Goal: Task Accomplishment & Management: Manage account settings

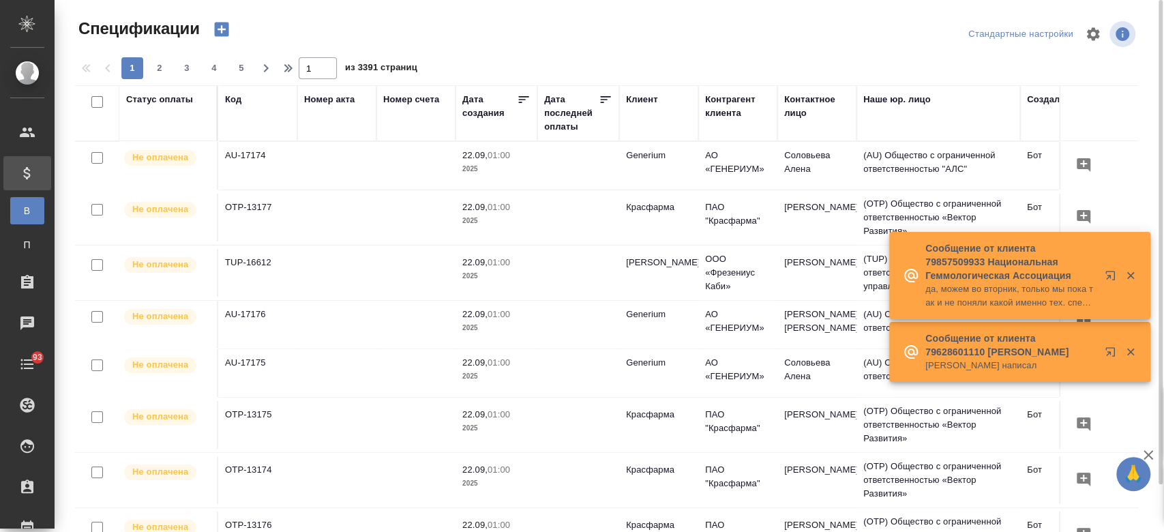
click at [222, 33] on icon "button" at bounding box center [221, 29] width 14 height 14
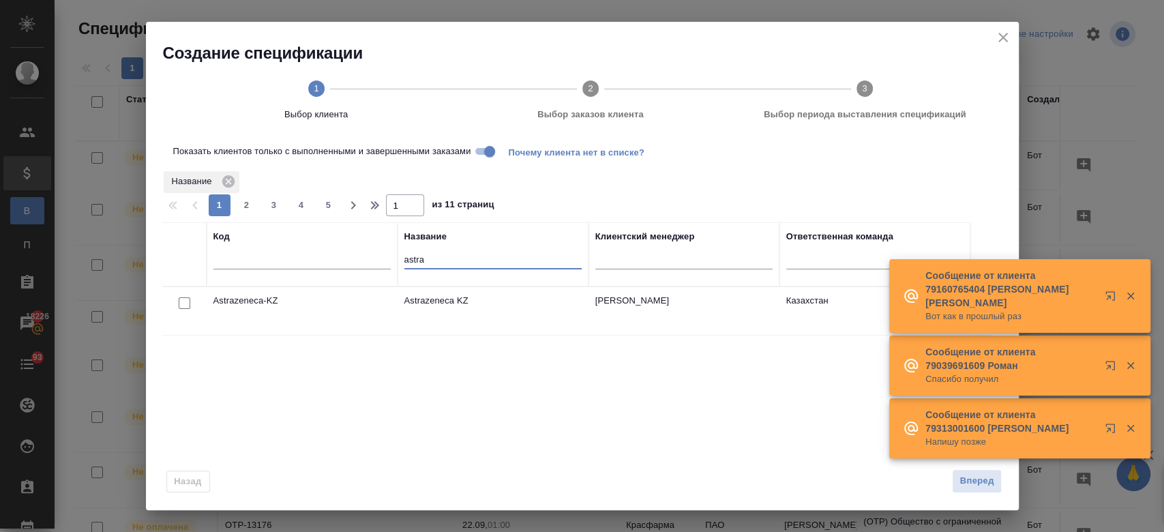
click at [447, 262] on input "astra" at bounding box center [492, 260] width 177 height 17
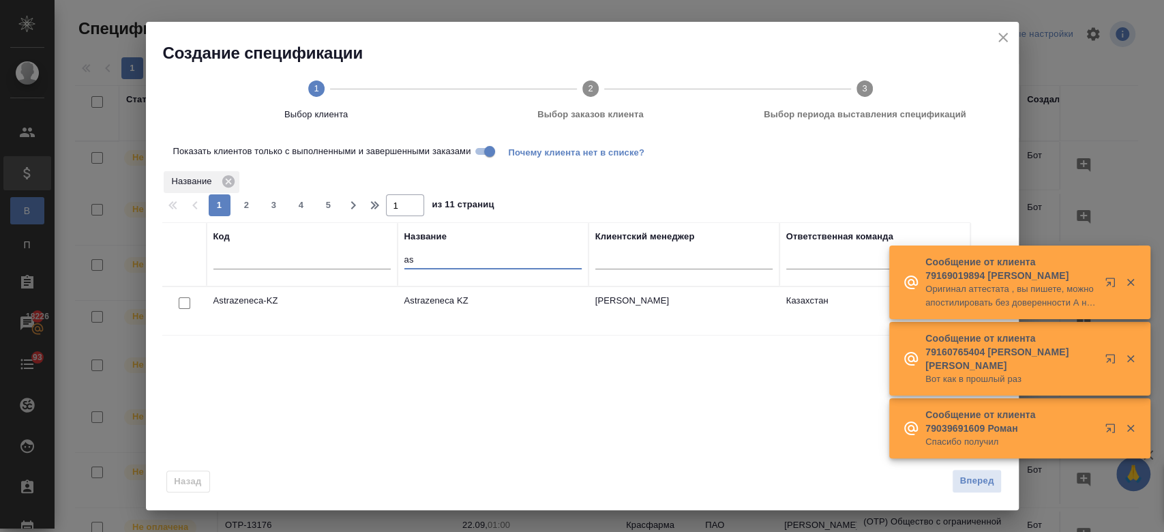
type input "a"
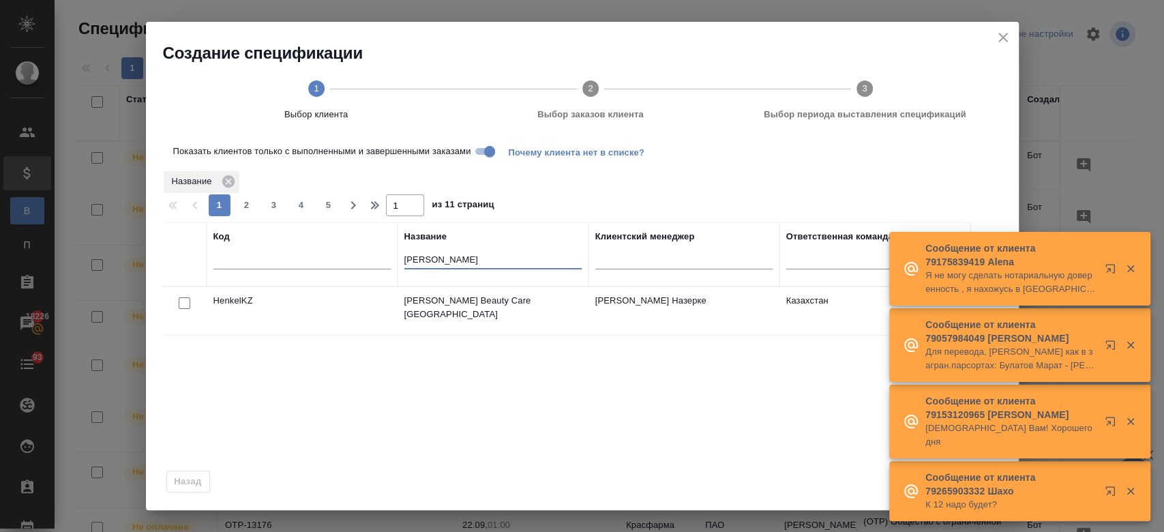
type input "henkel"
click at [185, 298] on input "checkbox" at bounding box center [185, 303] width 12 height 12
checkbox input "true"
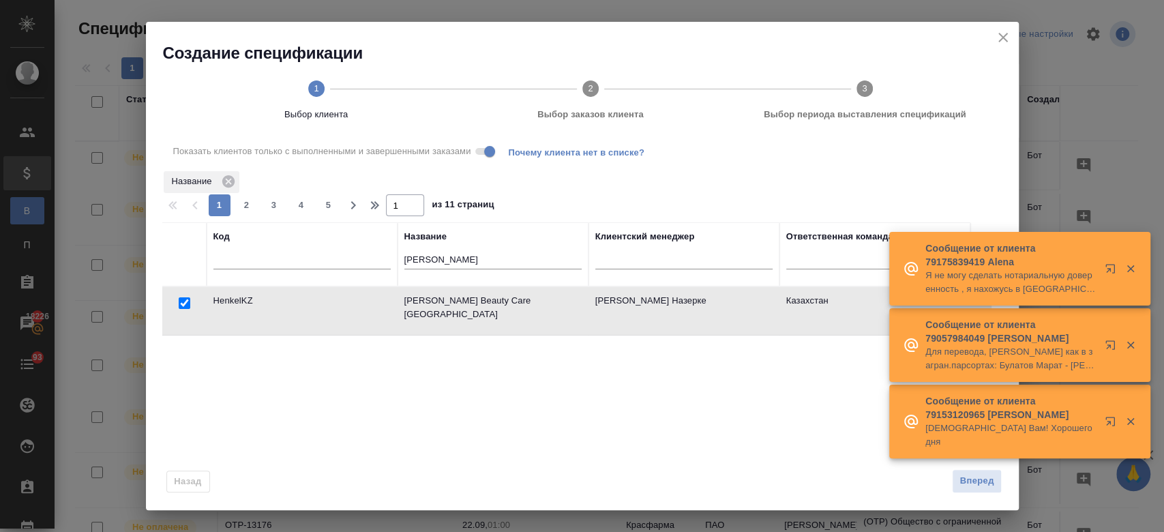
click at [1131, 275] on icon "button" at bounding box center [1130, 268] width 12 height 12
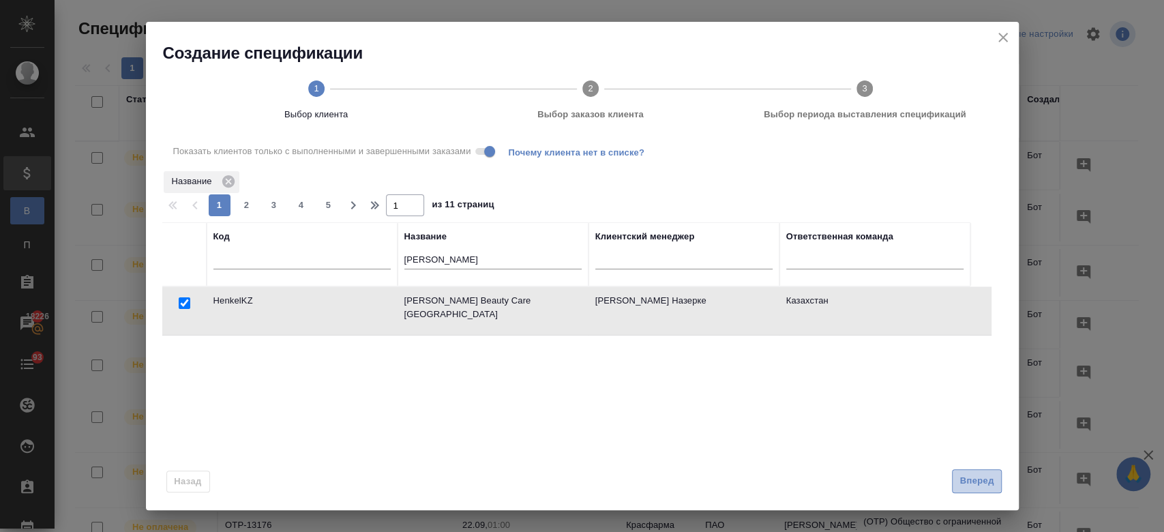
click at [989, 482] on span "Вперед" at bounding box center [976, 481] width 34 height 16
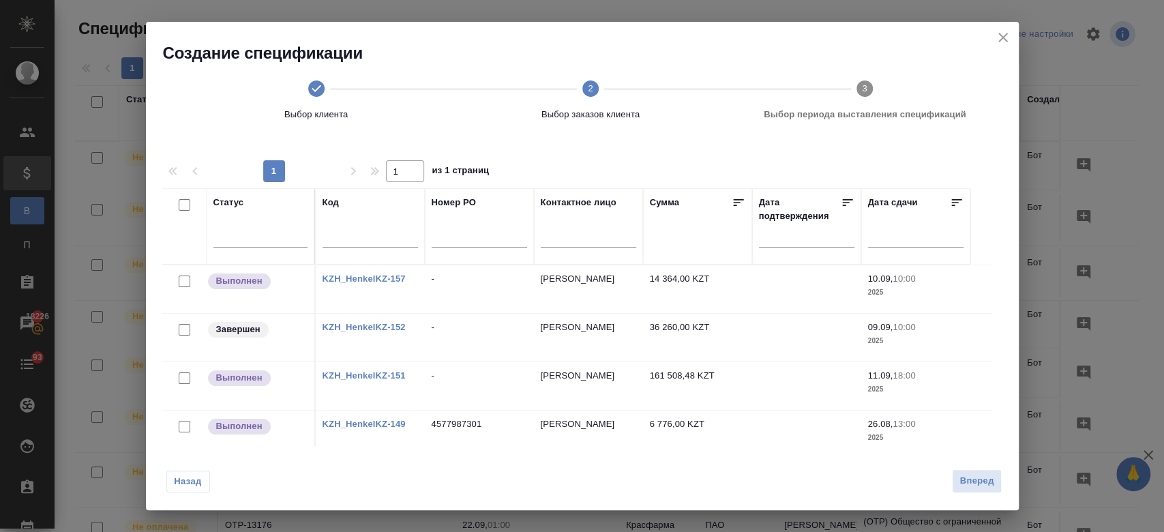
scroll to position [121, 0]
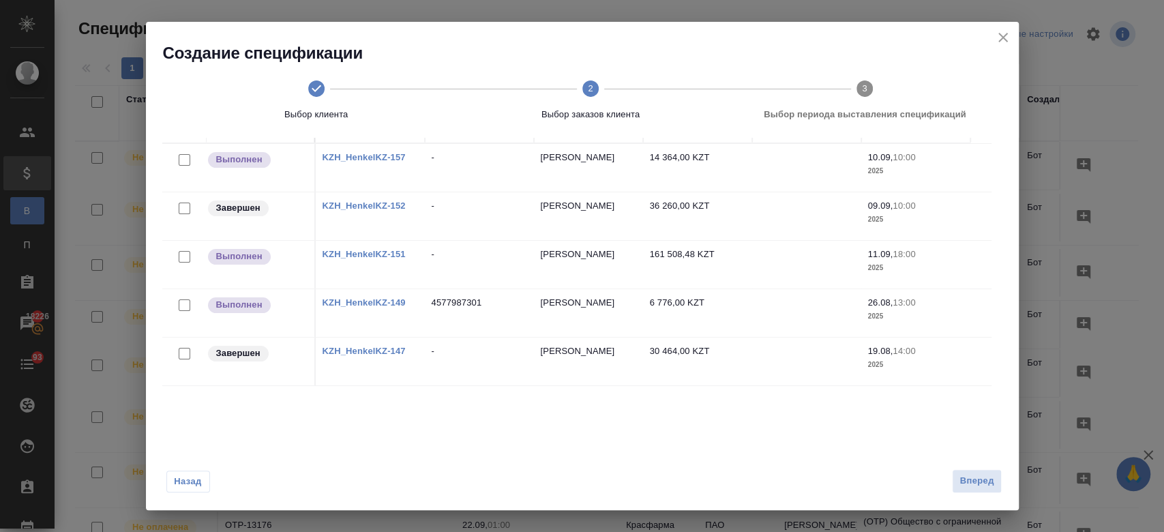
click at [182, 352] on input "checkbox" at bounding box center [185, 354] width 12 height 12
checkbox input "true"
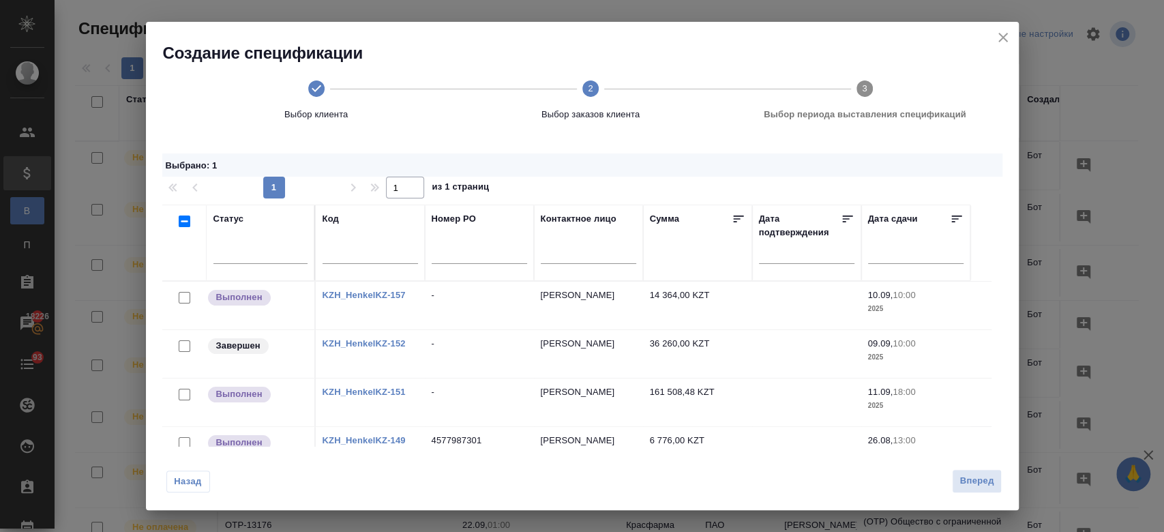
scroll to position [138, 0]
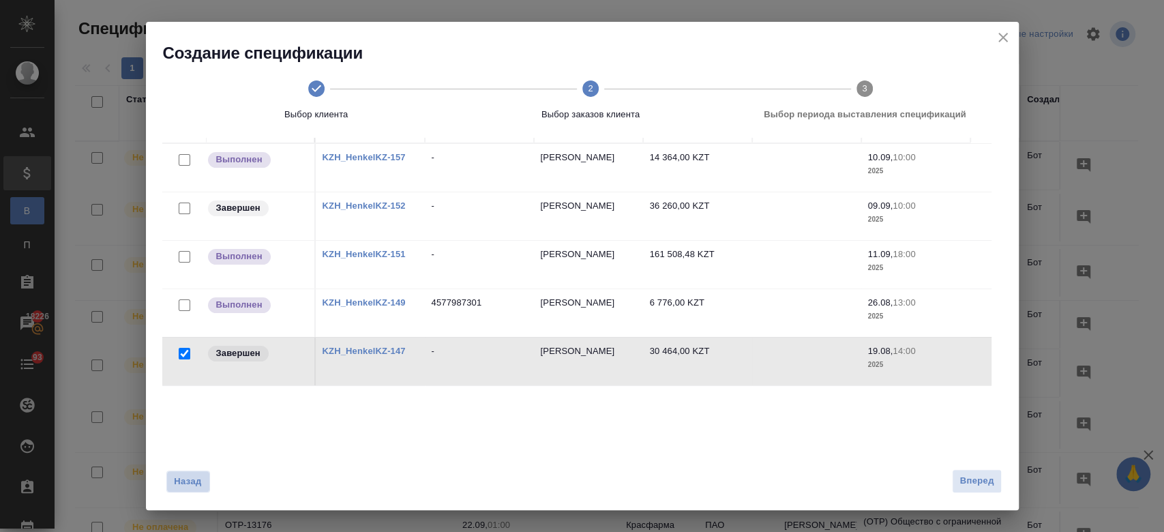
click at [198, 476] on span "Назад" at bounding box center [188, 481] width 29 height 14
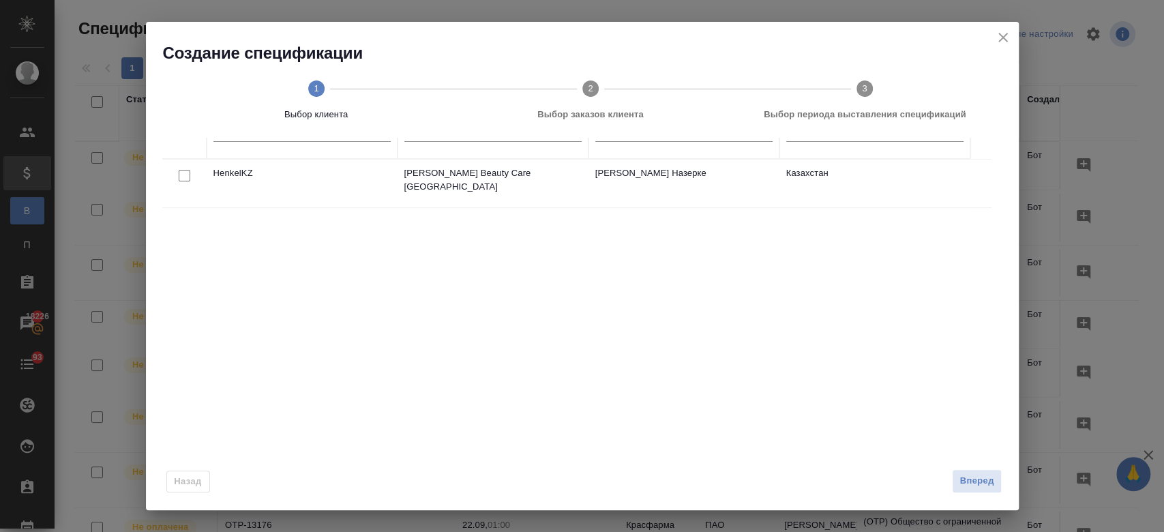
scroll to position [0, 0]
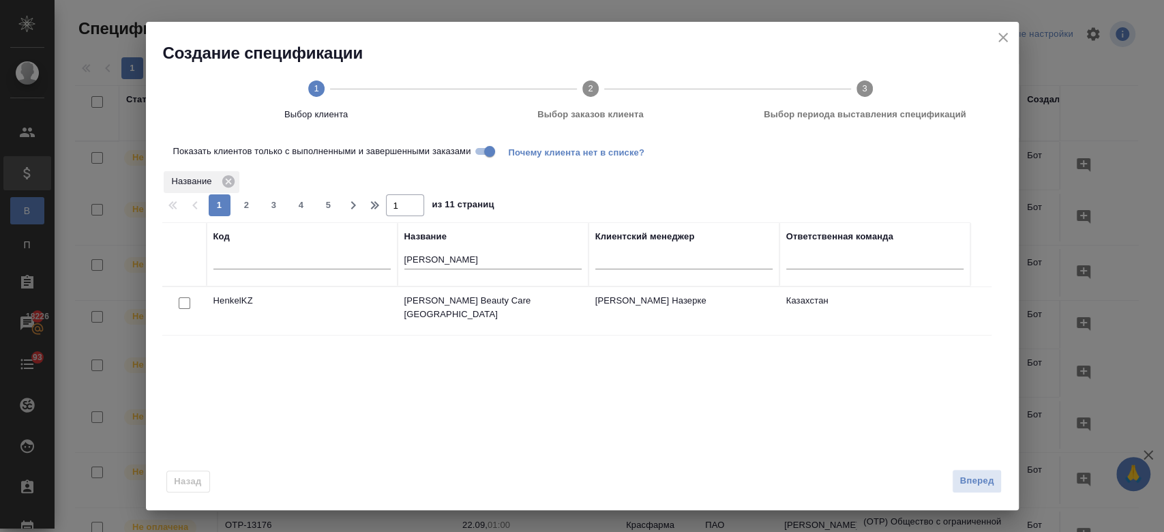
click at [481, 153] on input "Показать клиентов только с выполненными и завершенными заказами" at bounding box center [489, 151] width 49 height 16
click at [182, 299] on input "checkbox" at bounding box center [185, 303] width 12 height 12
checkbox input "true"
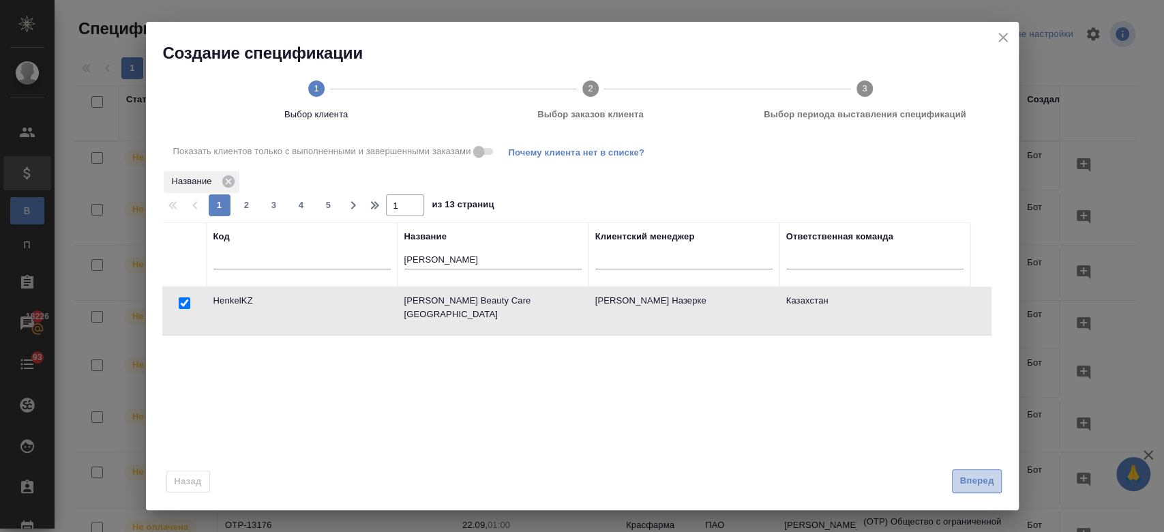
click at [973, 473] on span "Вперед" at bounding box center [976, 481] width 34 height 16
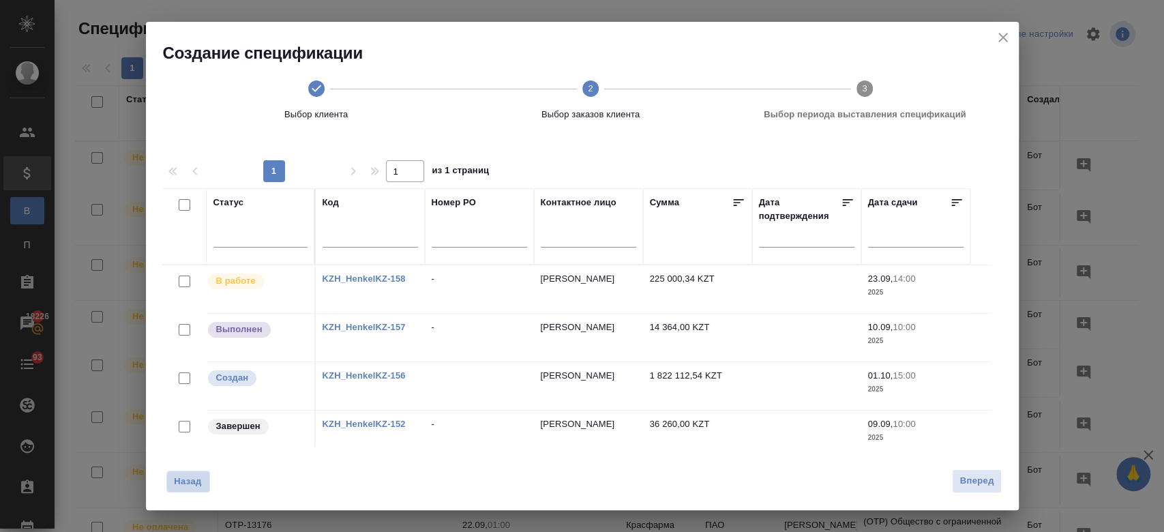
click at [192, 482] on span "Назад" at bounding box center [188, 481] width 29 height 14
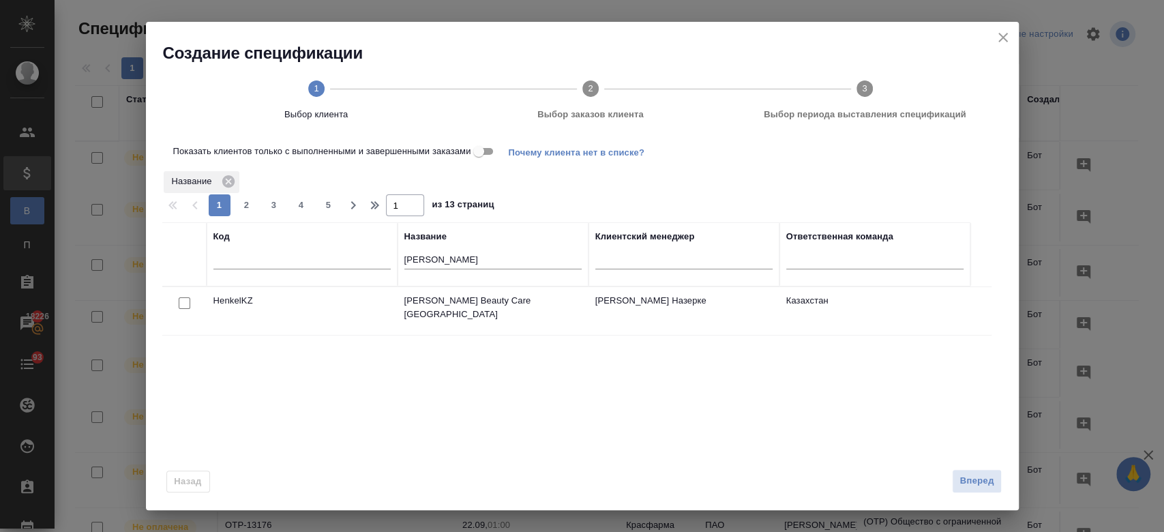
click at [485, 151] on input "Показать клиентов только с выполненными и завершенными заказами" at bounding box center [478, 151] width 49 height 16
click at [485, 151] on input "Показать клиентов только с выполненными и завершенными заказами" at bounding box center [489, 151] width 49 height 16
click at [182, 301] on input "checkbox" at bounding box center [185, 303] width 12 height 12
checkbox input "true"
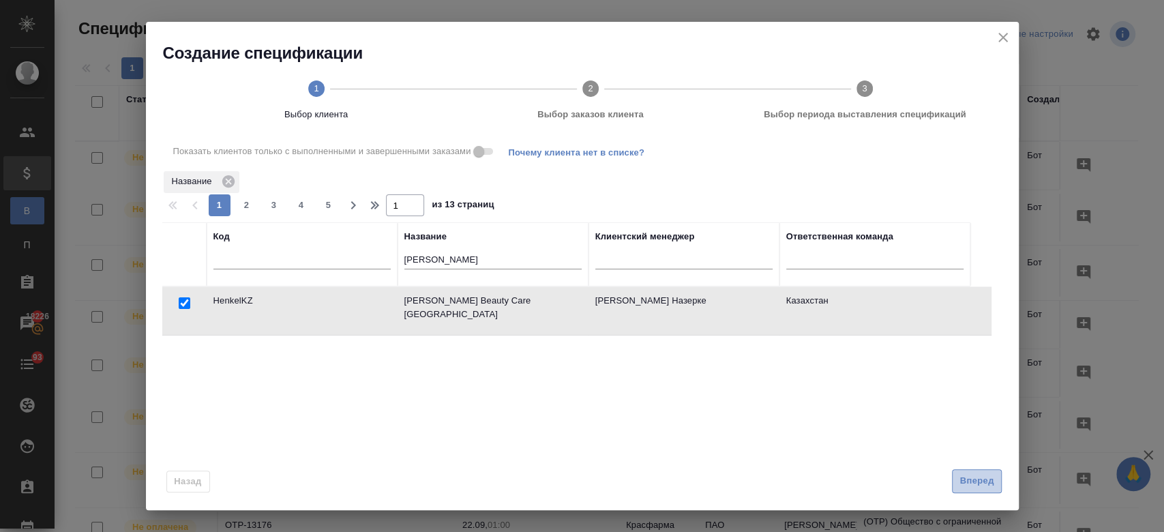
click at [973, 475] on span "Вперед" at bounding box center [976, 481] width 34 height 16
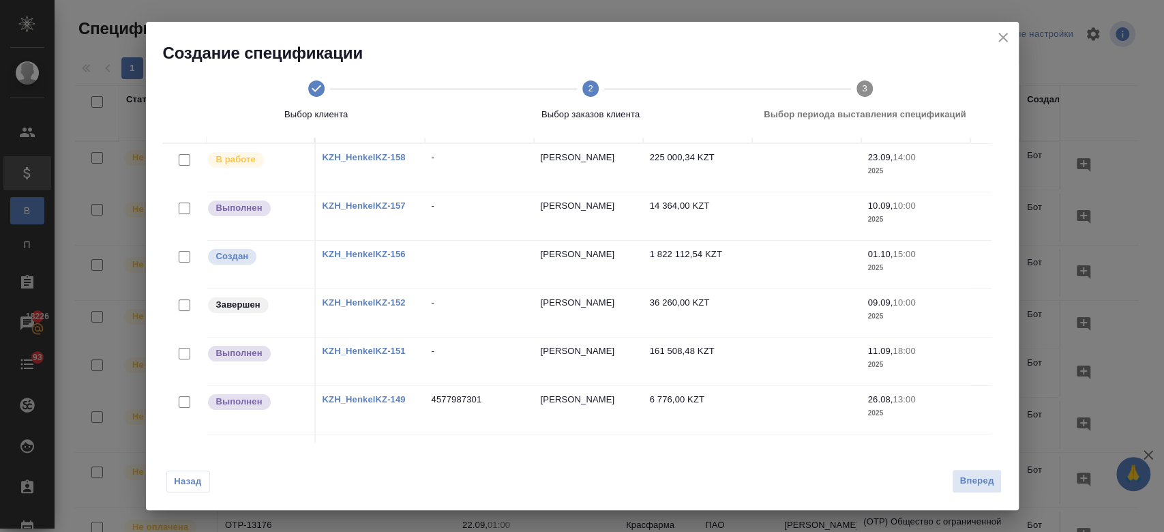
scroll to position [53, 0]
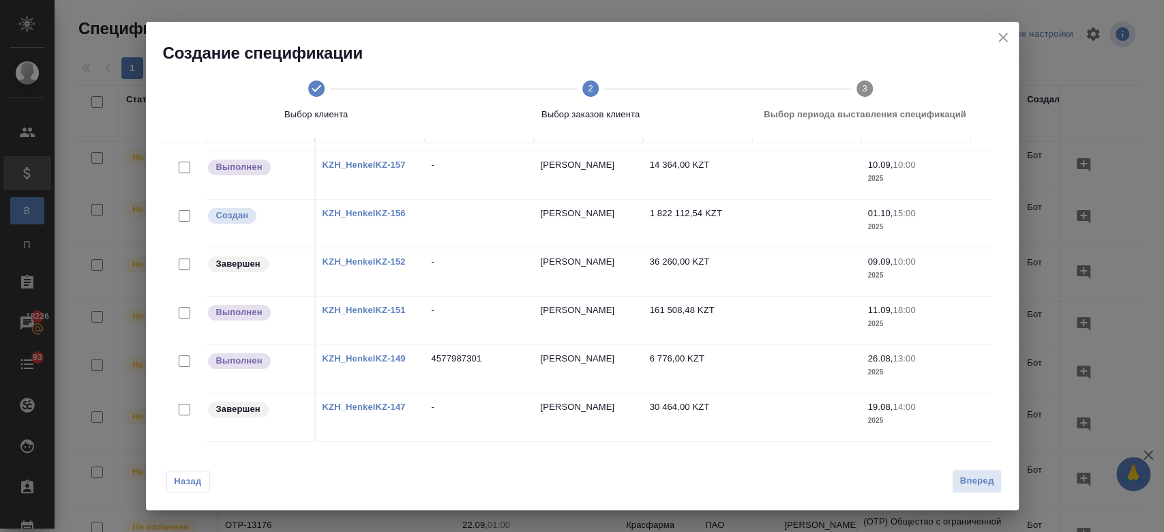
click at [181, 404] on input "checkbox" at bounding box center [185, 410] width 12 height 12
checkbox input "true"
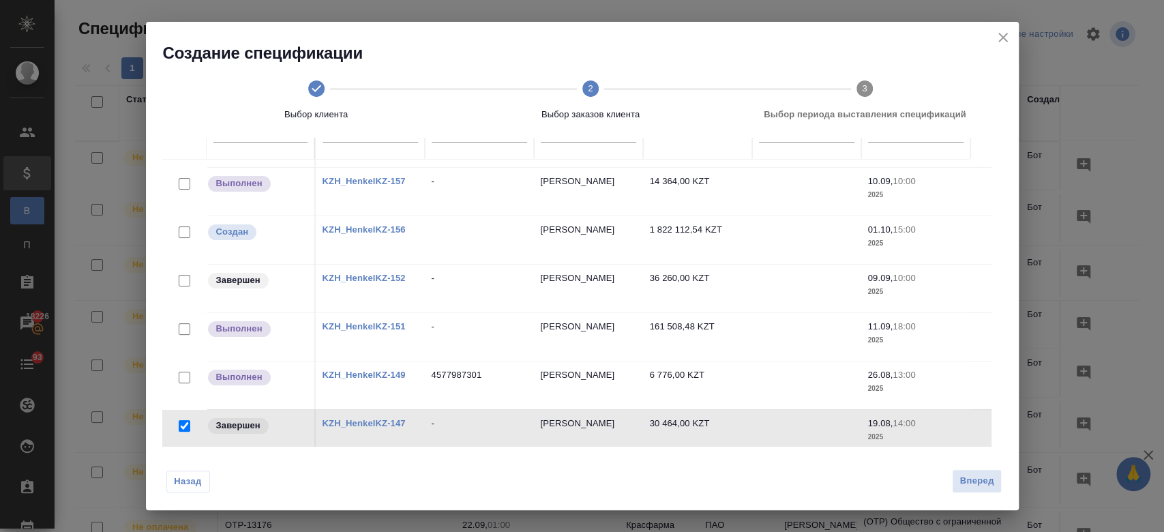
scroll to position [138, 0]
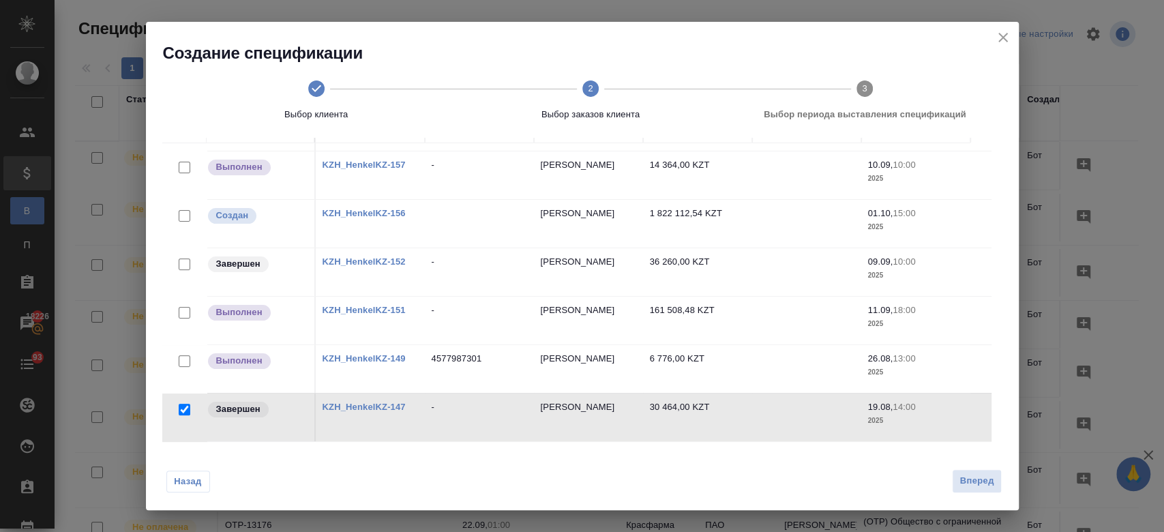
click at [179, 355] on input "checkbox" at bounding box center [185, 361] width 12 height 12
checkbox input "true"
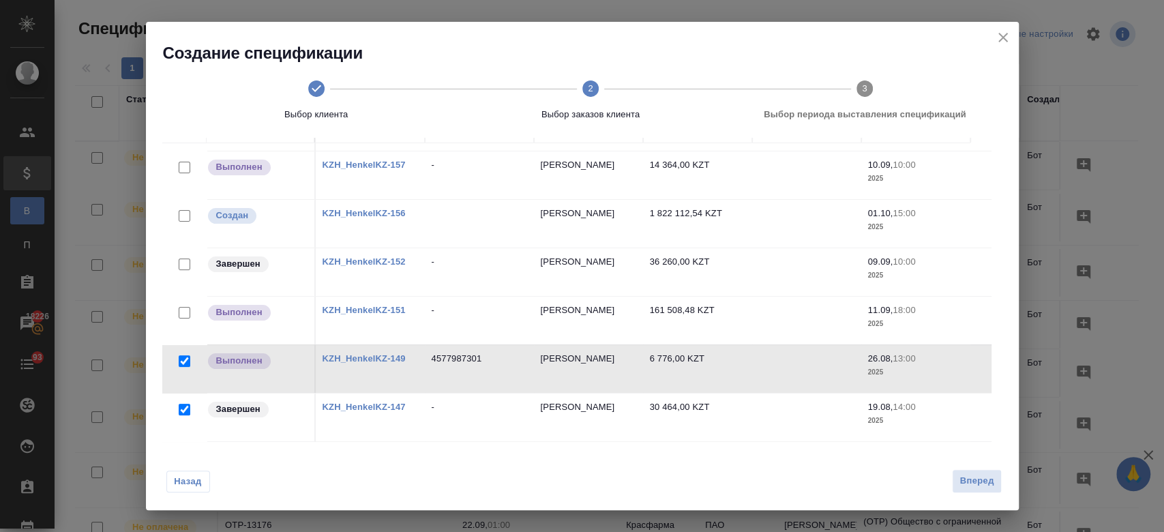
click at [183, 307] on input "checkbox" at bounding box center [185, 313] width 12 height 12
checkbox input "true"
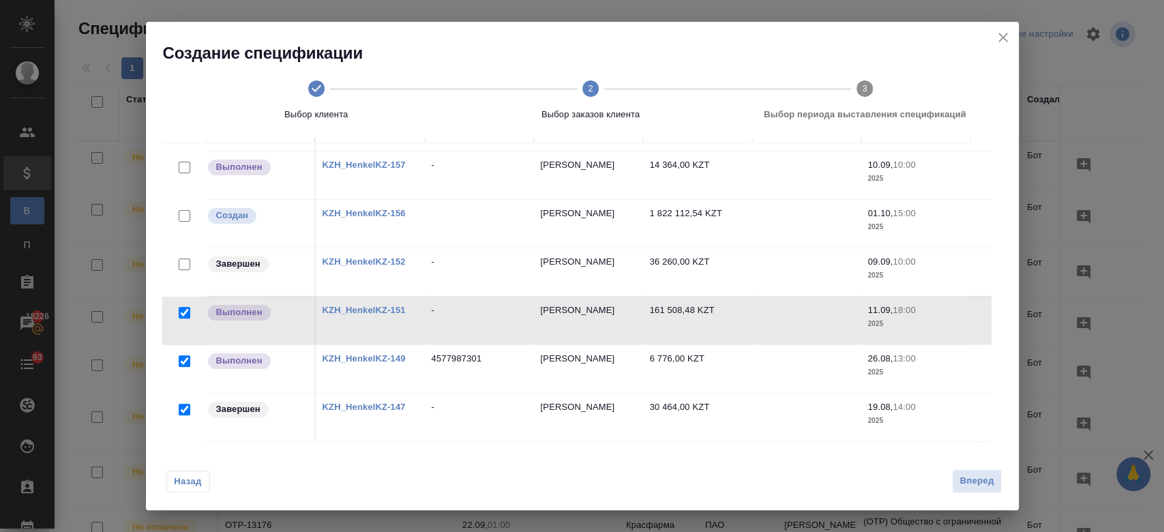
click at [183, 255] on div at bounding box center [184, 264] width 31 height 19
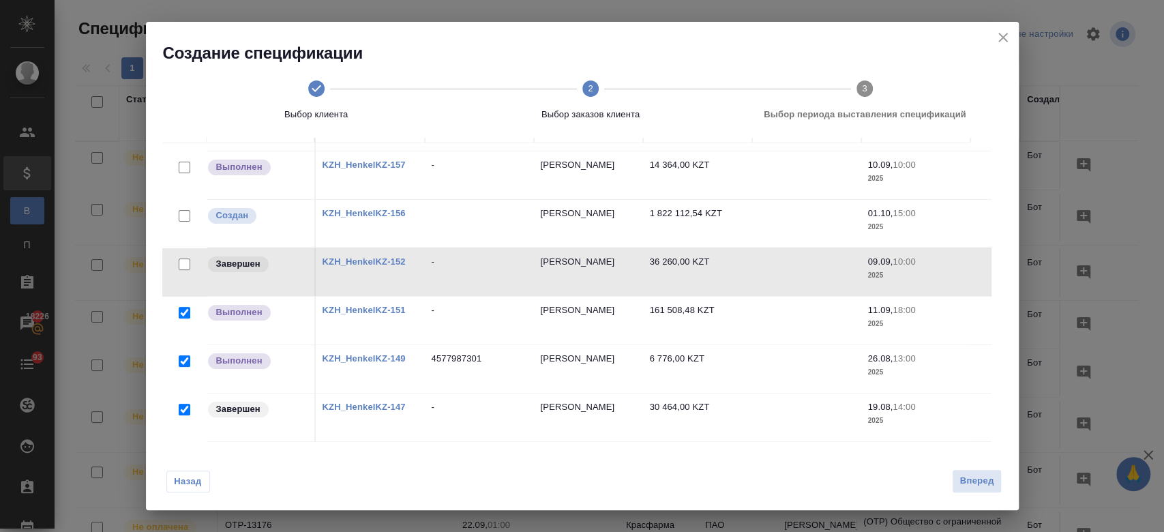
scroll to position [0, 0]
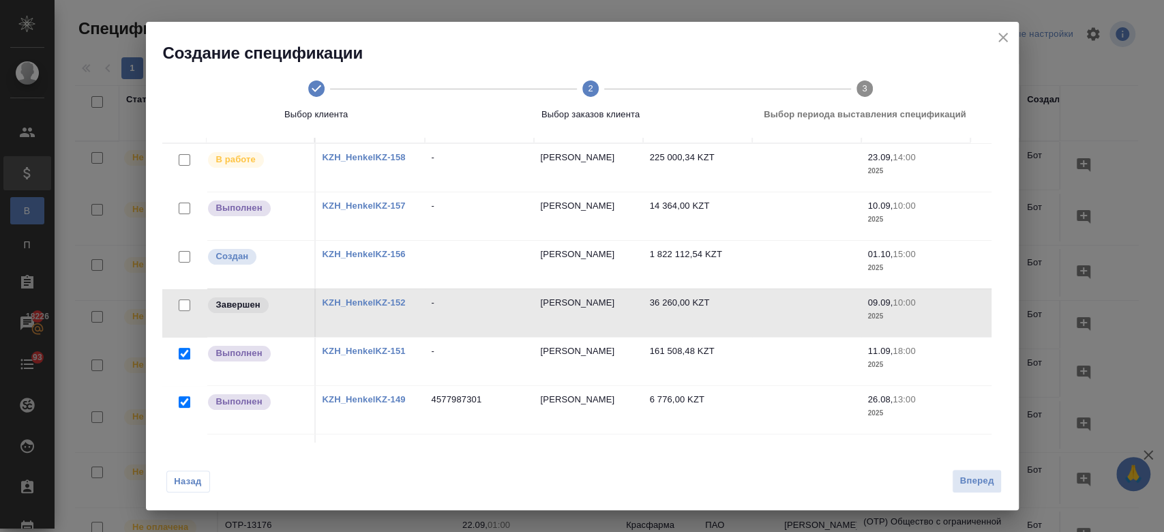
click at [184, 210] on input "checkbox" at bounding box center [185, 208] width 12 height 12
checkbox input "true"
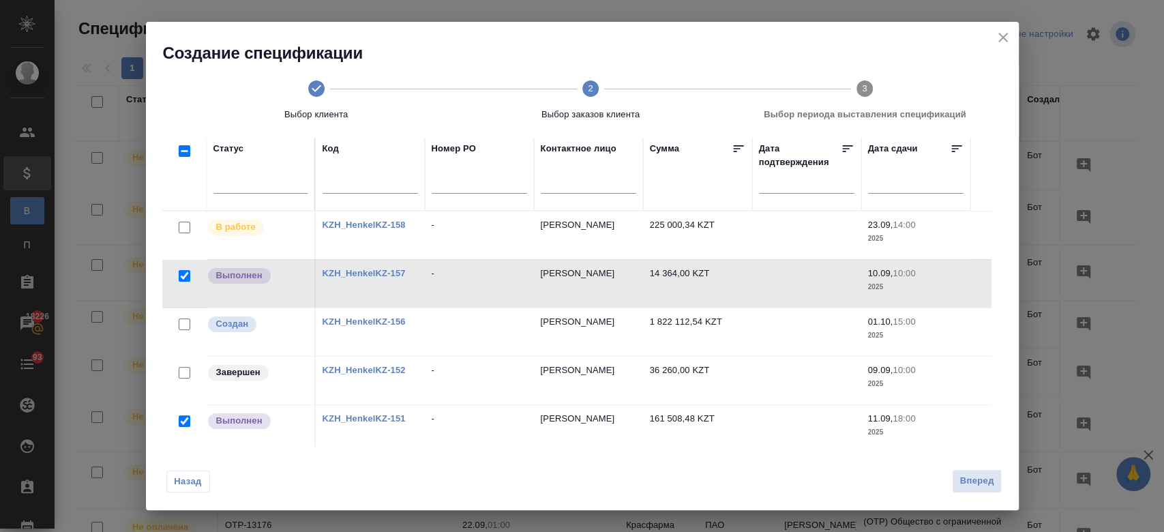
scroll to position [68, 0]
click at [181, 226] on input "checkbox" at bounding box center [185, 230] width 12 height 12
checkbox input "true"
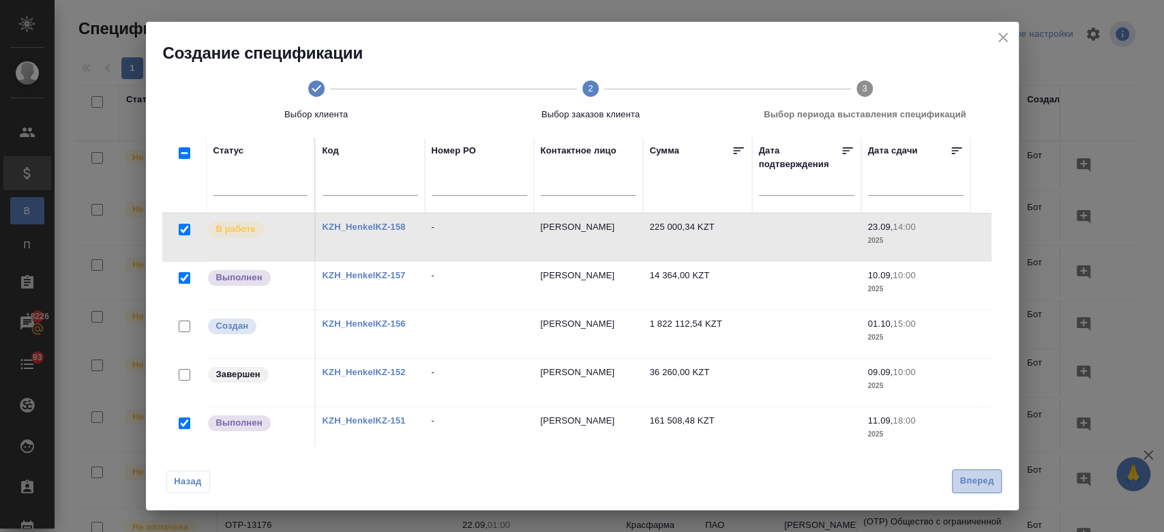
click at [986, 485] on span "Вперед" at bounding box center [976, 481] width 34 height 16
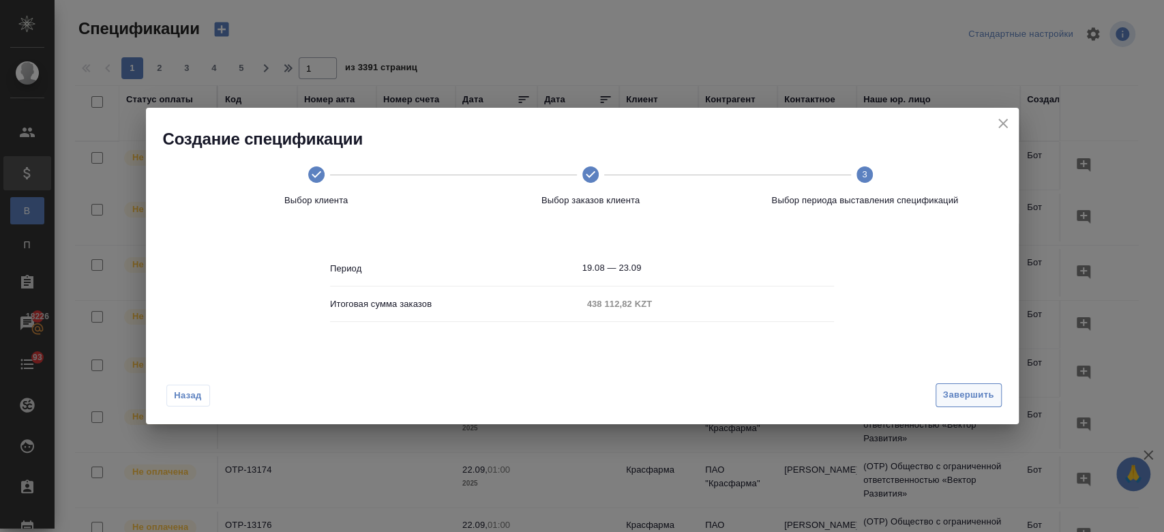
scroll to position [0, 0]
click at [947, 384] on button "Завершить" at bounding box center [968, 395] width 66 height 24
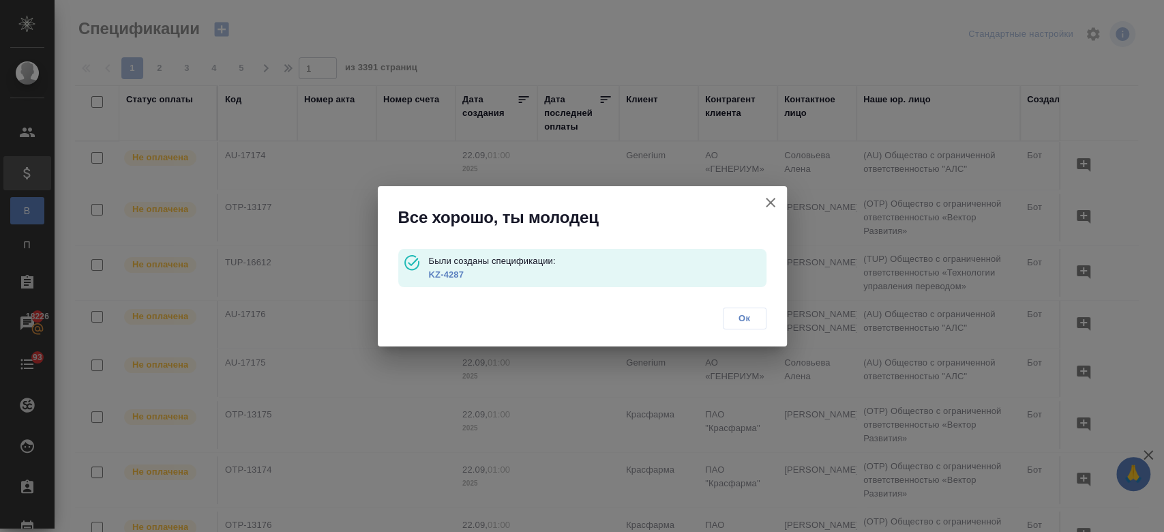
click at [447, 271] on link "KZ-4287" at bounding box center [445, 274] width 35 height 10
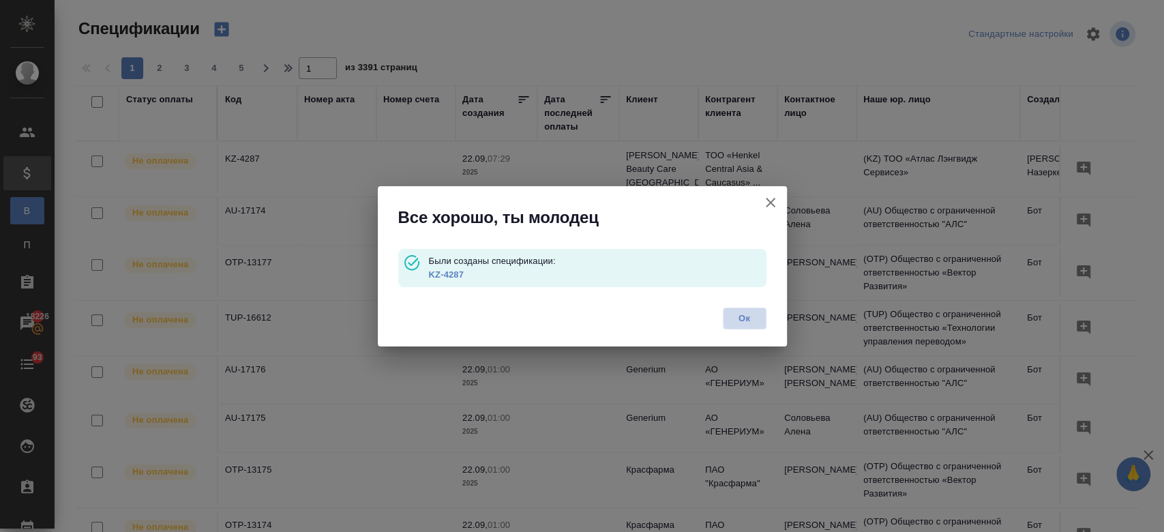
click at [747, 318] on span "Ок" at bounding box center [744, 318] width 29 height 14
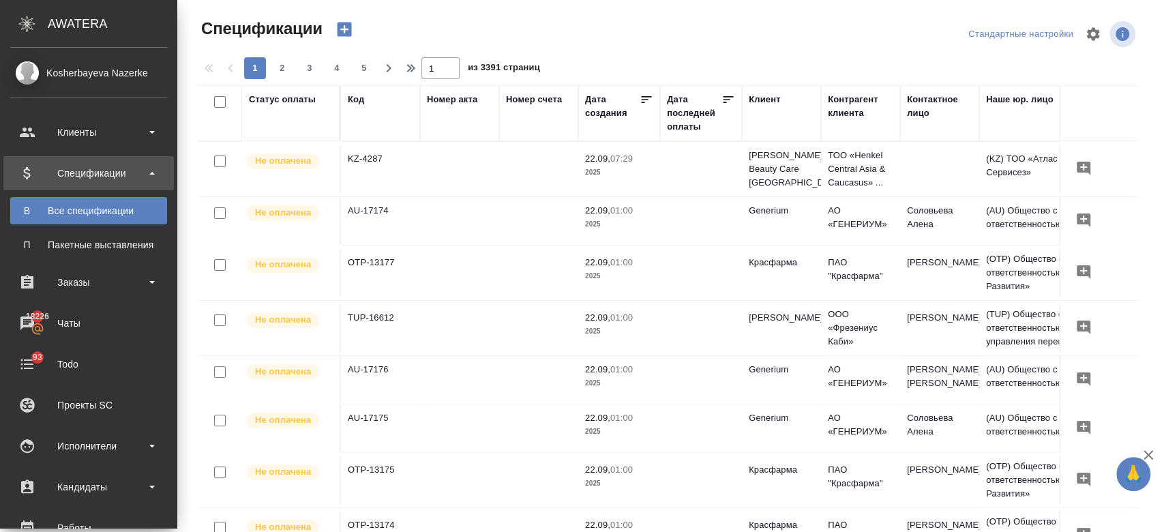
click at [335, 29] on icon "button" at bounding box center [344, 29] width 19 height 19
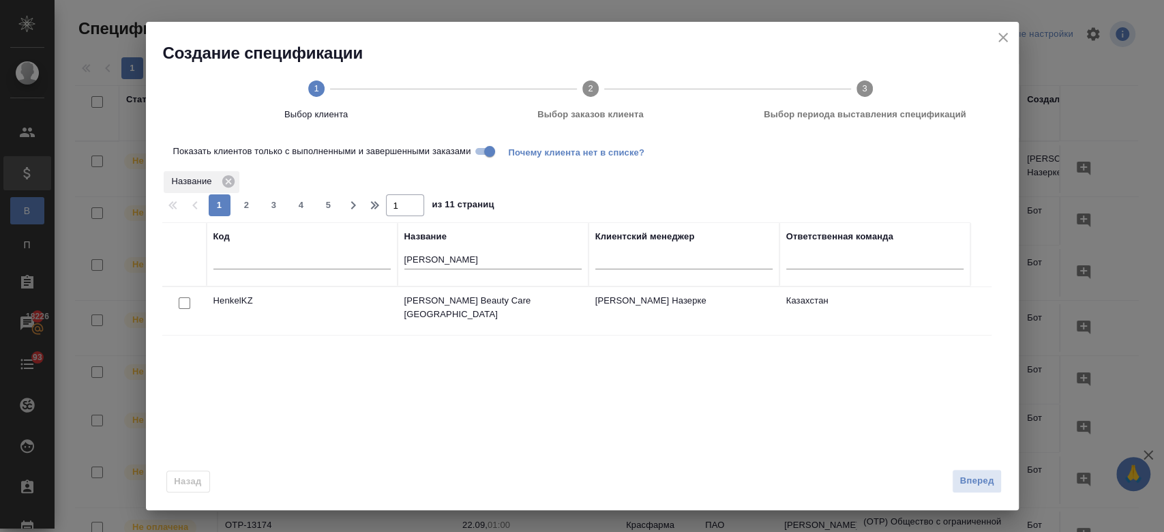
click at [181, 306] on input "checkbox" at bounding box center [185, 303] width 12 height 12
checkbox input "true"
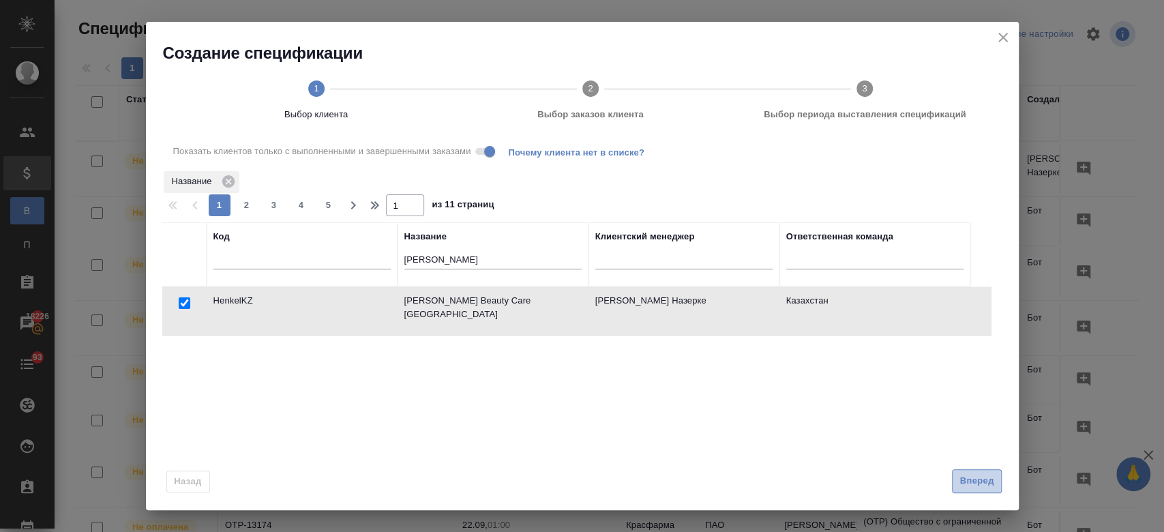
click at [969, 478] on span "Вперед" at bounding box center [976, 481] width 34 height 16
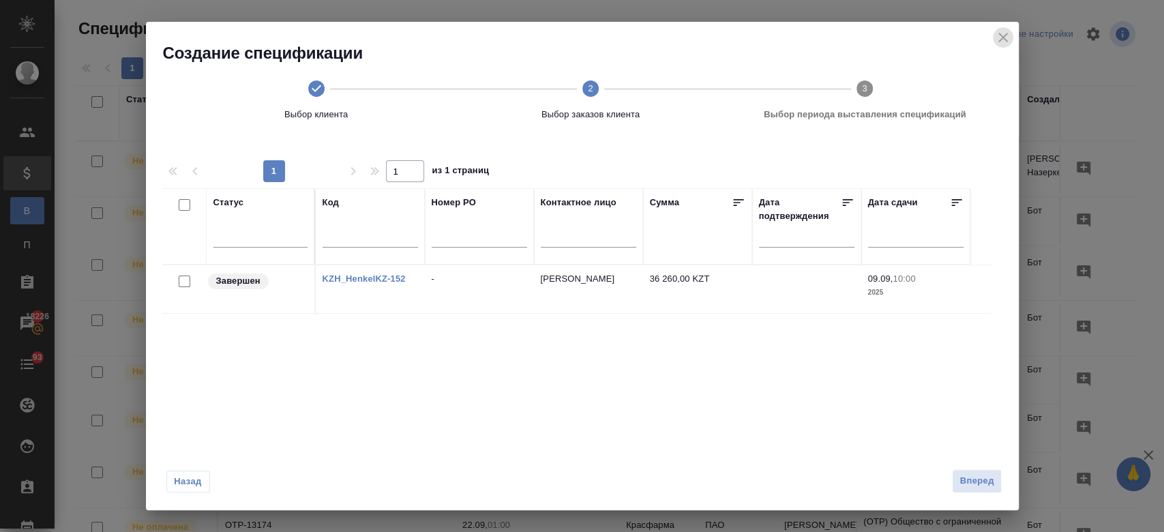
click at [1003, 44] on icon "close" at bounding box center [1002, 37] width 16 height 16
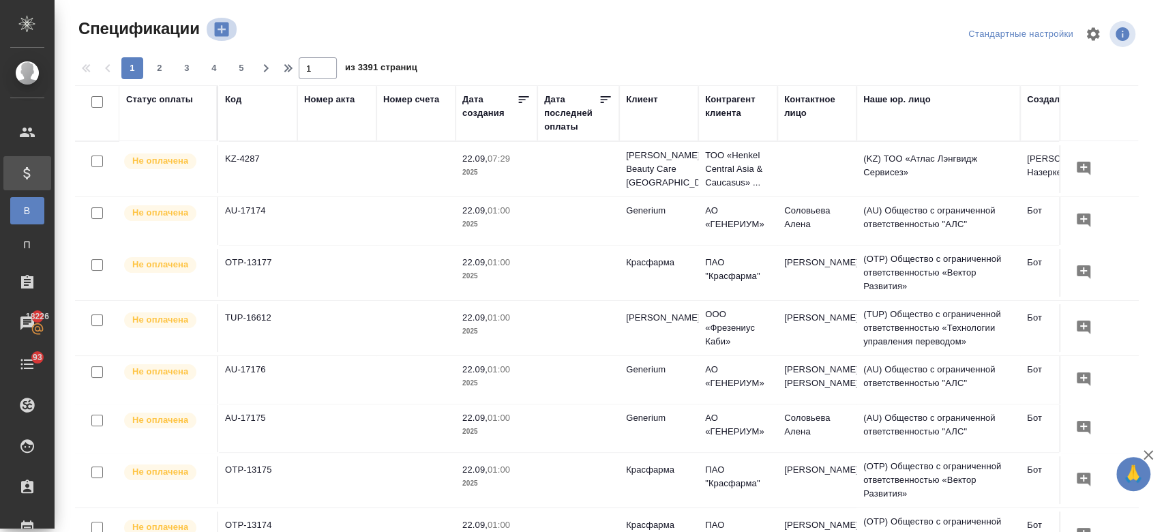
click at [220, 25] on icon "button" at bounding box center [221, 29] width 19 height 19
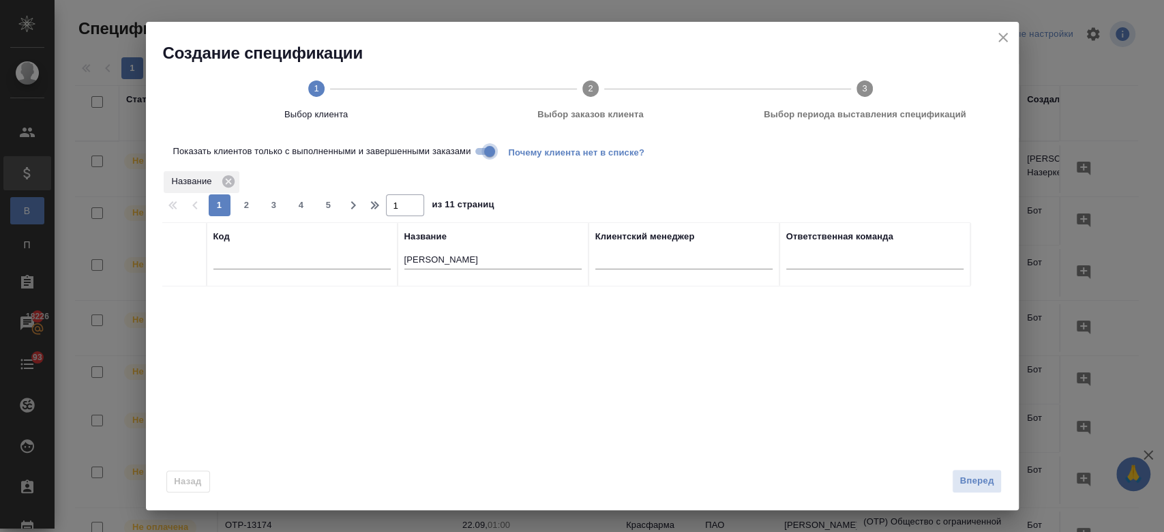
click at [481, 154] on input "Показать клиентов только с выполненными и завершенными заказами" at bounding box center [489, 151] width 49 height 16
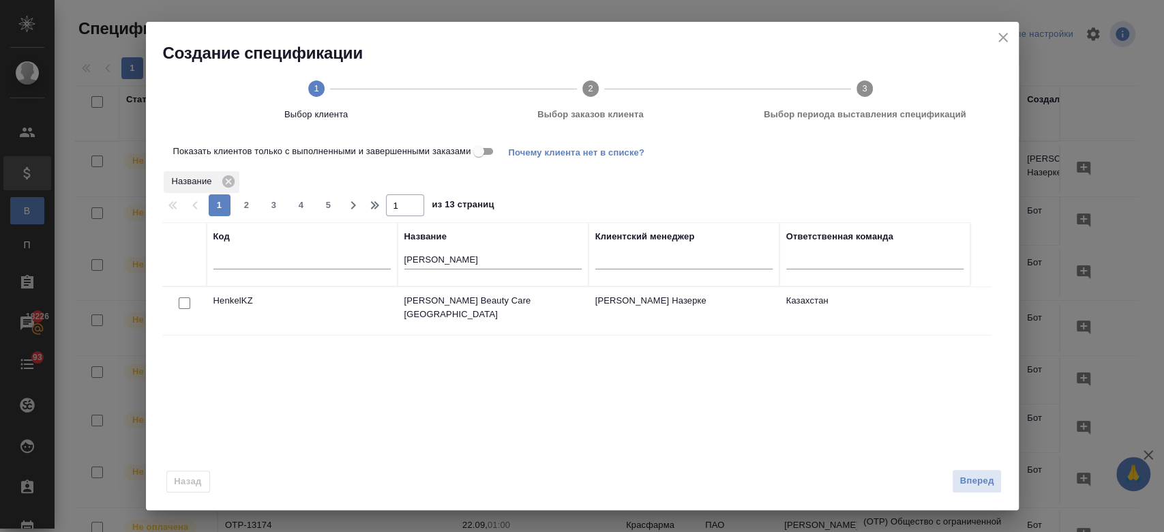
click at [180, 305] on input "checkbox" at bounding box center [185, 303] width 12 height 12
checkbox input "true"
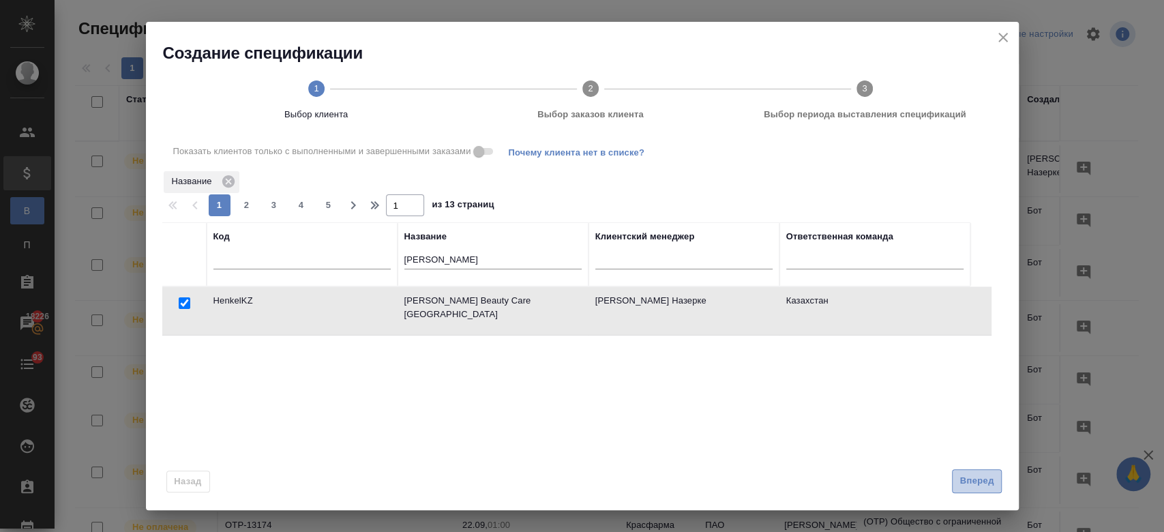
click at [990, 488] on span "Вперед" at bounding box center [976, 481] width 34 height 16
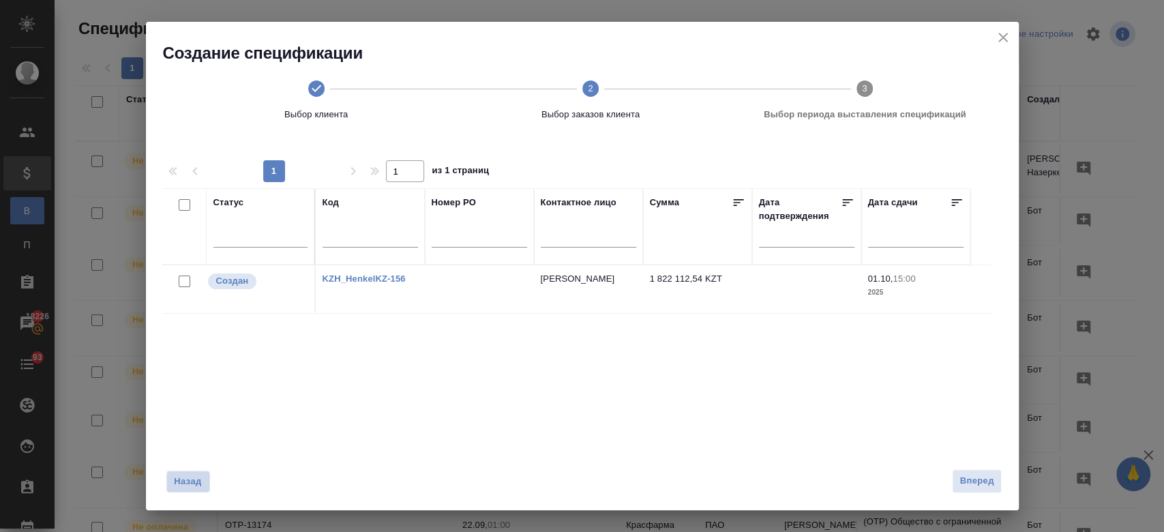
click at [190, 474] on span "Назад" at bounding box center [188, 481] width 29 height 14
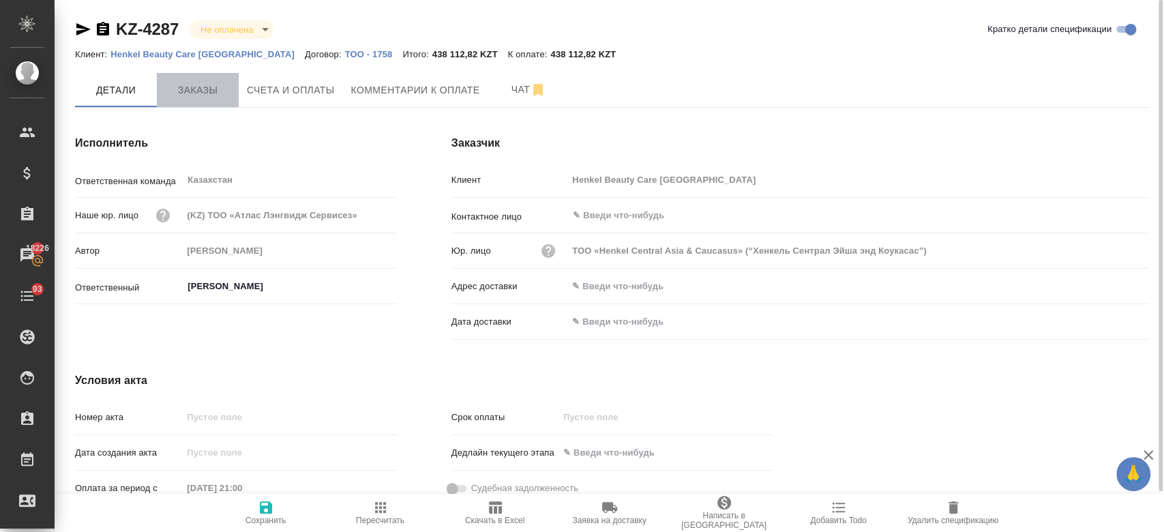
click at [220, 102] on button "Заказы" at bounding box center [198, 90] width 82 height 34
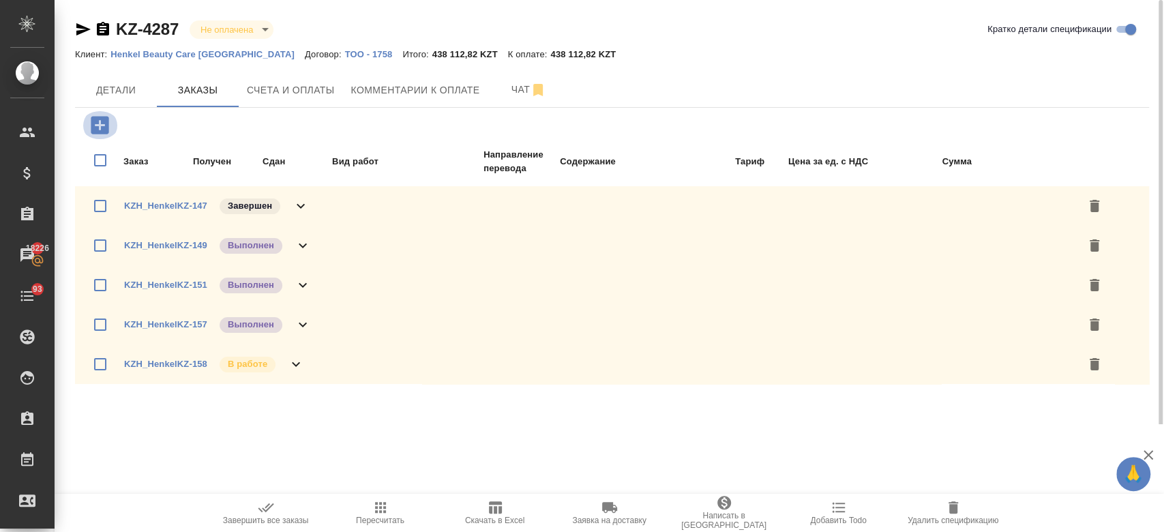
click at [93, 128] on icon "button" at bounding box center [100, 125] width 18 height 18
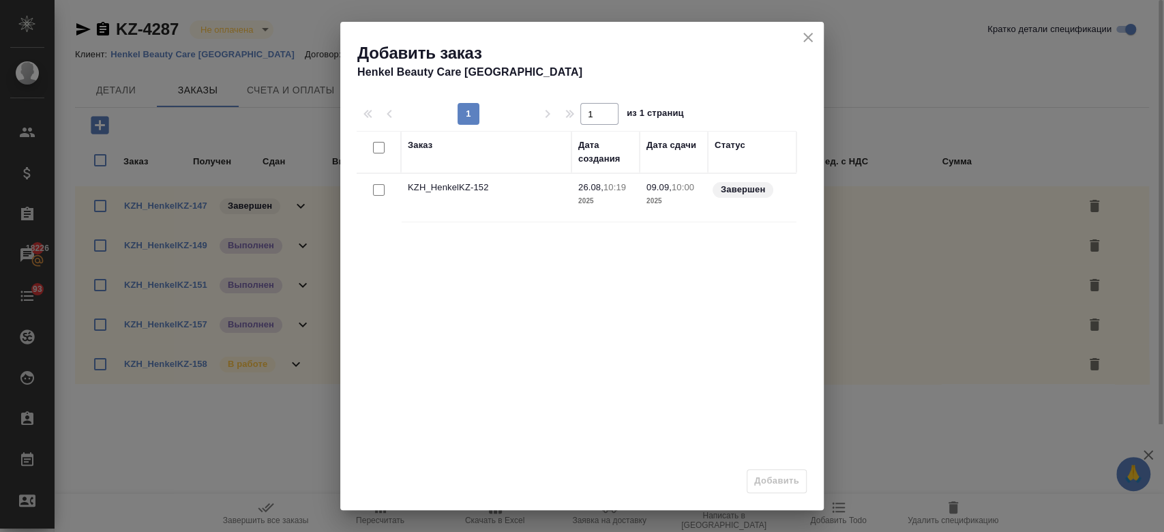
click at [373, 187] on input "checkbox" at bounding box center [379, 190] width 12 height 12
checkbox input "true"
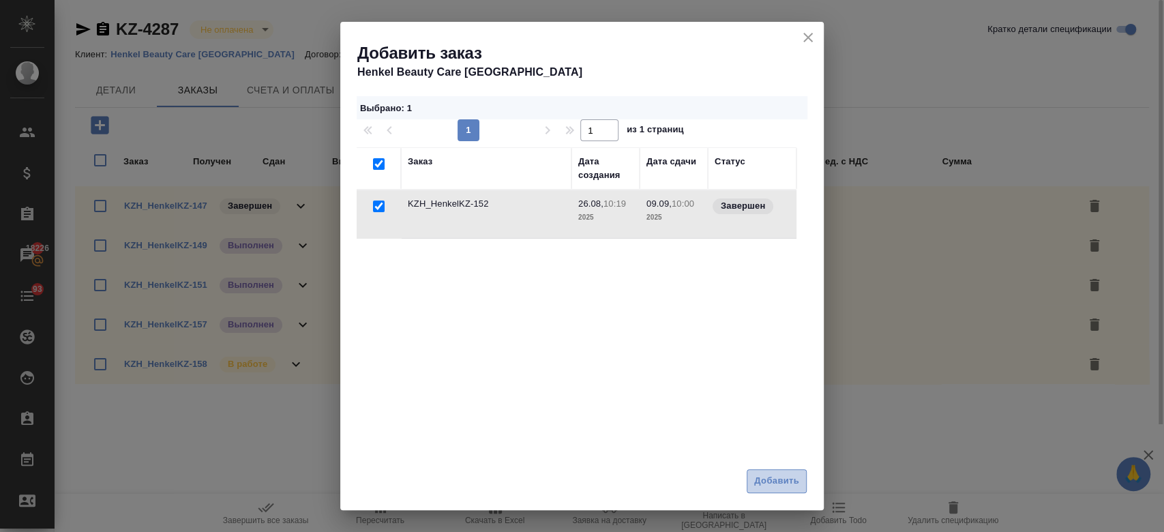
click at [795, 486] on span "Добавить" at bounding box center [776, 481] width 45 height 16
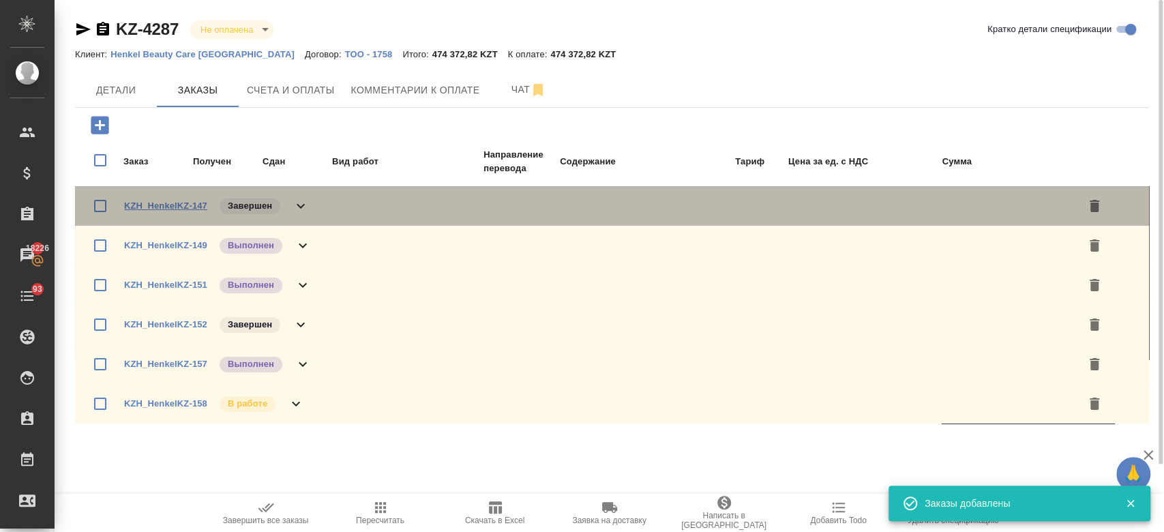
click at [172, 205] on link "KZH_HenkelKZ-147" at bounding box center [165, 205] width 83 height 10
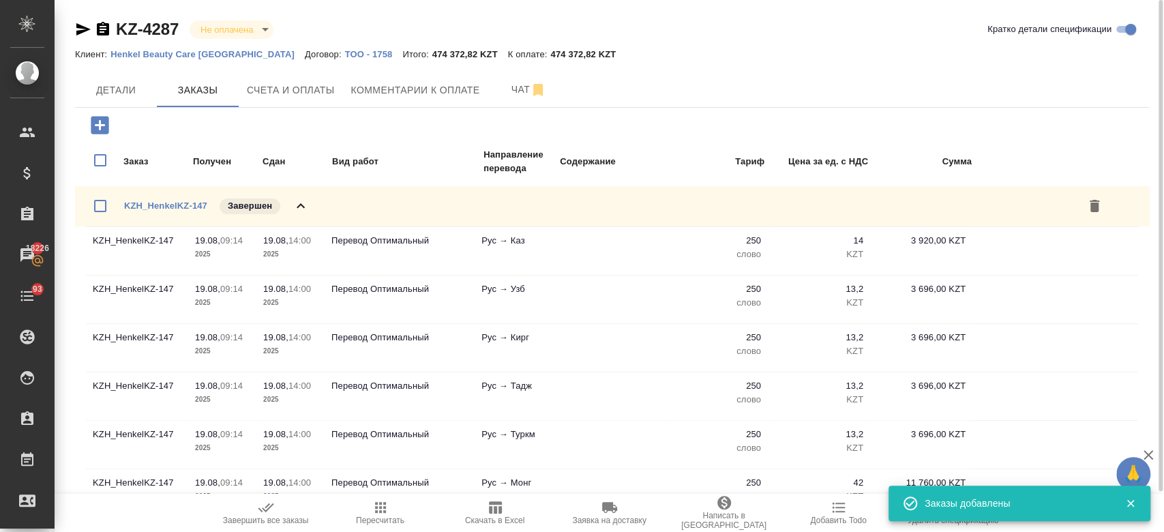
click at [303, 204] on icon at bounding box center [300, 206] width 16 height 16
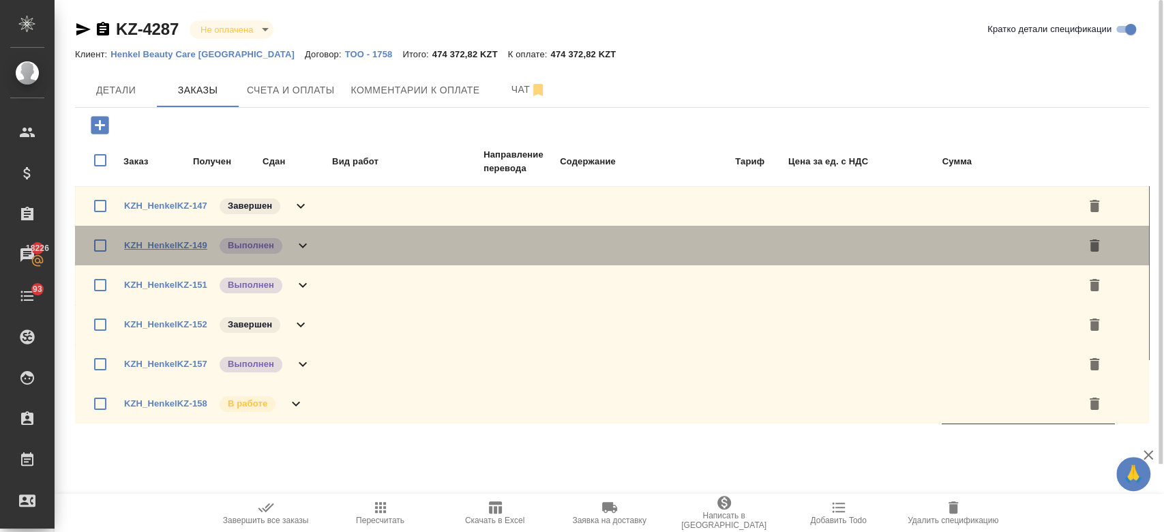
click at [196, 244] on link "KZH_HenkelKZ-149" at bounding box center [165, 245] width 83 height 10
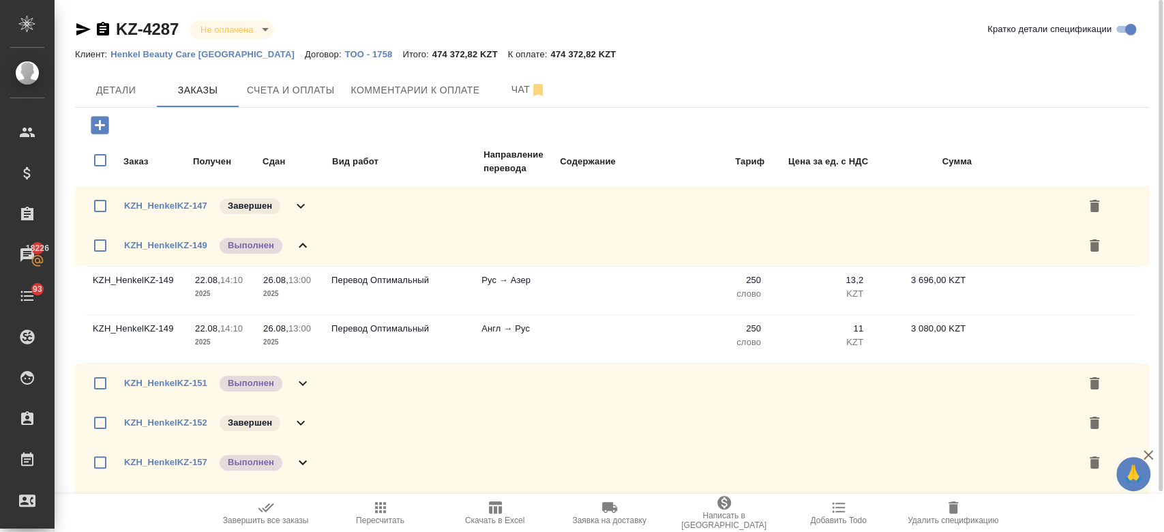
click at [302, 249] on icon at bounding box center [302, 245] width 16 height 16
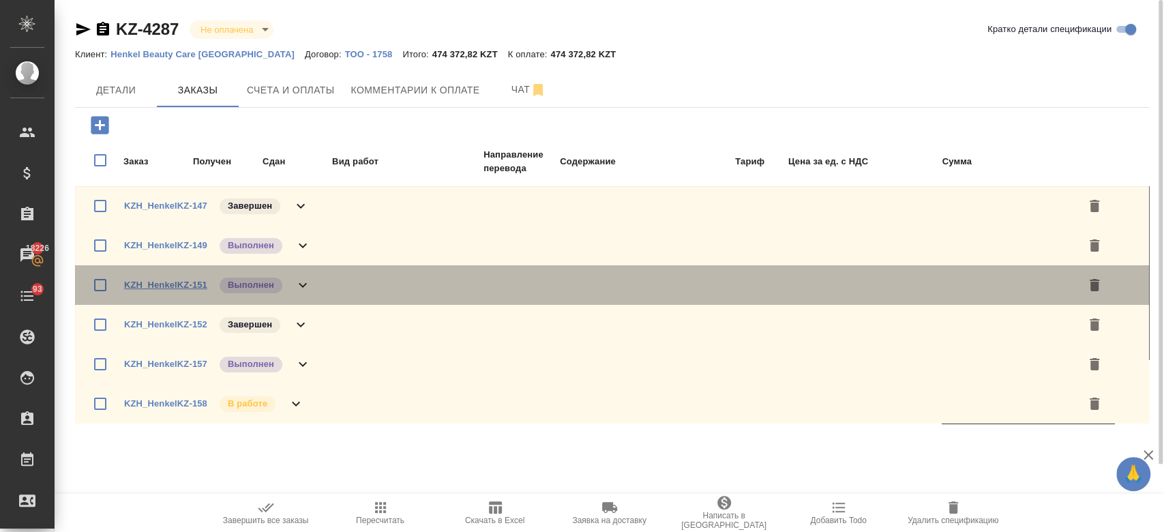
click at [193, 282] on link "KZH_HenkelKZ-151" at bounding box center [165, 284] width 83 height 10
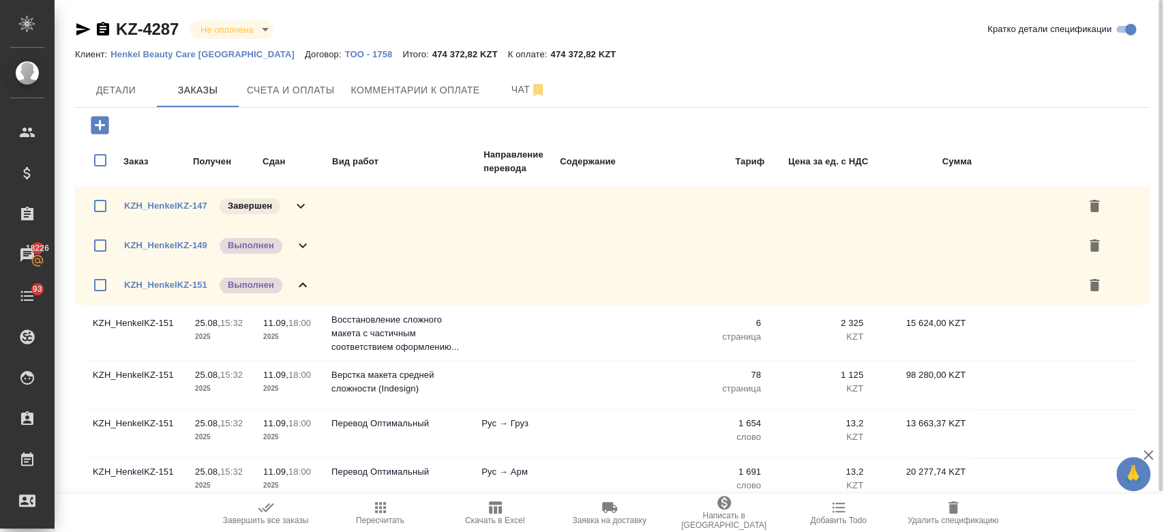
click at [301, 277] on icon at bounding box center [302, 285] width 16 height 16
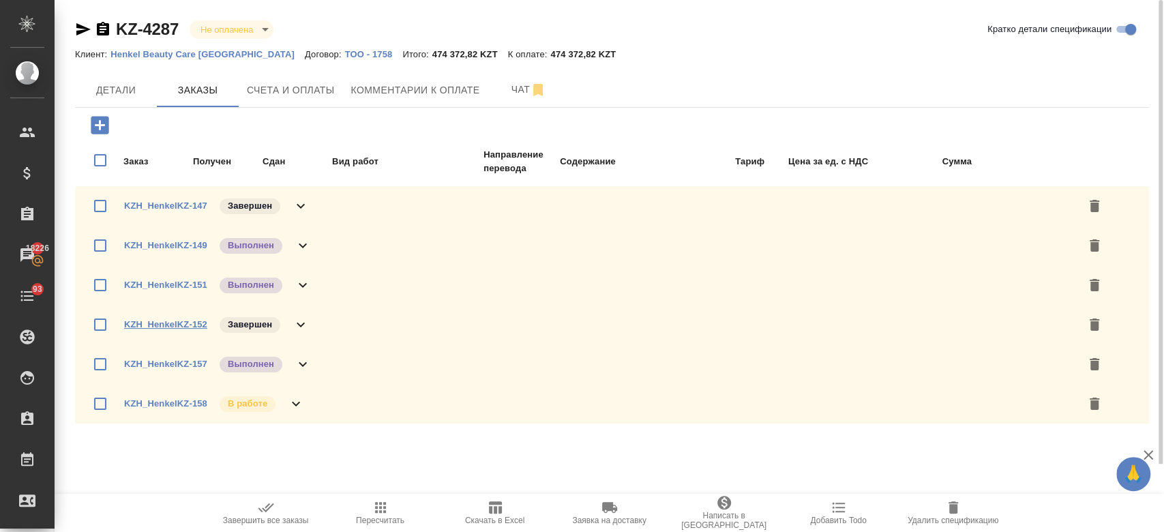
click at [185, 324] on link "KZH_HenkelKZ-152" at bounding box center [165, 324] width 83 height 10
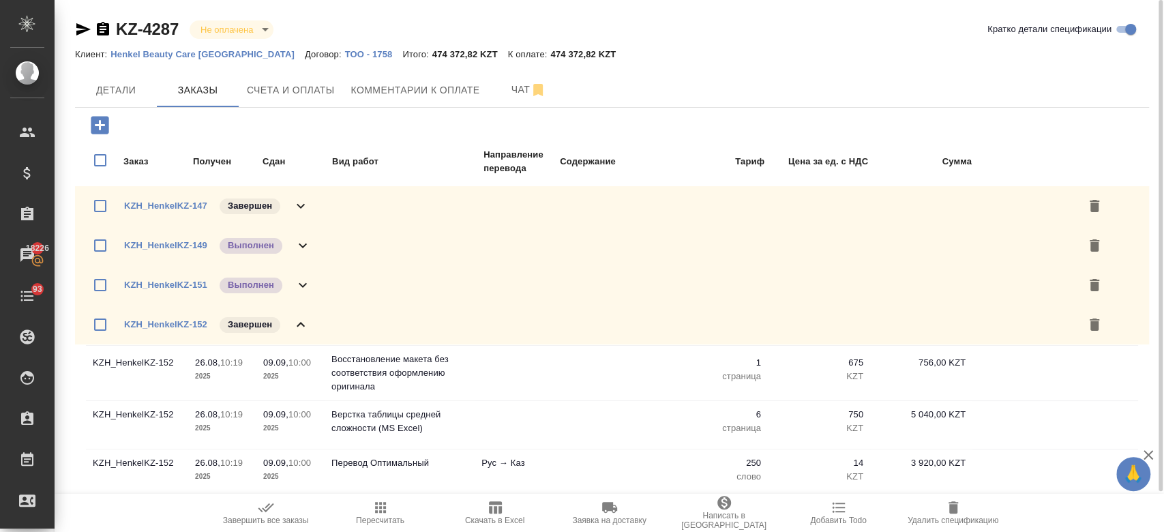
click at [299, 318] on icon at bounding box center [300, 324] width 16 height 16
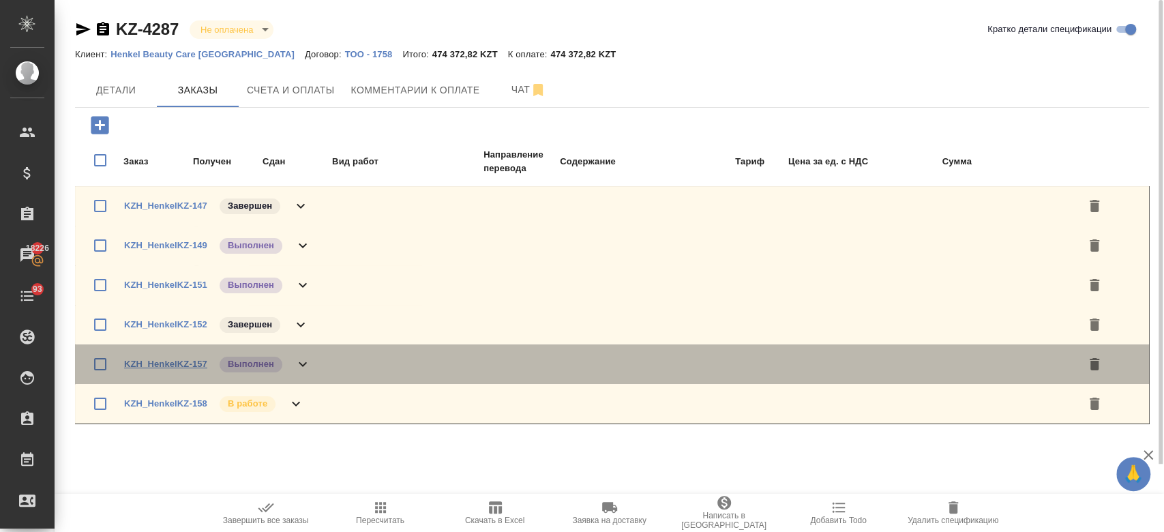
click at [164, 361] on link "KZH_HenkelKZ-157" at bounding box center [165, 364] width 83 height 10
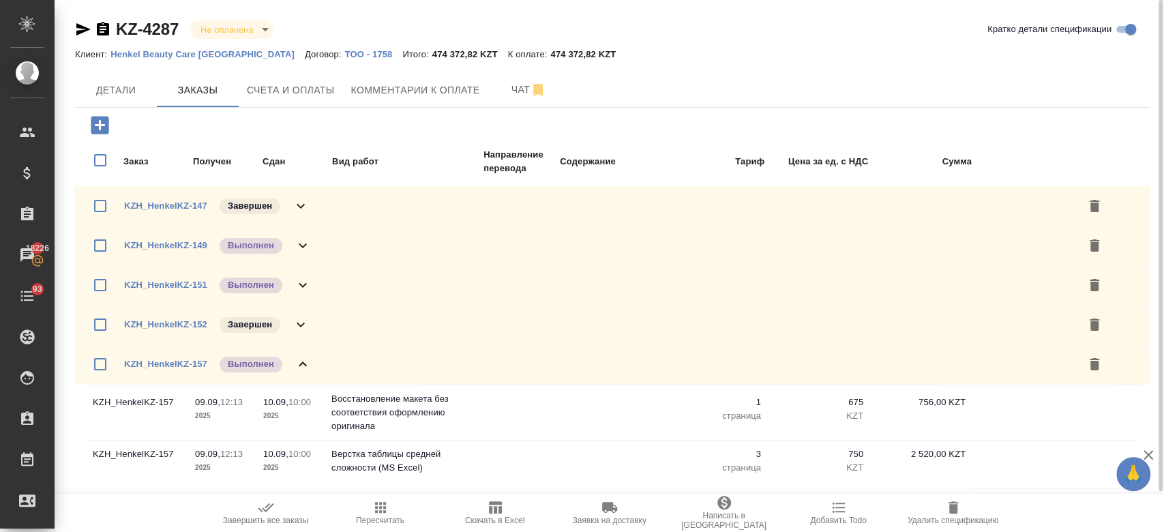
click at [307, 363] on icon at bounding box center [302, 364] width 16 height 16
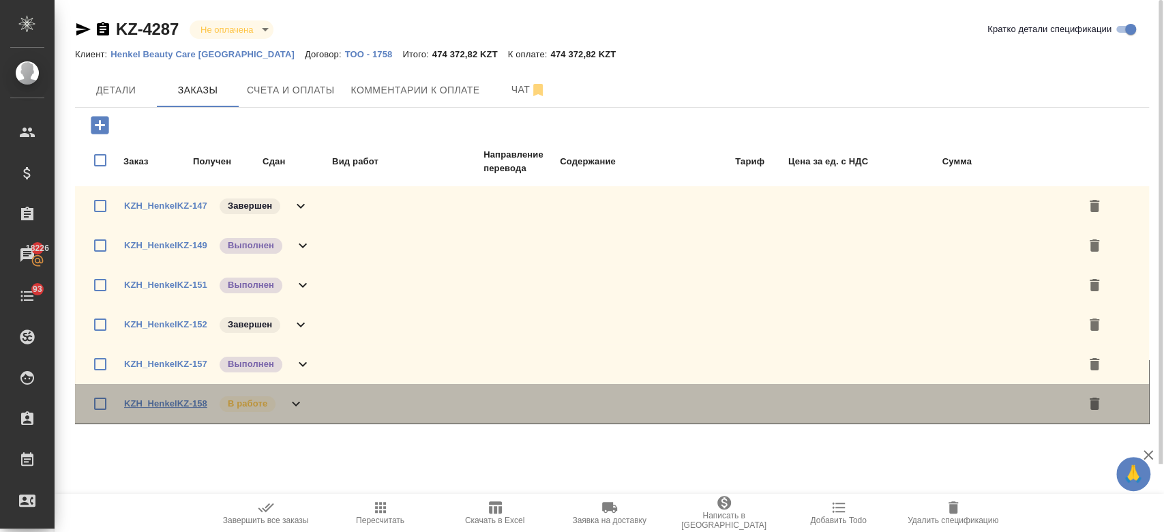
click at [191, 405] on link "KZH_HenkelKZ-158" at bounding box center [165, 403] width 83 height 10
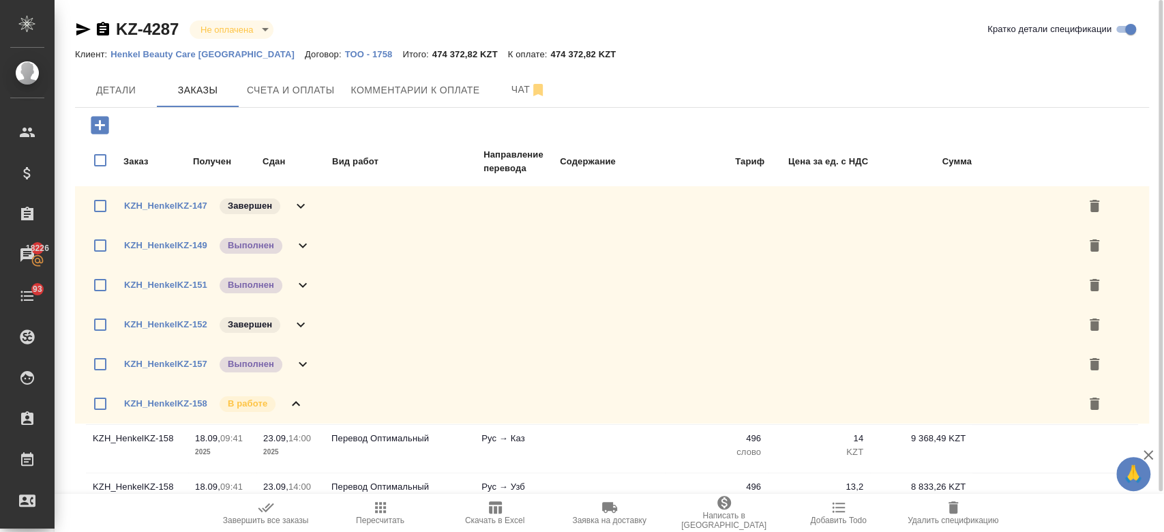
click at [296, 399] on icon at bounding box center [296, 403] width 16 height 16
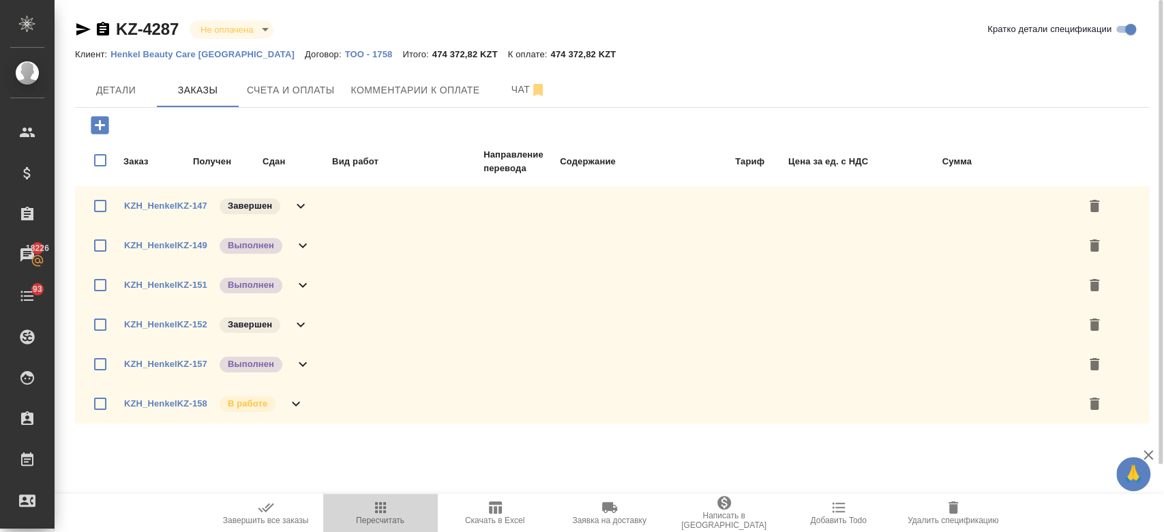
click at [374, 515] on icon "button" at bounding box center [380, 507] width 16 height 16
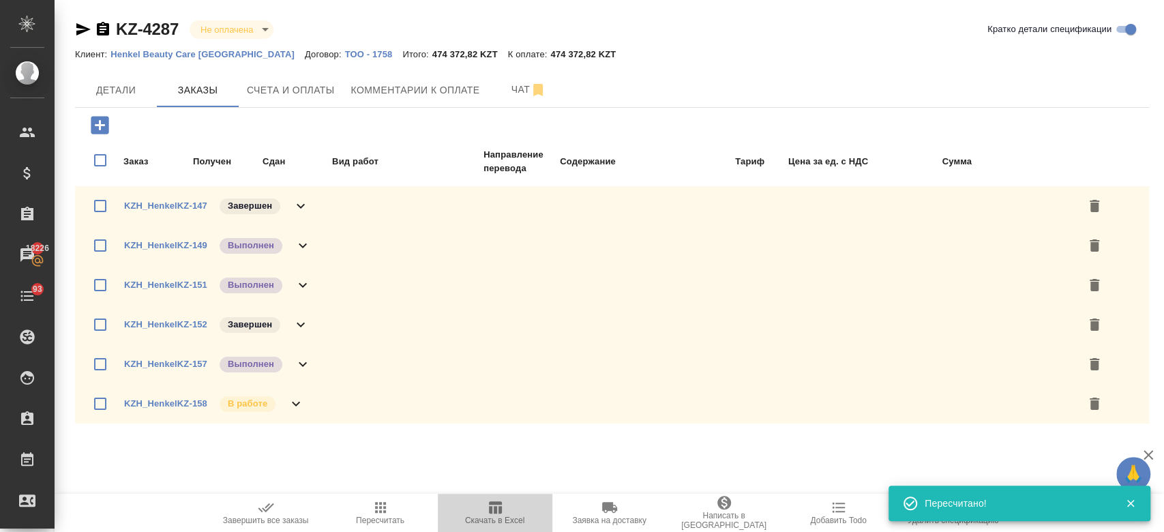
click at [493, 504] on icon "button" at bounding box center [495, 507] width 13 height 12
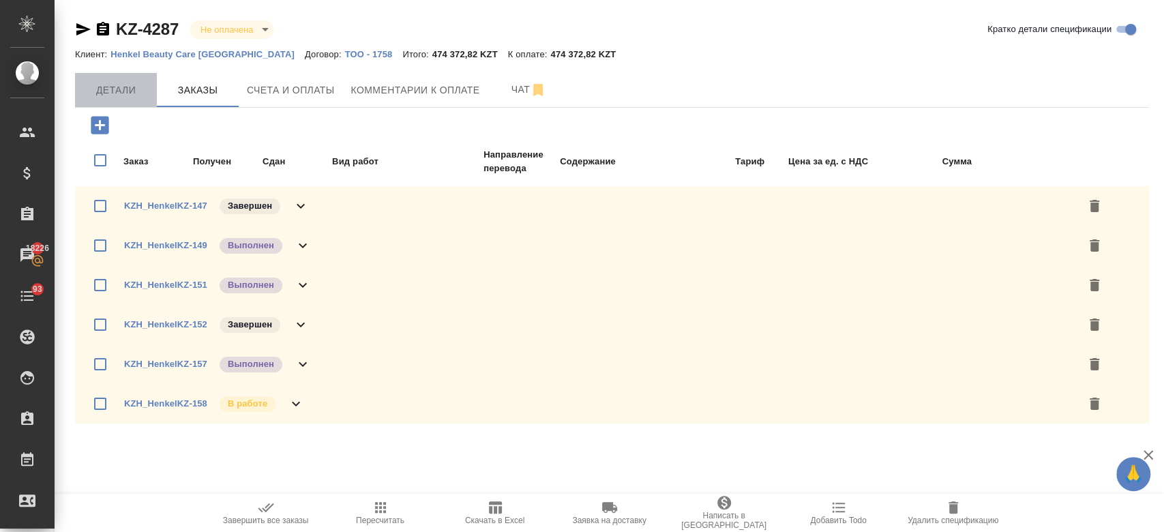
click at [121, 100] on button "Детали" at bounding box center [116, 90] width 82 height 34
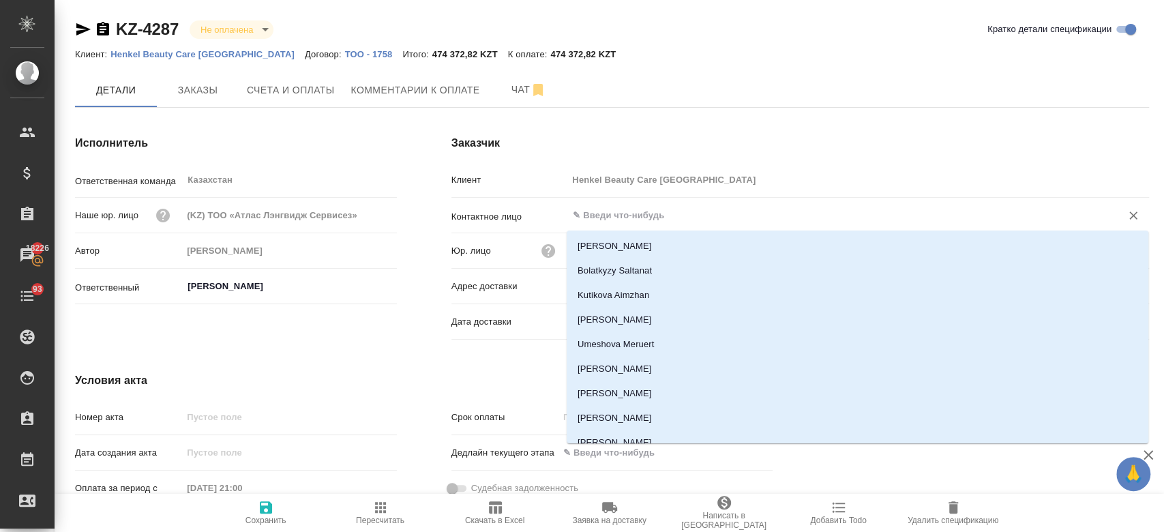
click at [636, 219] on input "text" at bounding box center [835, 215] width 528 height 16
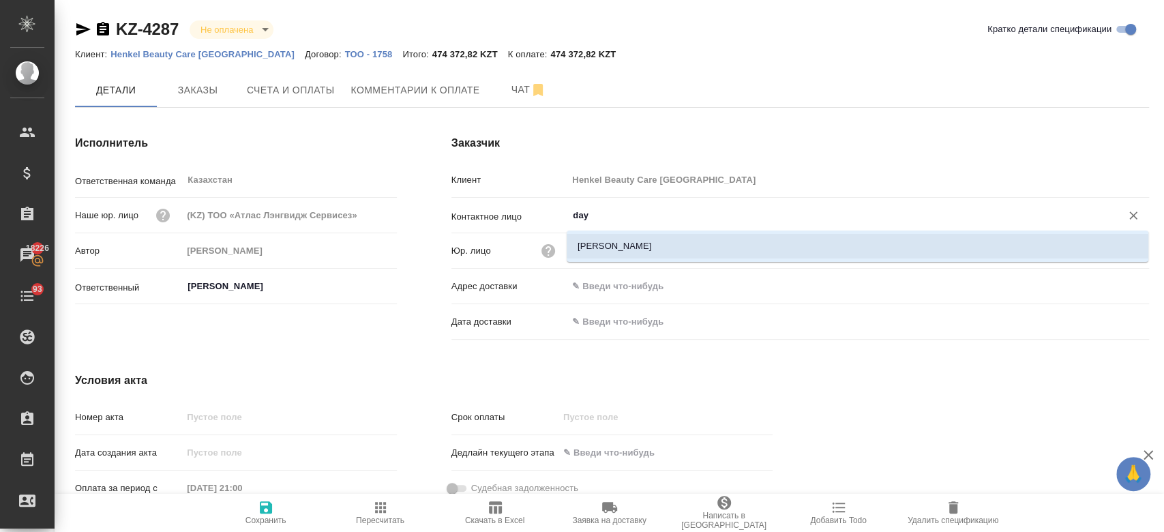
click at [623, 253] on li "Zhumanazar Dayana" at bounding box center [856, 246] width 581 height 25
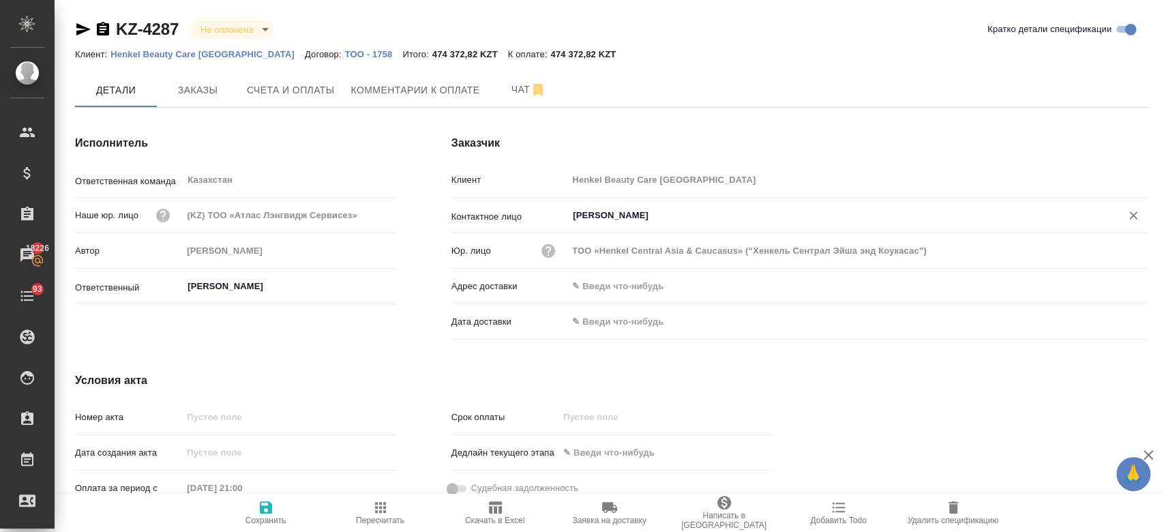
type input "Zhumanazar Dayana"
click at [258, 508] on icon "button" at bounding box center [266, 507] width 16 height 16
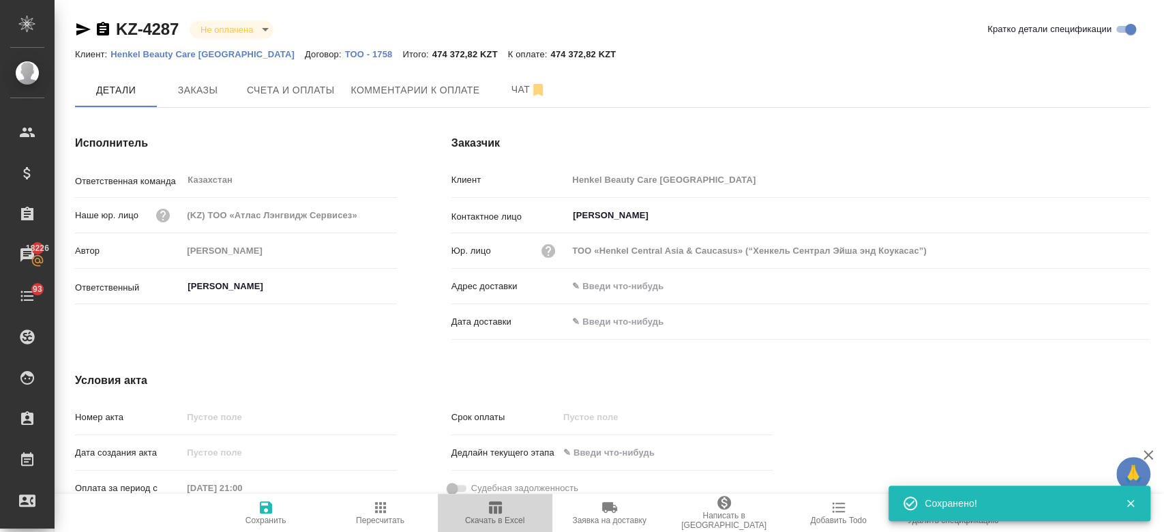
click at [496, 518] on span "Скачать в Excel" at bounding box center [494, 520] width 59 height 10
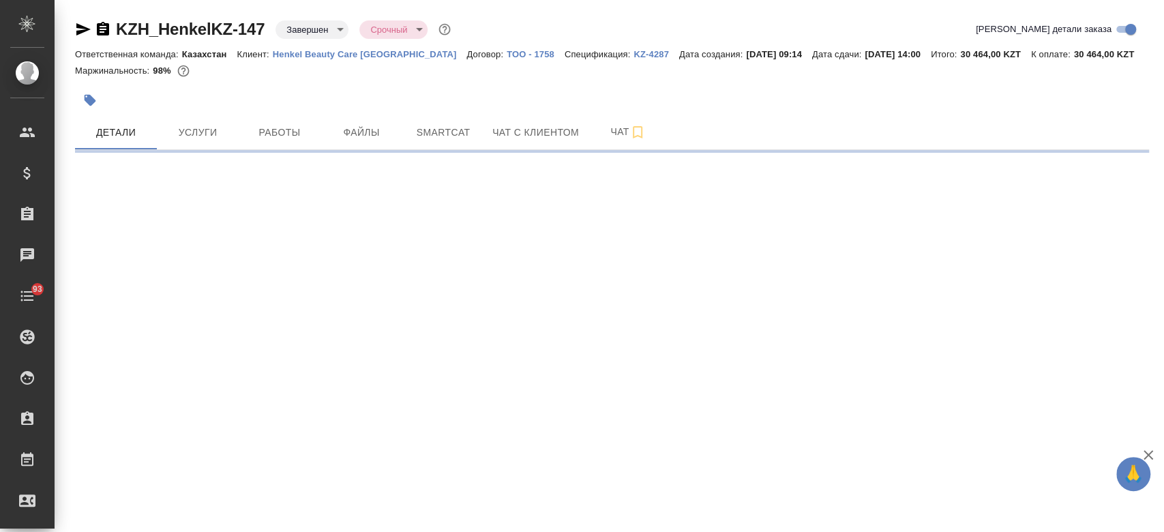
select select "RU"
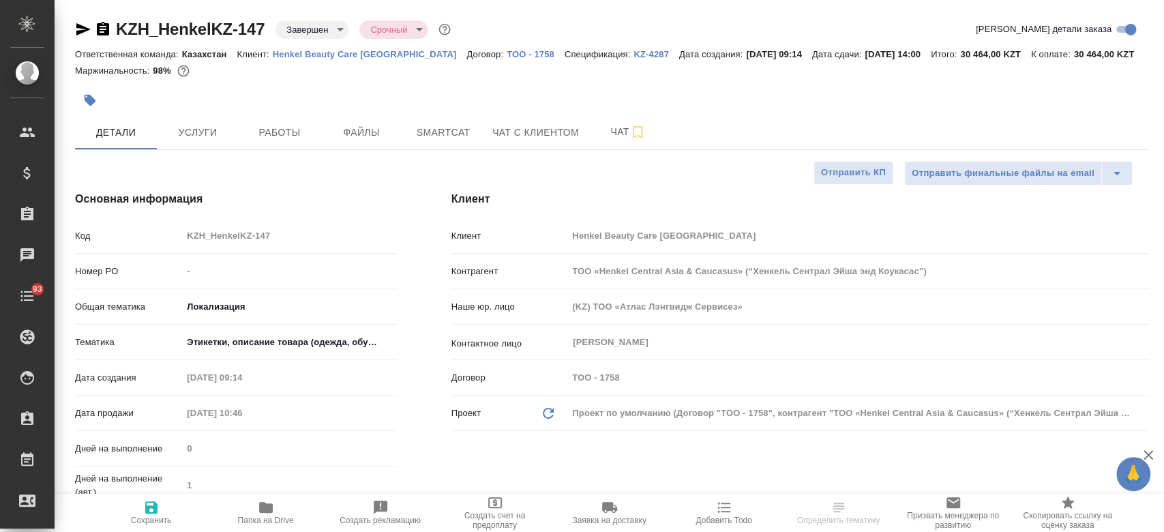
type textarea "x"
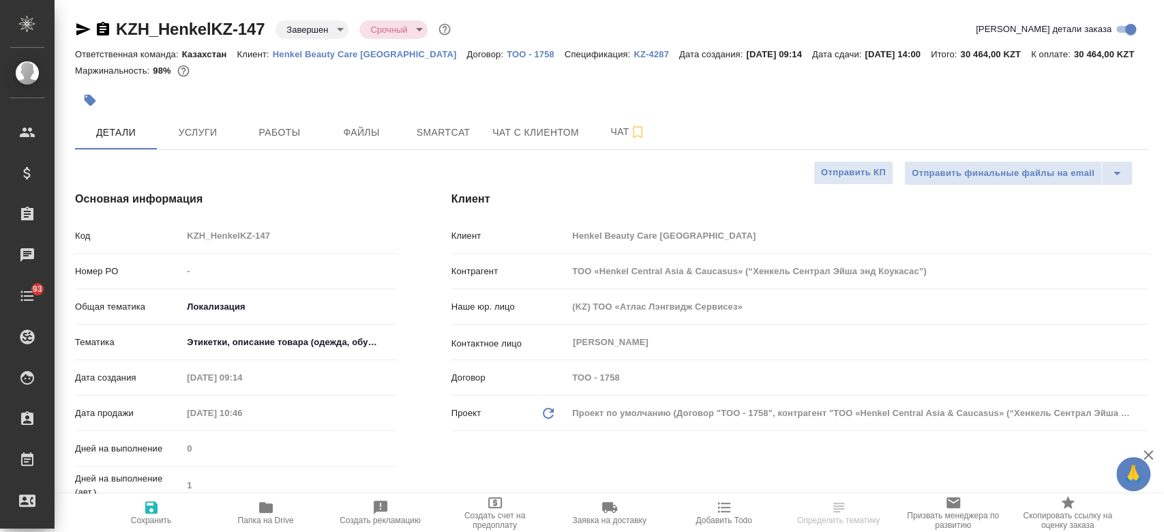
type textarea "x"
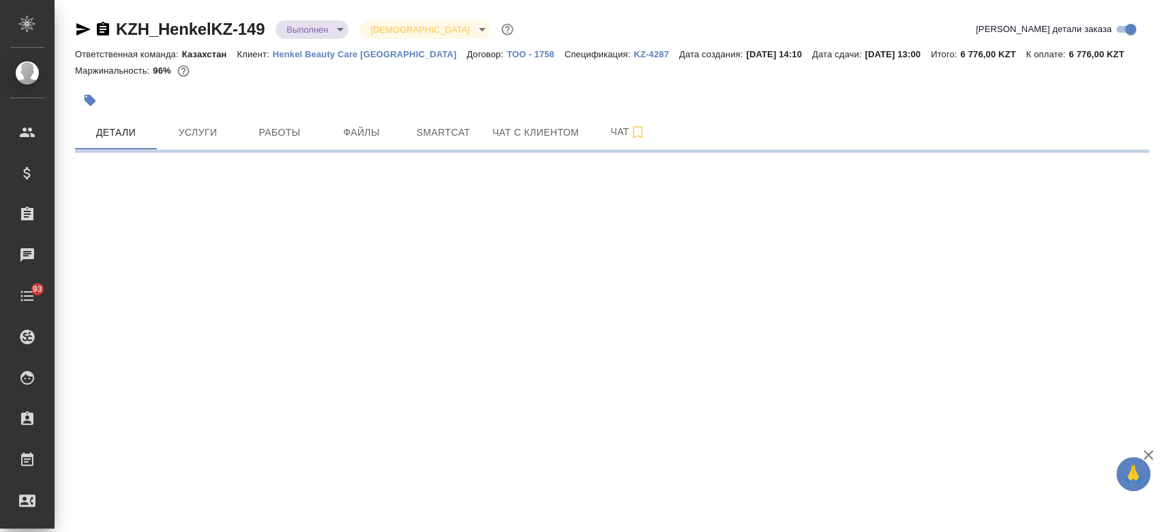
select select "RU"
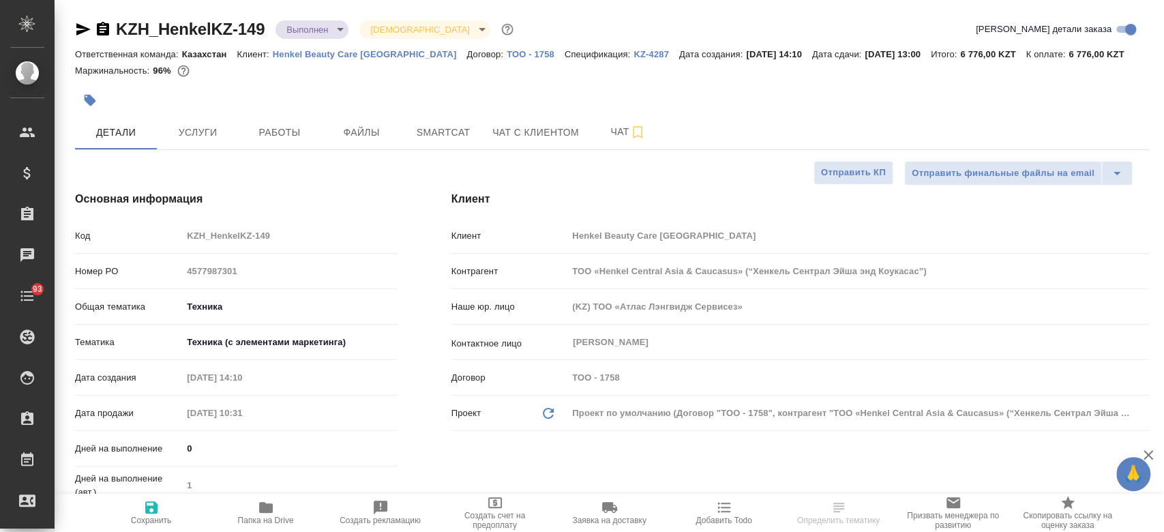
type textarea "x"
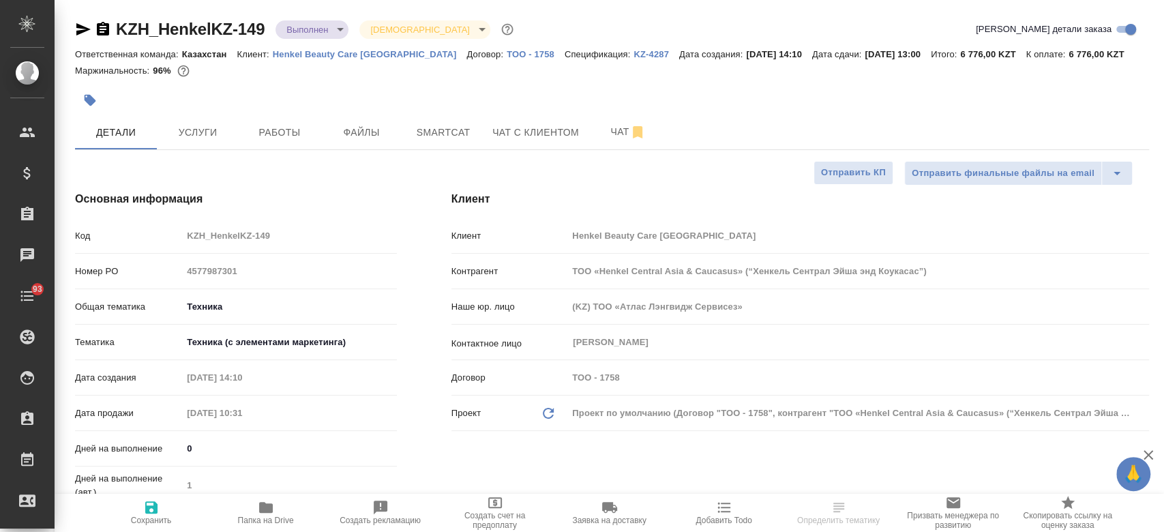
type textarea "x"
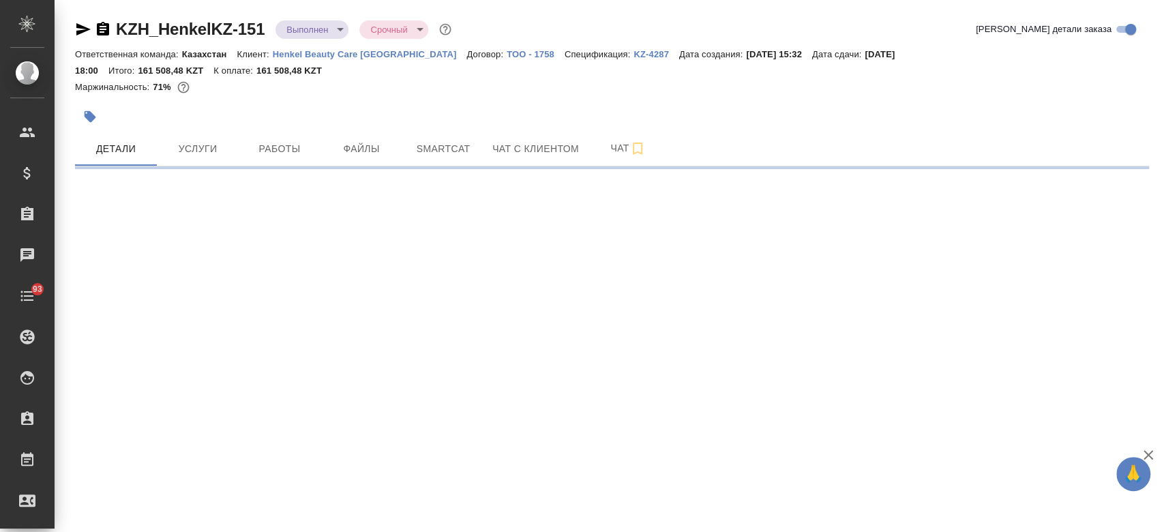
select select "RU"
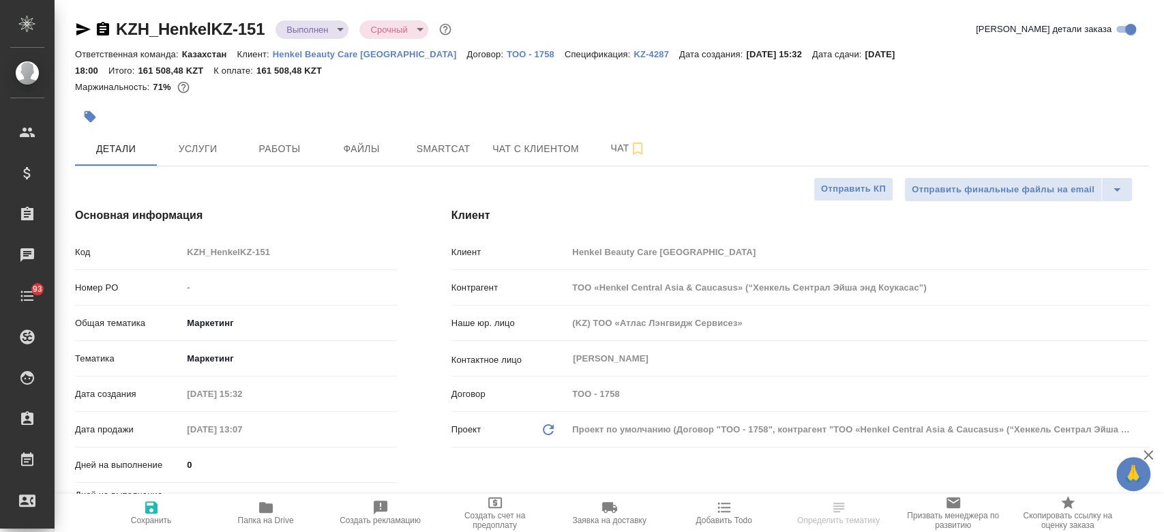
type textarea "x"
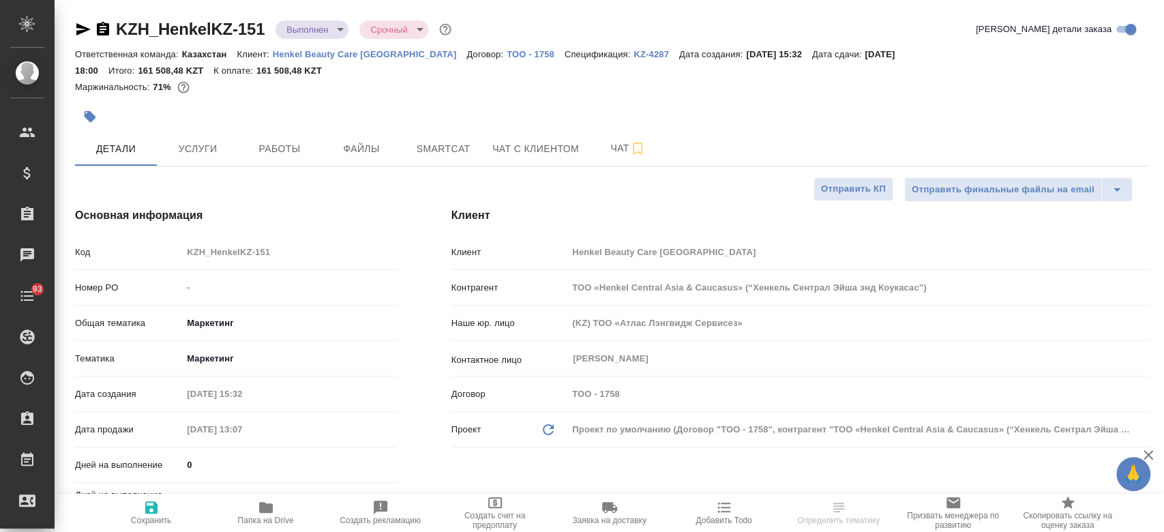
type textarea "x"
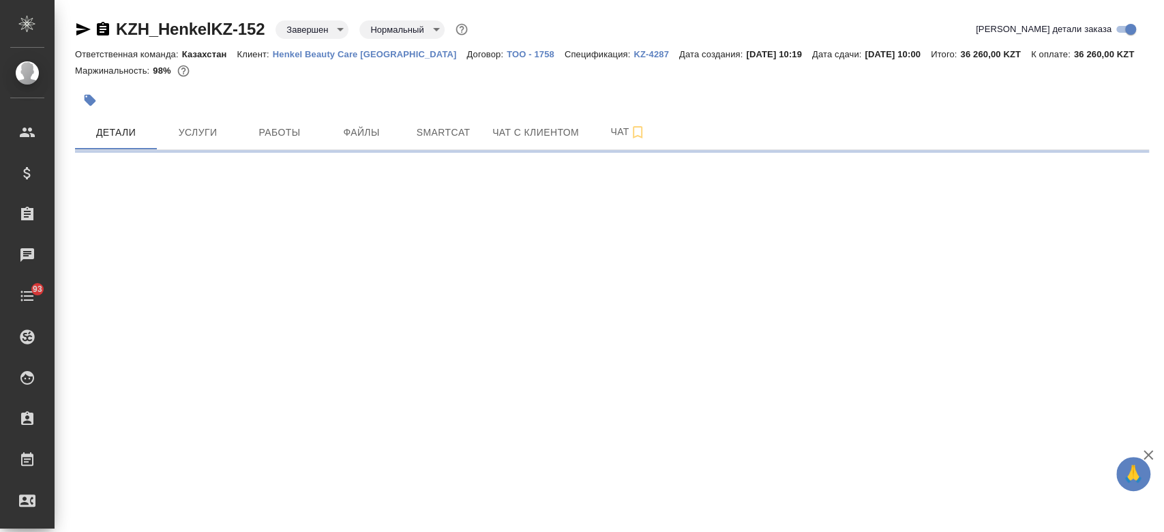
select select "RU"
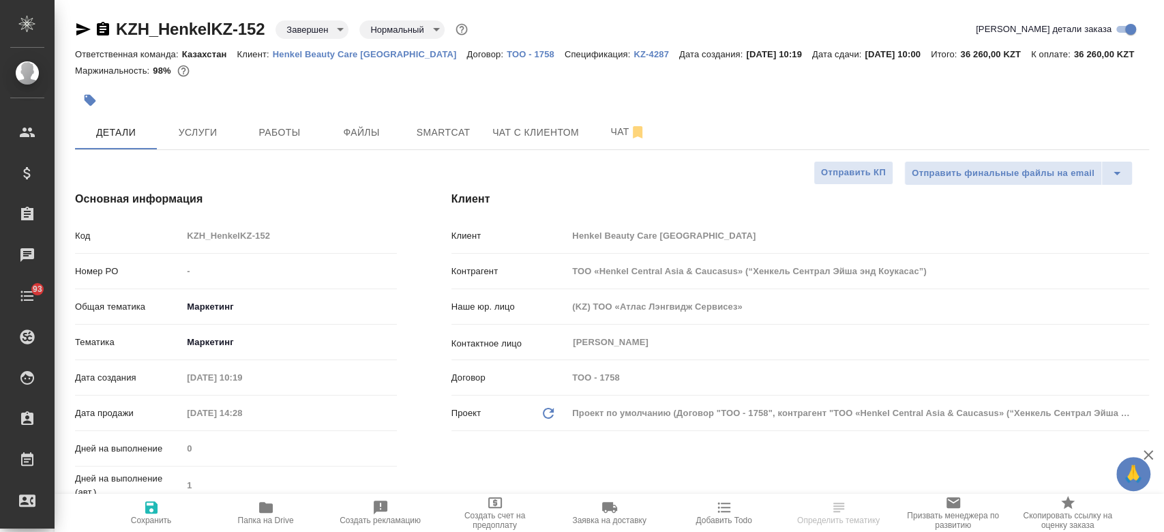
type textarea "x"
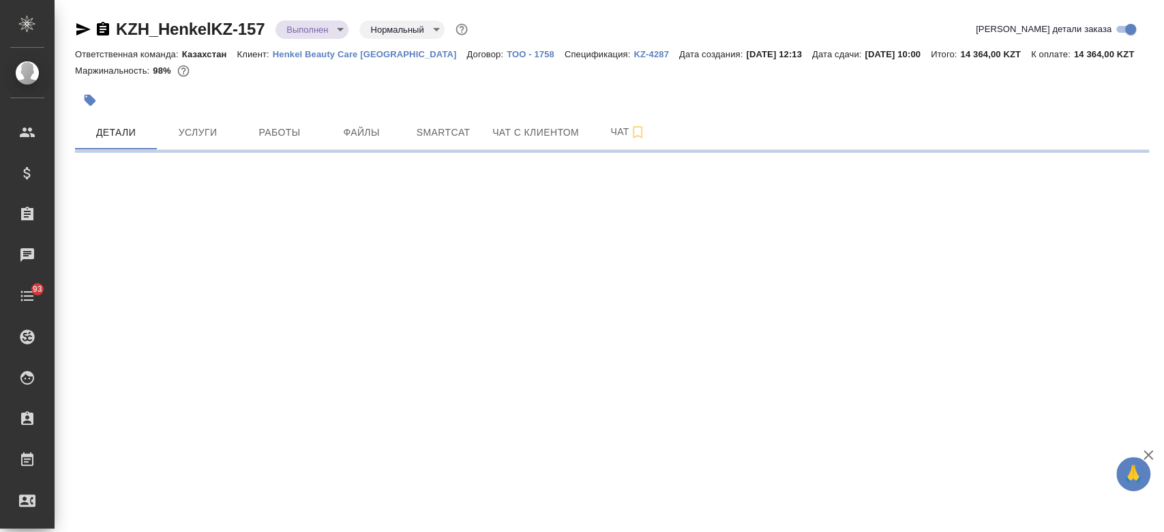
select select "RU"
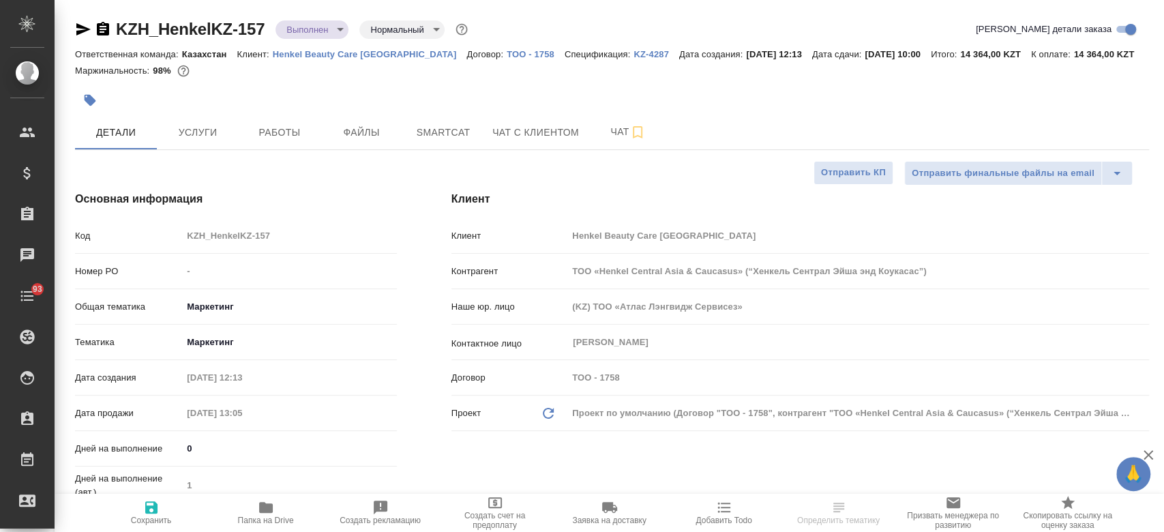
type textarea "x"
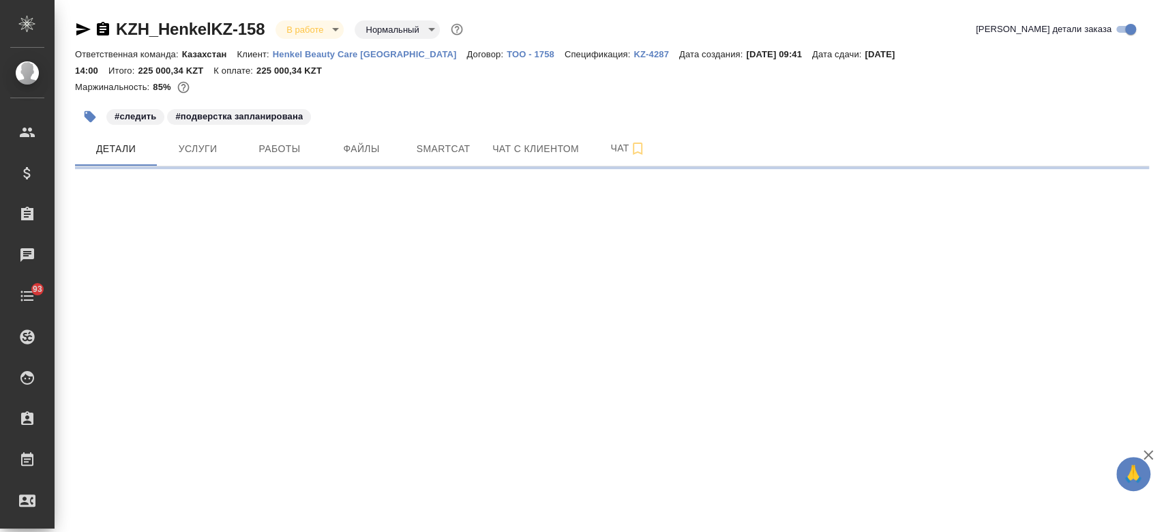
select select "RU"
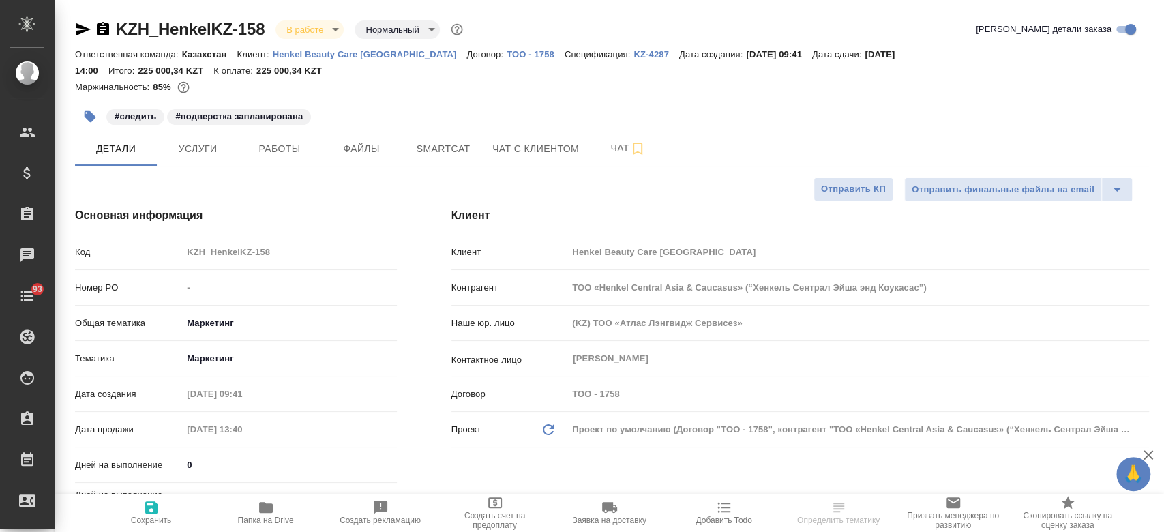
type textarea "x"
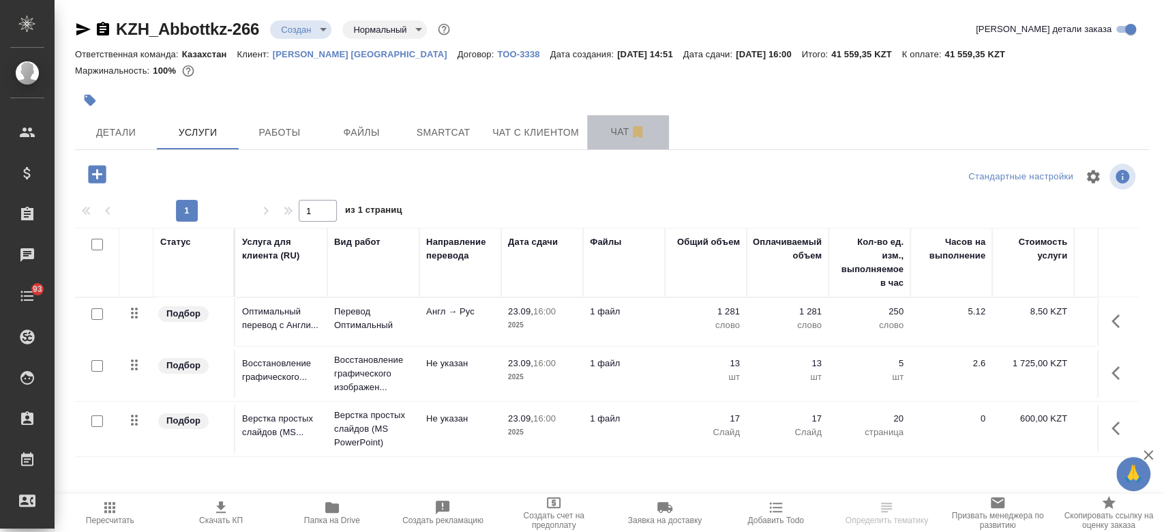
click at [620, 123] on span "Чат" at bounding box center [627, 131] width 65 height 17
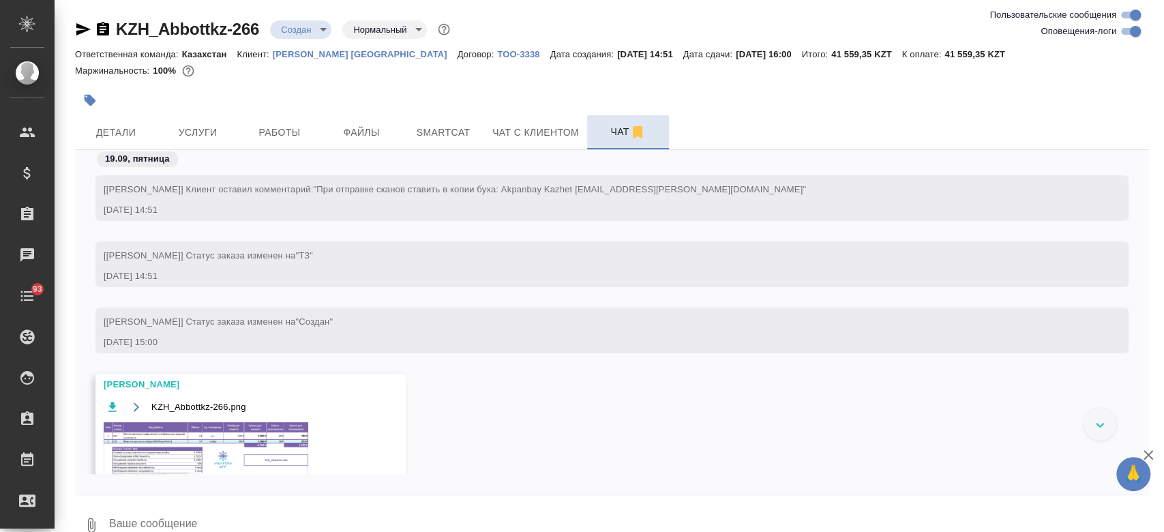
scroll to position [208, 0]
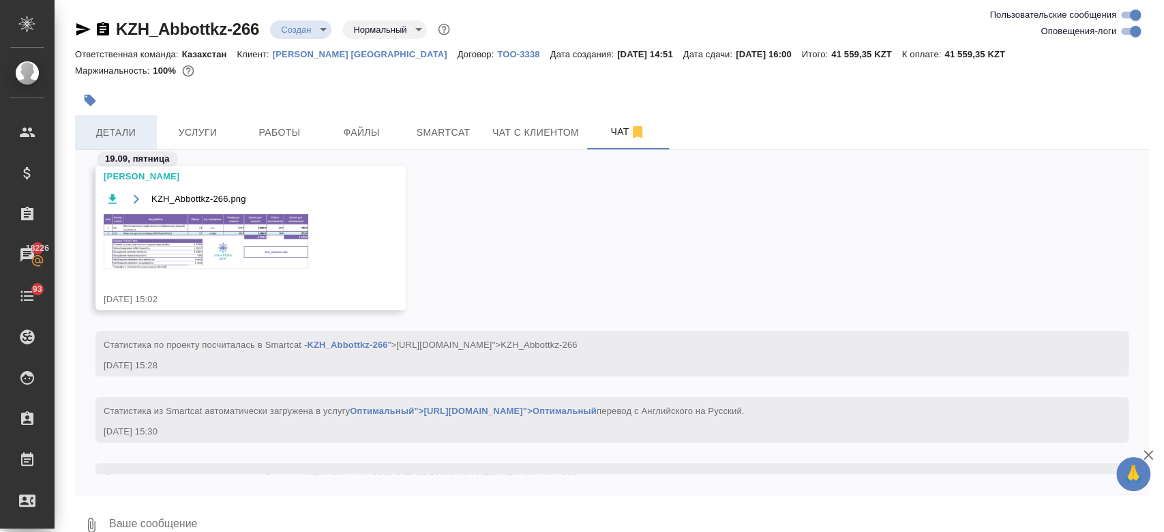
click at [127, 121] on button "Детали" at bounding box center [116, 132] width 82 height 34
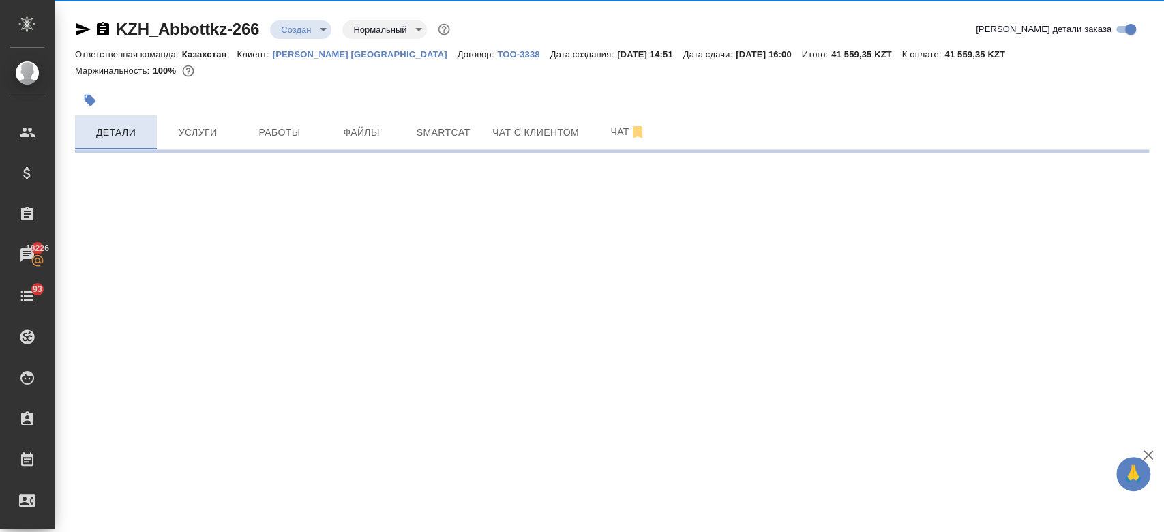
select select "RU"
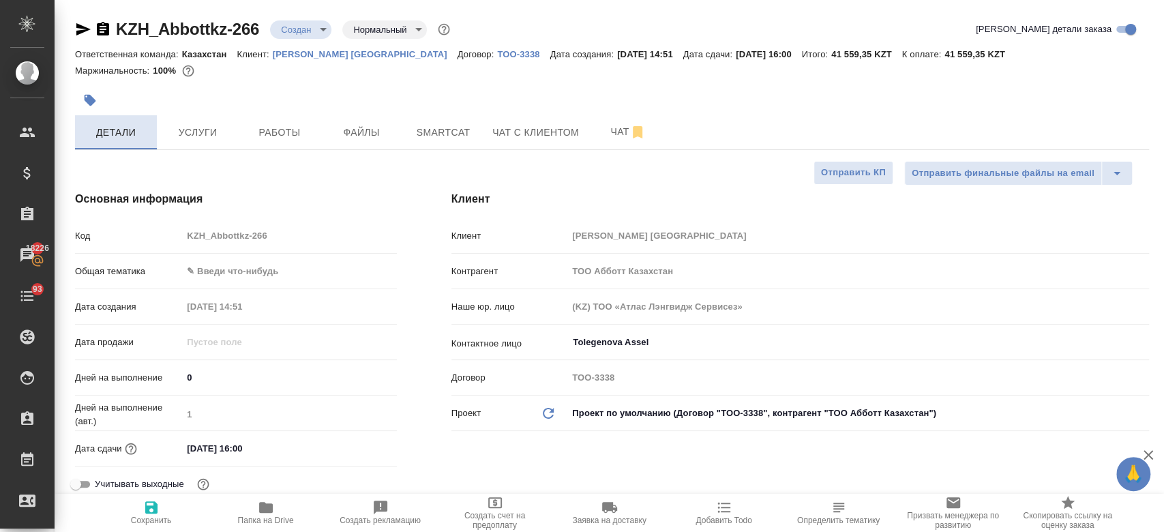
type textarea "x"
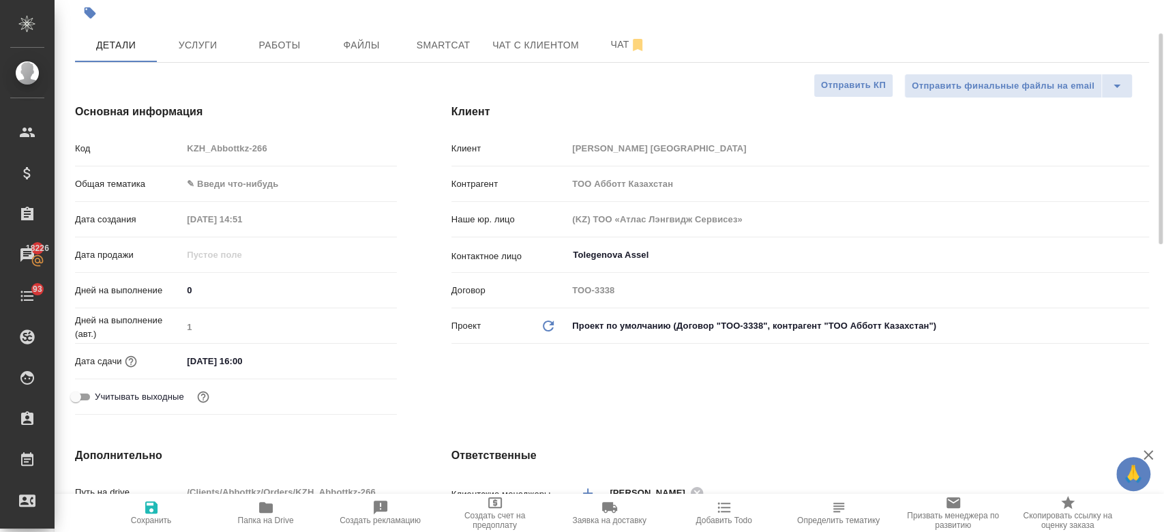
scroll to position [89, 0]
click at [260, 348] on div "Дата сдачи 23.09.2025 16:00" at bounding box center [236, 360] width 322 height 24
click at [304, 348] on div "Дата сдачи 23.09.2025 16:00" at bounding box center [236, 360] width 322 height 24
click at [279, 363] on input "23.09.2025 16:00" at bounding box center [242, 360] width 119 height 20
click at [350, 358] on icon "button" at bounding box center [357, 359] width 16 height 16
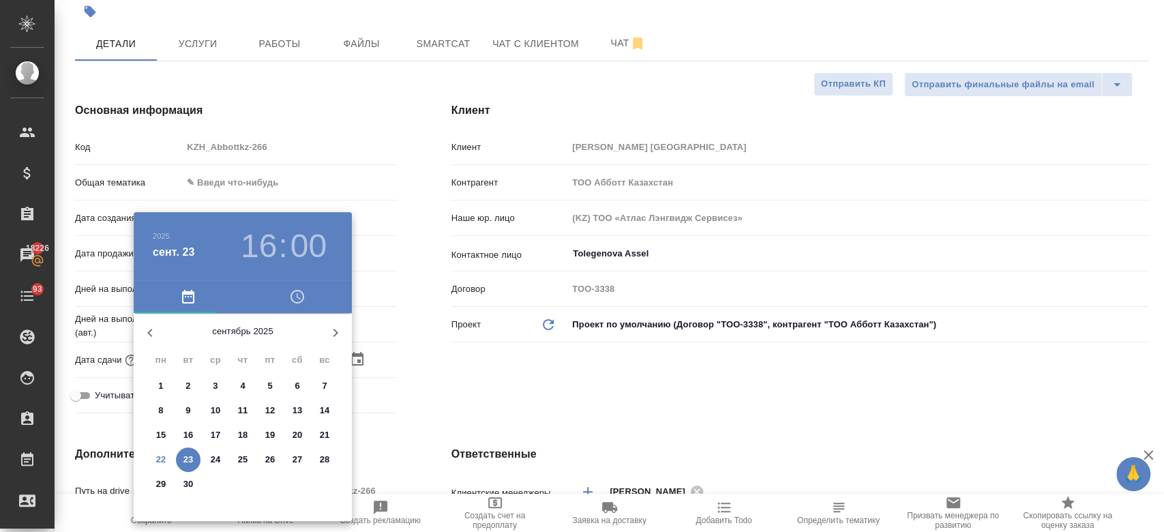
click at [490, 364] on div at bounding box center [582, 266] width 1164 height 532
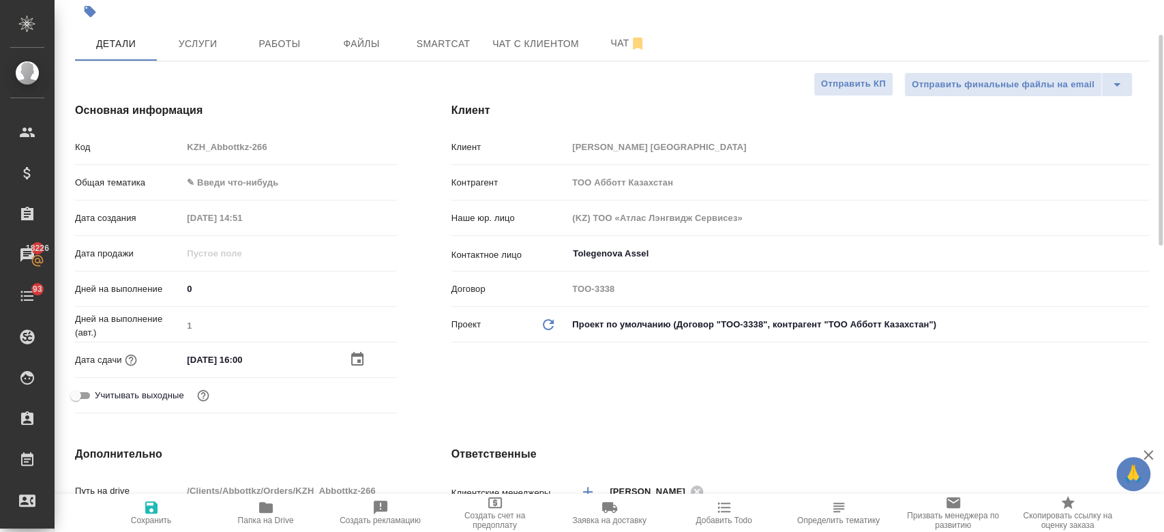
click at [158, 504] on icon "button" at bounding box center [151, 507] width 16 height 16
type textarea "x"
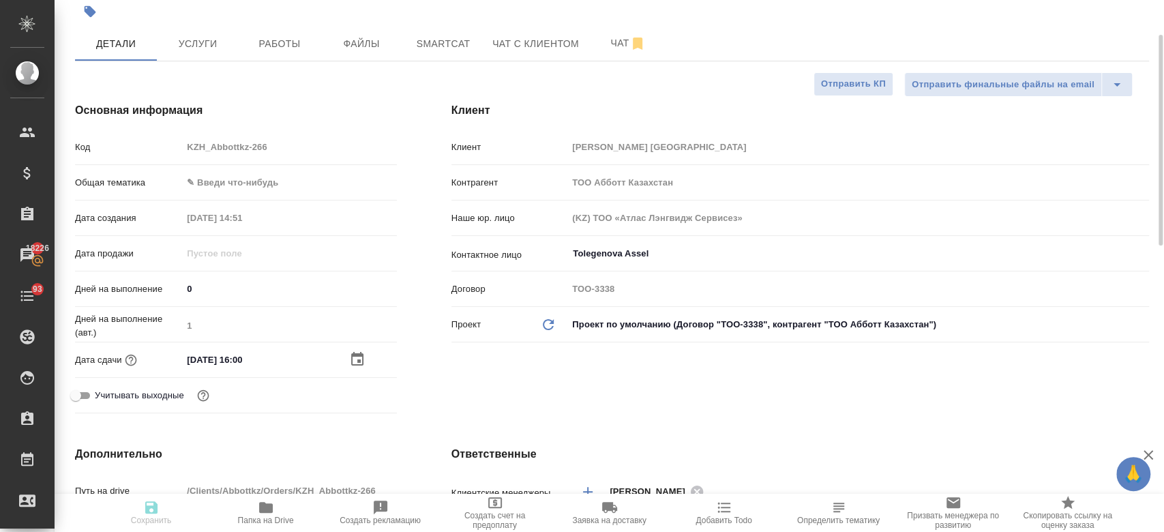
type textarea "x"
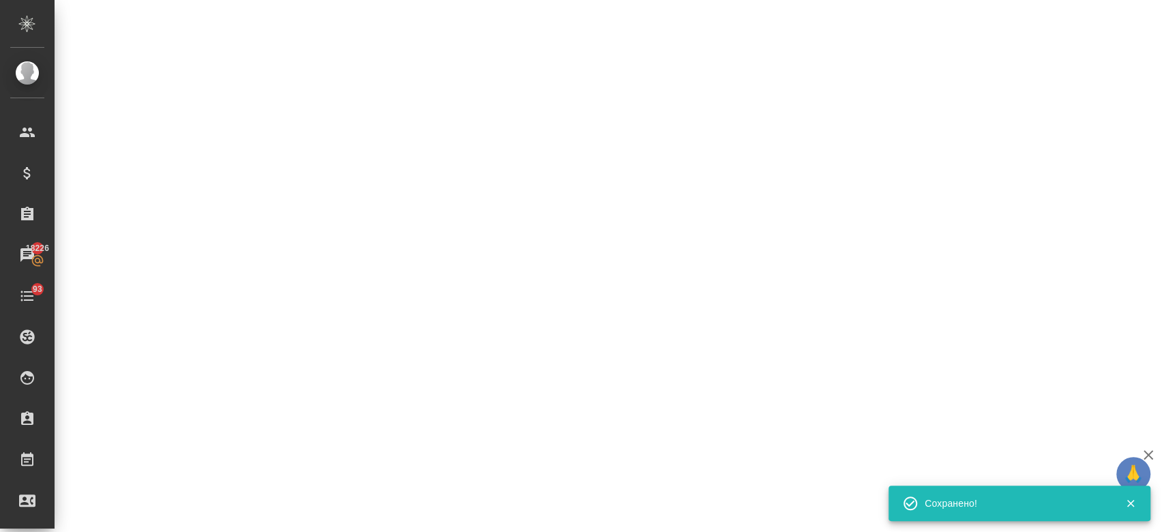
scroll to position [427, 0]
select select "RU"
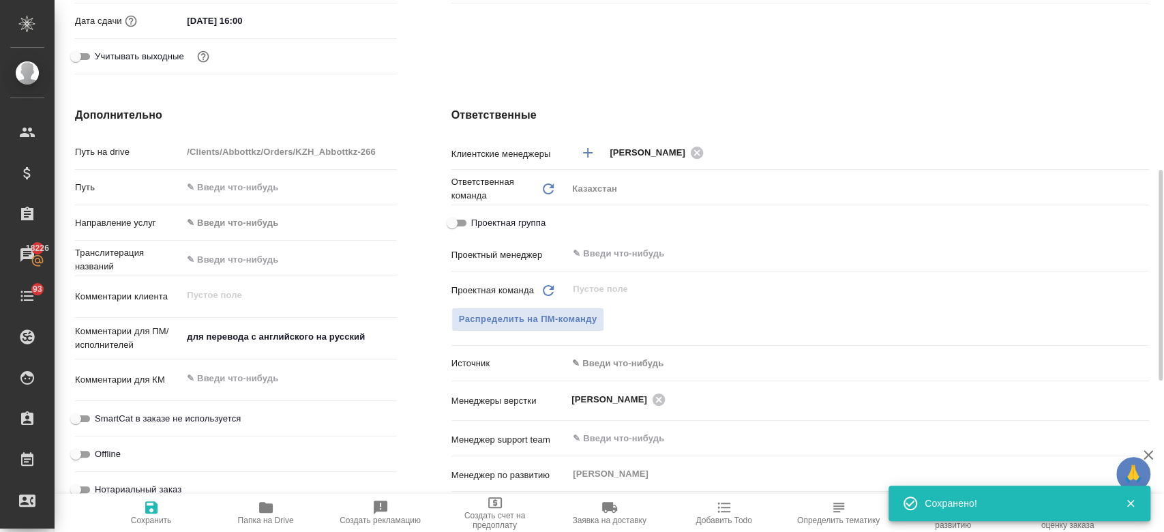
type textarea "x"
click at [544, 314] on span "Распределить на ПМ-команду" at bounding box center [528, 319] width 138 height 16
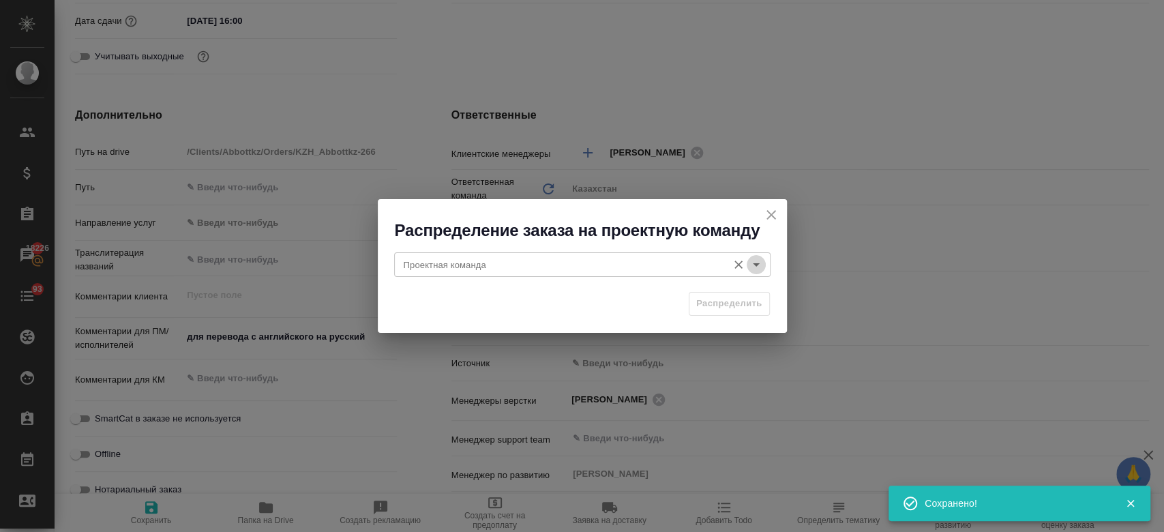
click at [761, 265] on icon "Open" at bounding box center [756, 264] width 16 height 16
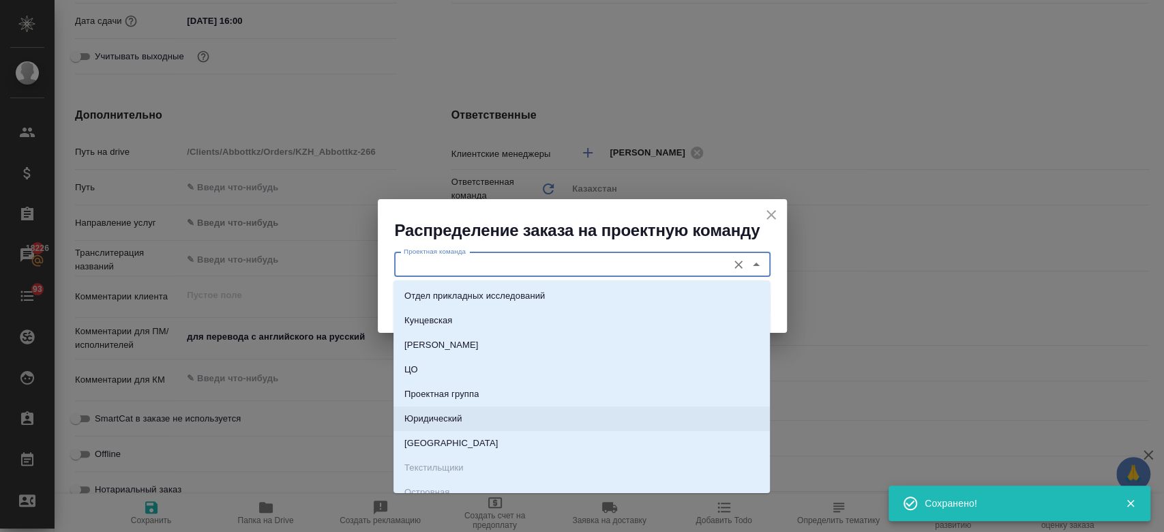
click at [586, 425] on li "Юридический" at bounding box center [581, 418] width 376 height 25
type input "Юридический"
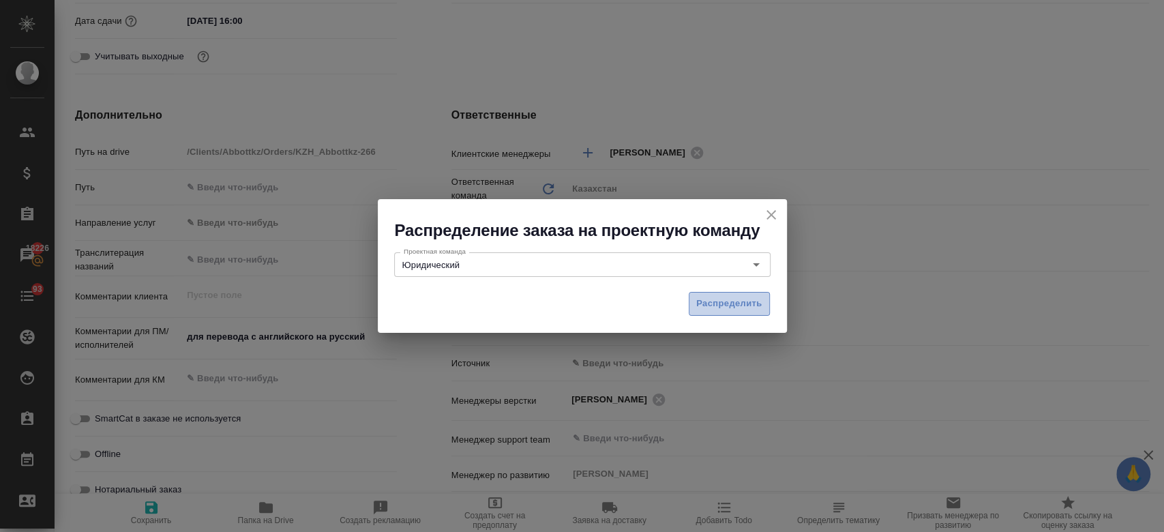
click at [733, 311] on button "Распределить" at bounding box center [728, 304] width 81 height 24
type textarea "x"
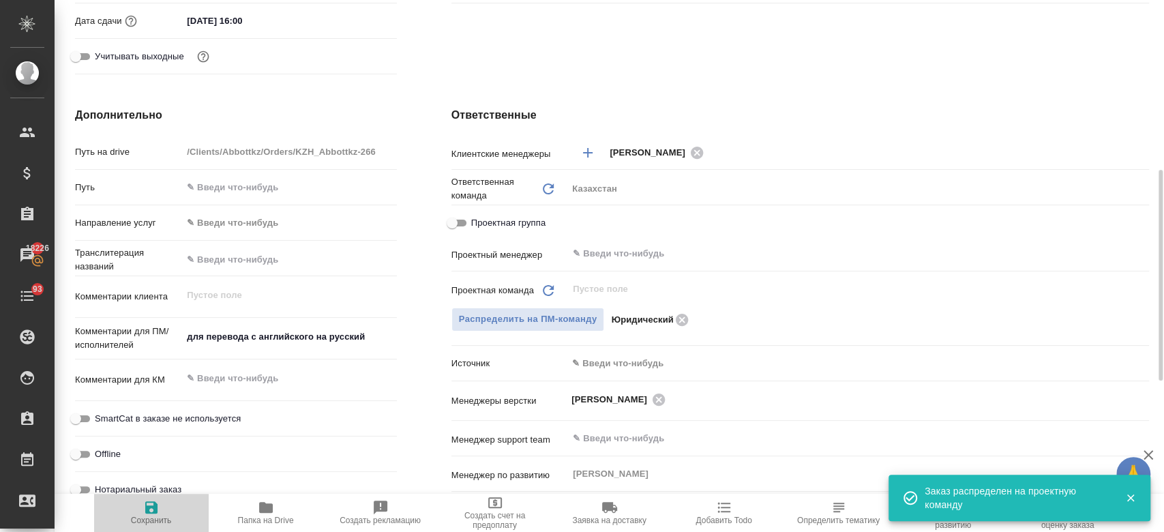
click at [159, 521] on span "Сохранить" at bounding box center [151, 520] width 41 height 10
type textarea "x"
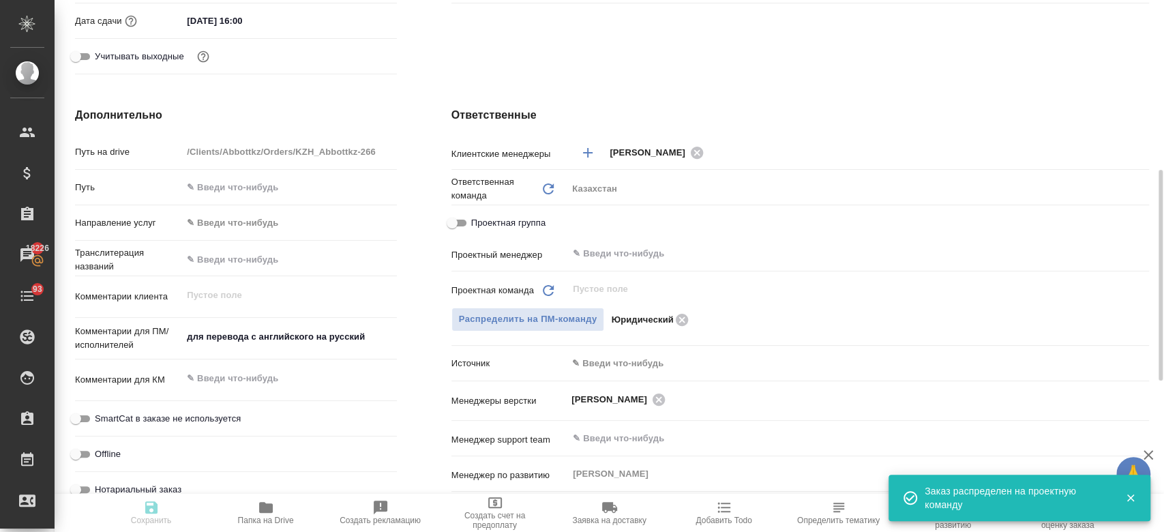
type textarea "x"
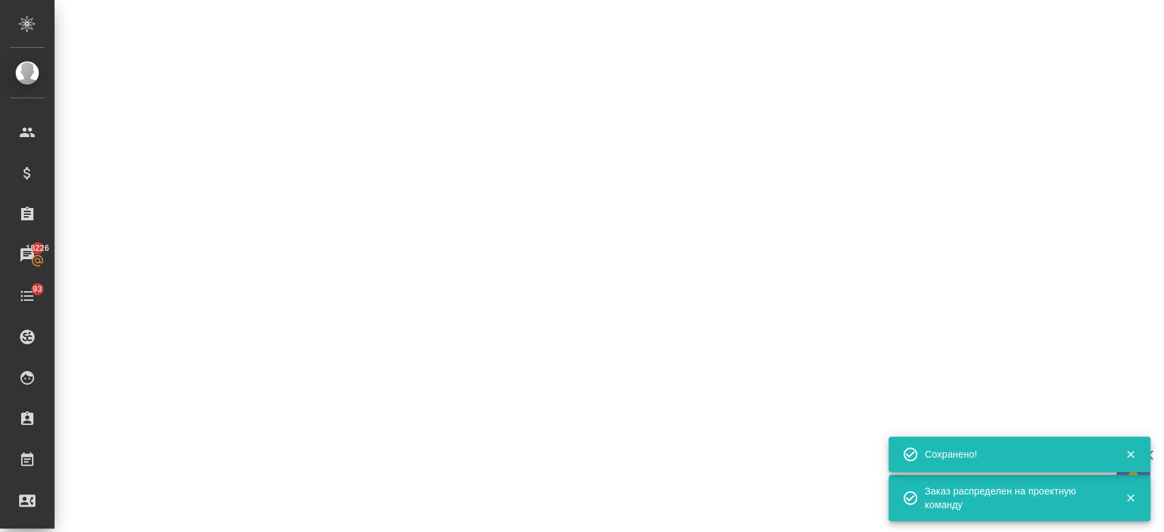
select select "RU"
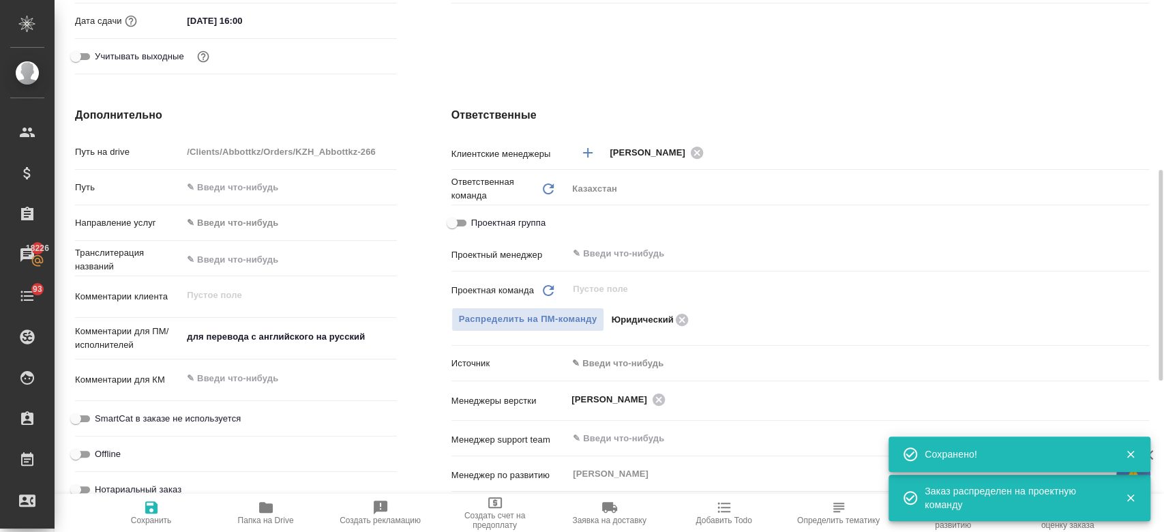
type textarea "x"
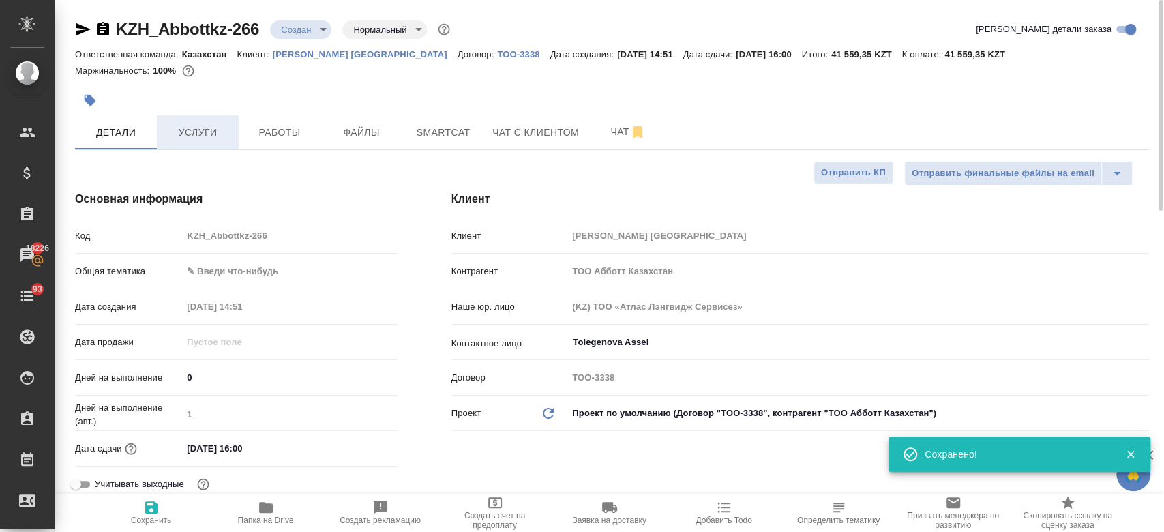
click at [207, 147] on button "Услуги" at bounding box center [198, 132] width 82 height 34
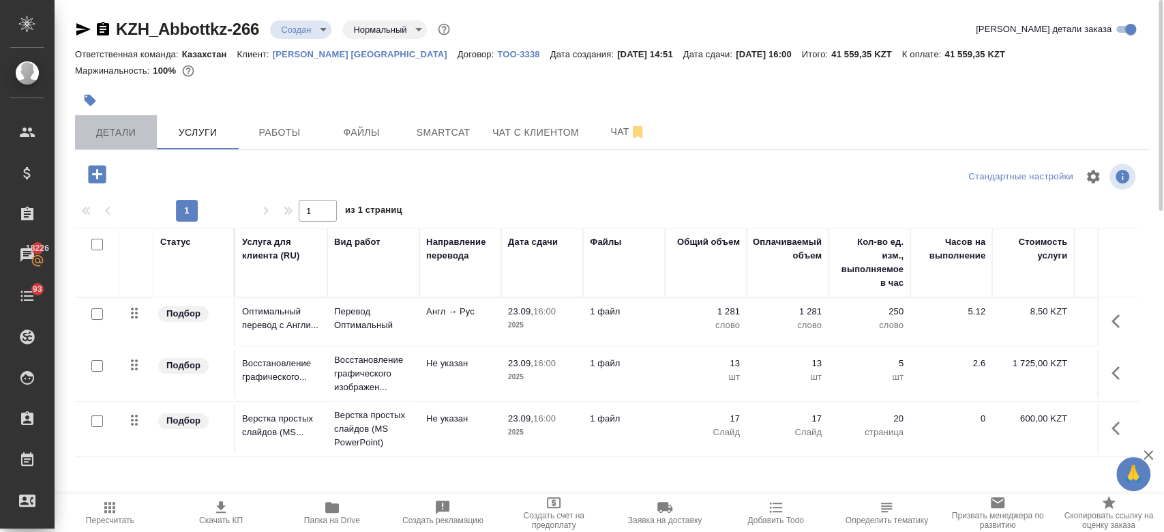
click at [126, 134] on span "Детали" at bounding box center [115, 132] width 65 height 17
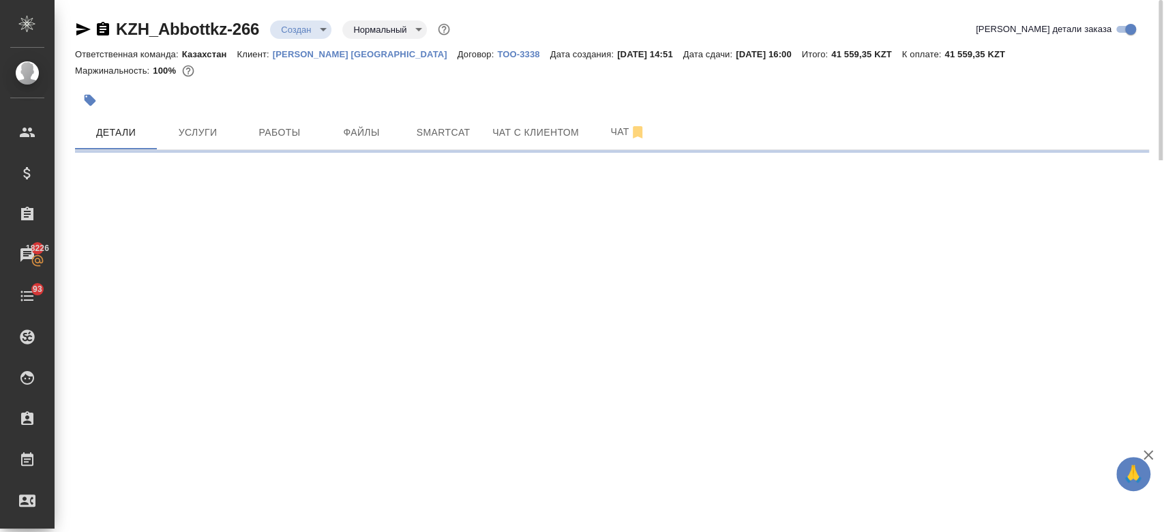
click at [299, 32] on body "🙏 .cls-1 fill:#fff; AWATERA Kosherbayeva Nazerke Клиенты Спецификации Заказы 18…" at bounding box center [582, 266] width 1164 height 532
select select "RU"
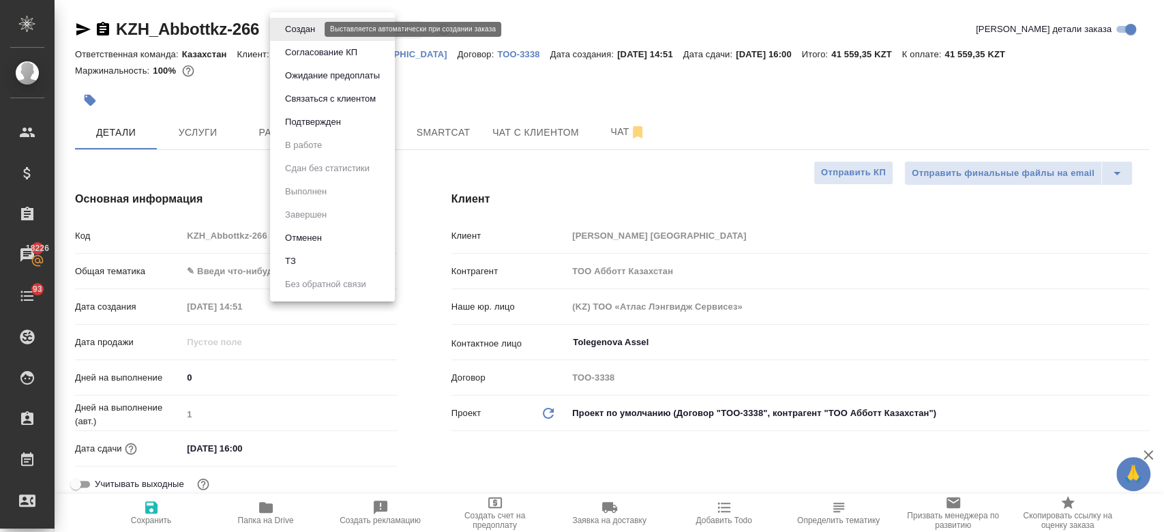
type textarea "x"
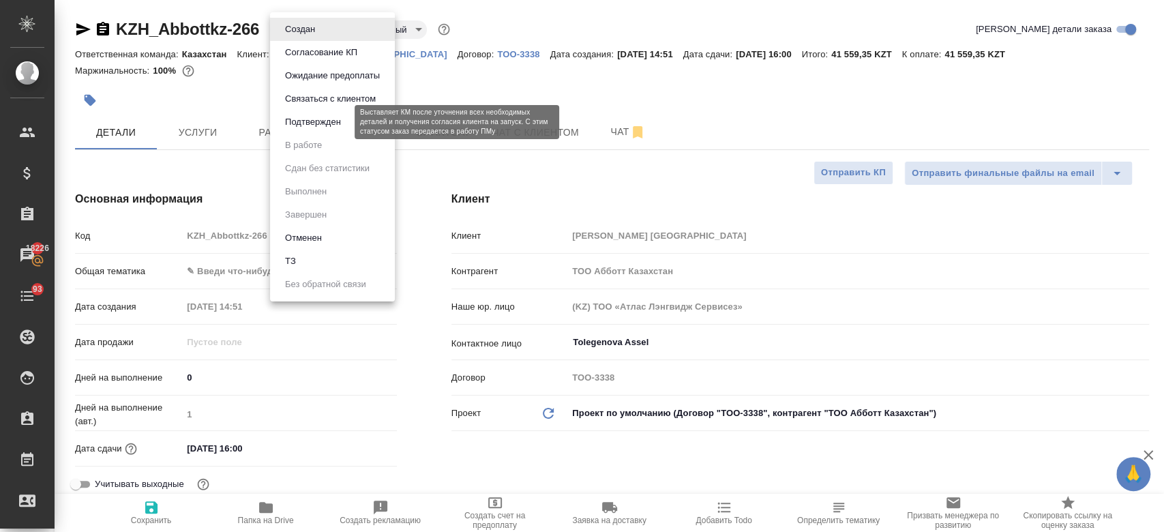
click at [282, 119] on button "Подтвержден" at bounding box center [313, 122] width 64 height 15
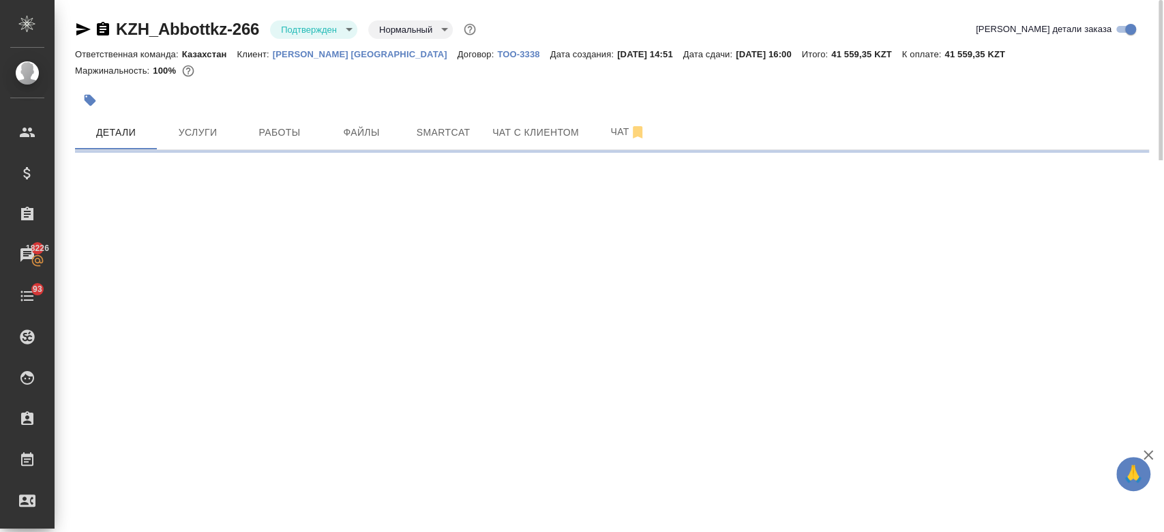
select select "RU"
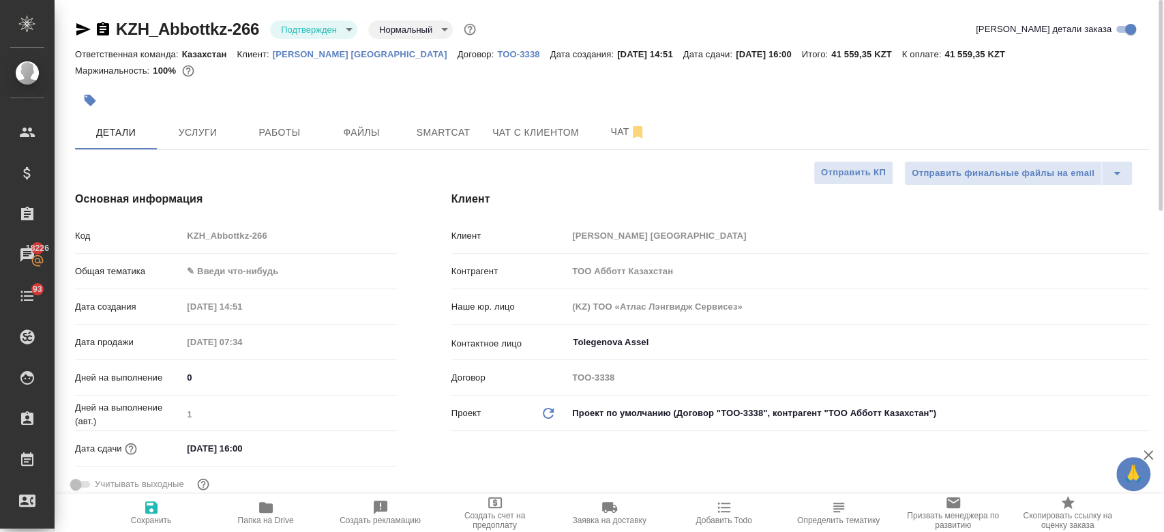
type textarea "x"
click at [82, 28] on icon "button" at bounding box center [83, 29] width 14 height 12
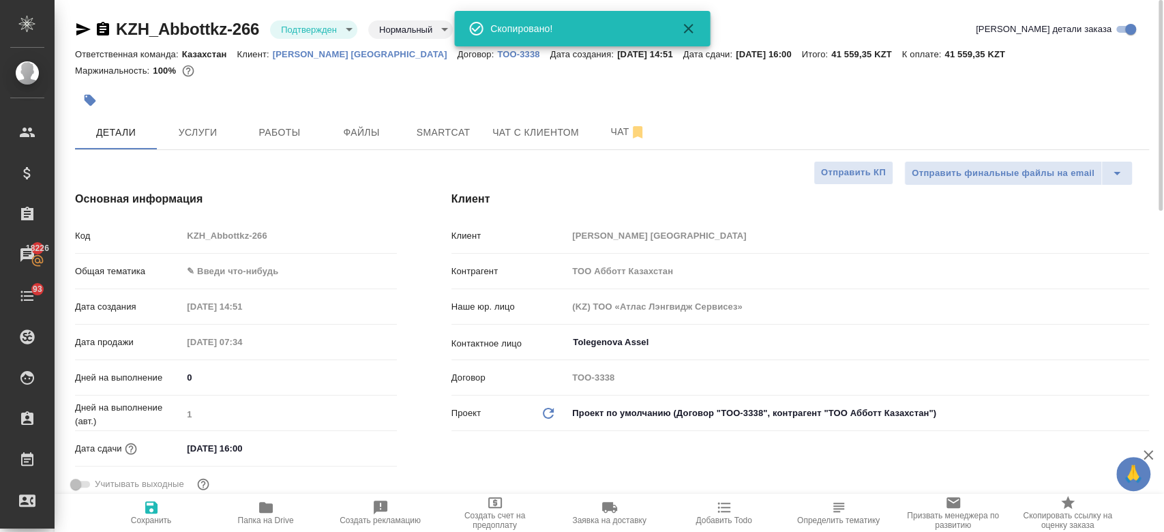
type textarea "x"
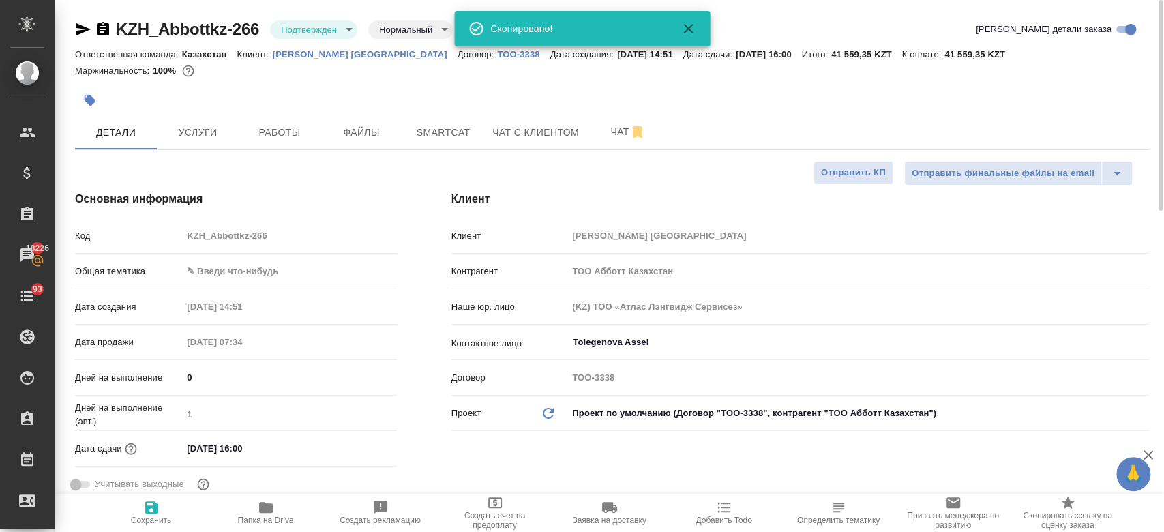
type textarea "x"
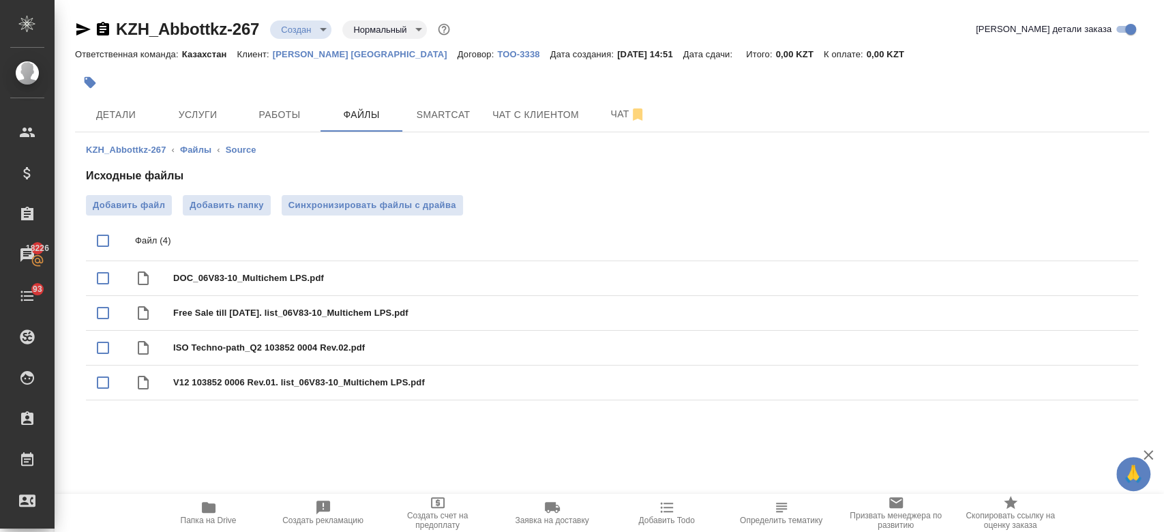
click at [331, 52] on p "[PERSON_NAME] [GEOGRAPHIC_DATA]" at bounding box center [365, 54] width 185 height 10
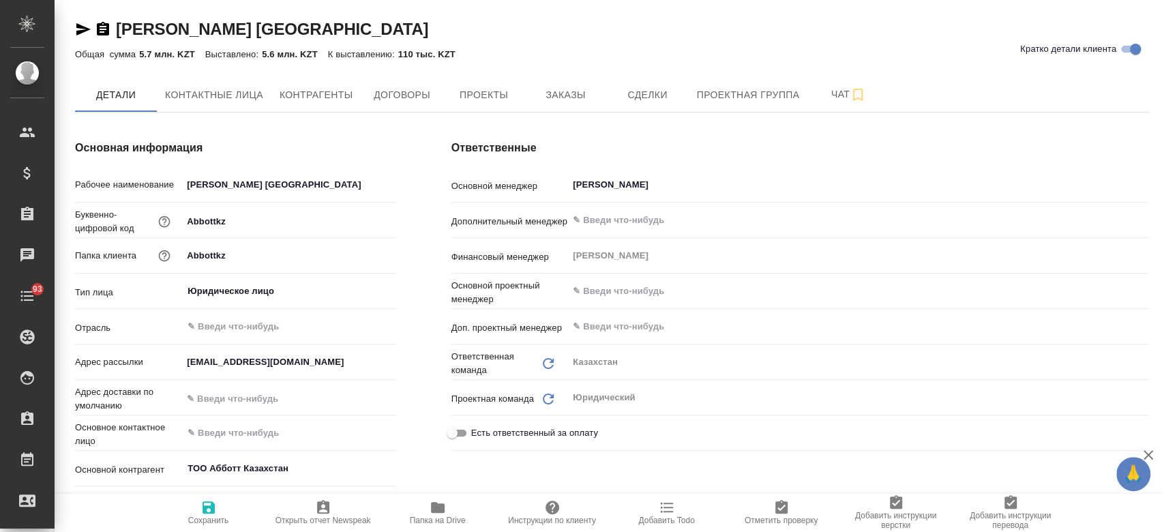
type textarea "x"
click at [572, 100] on span "Заказы" at bounding box center [564, 95] width 65 height 17
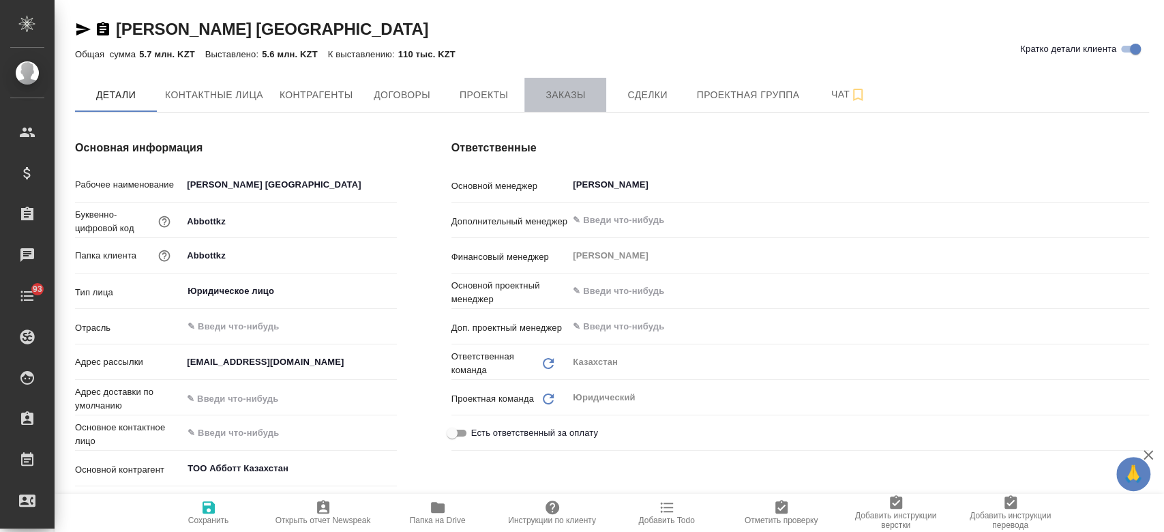
type textarea "x"
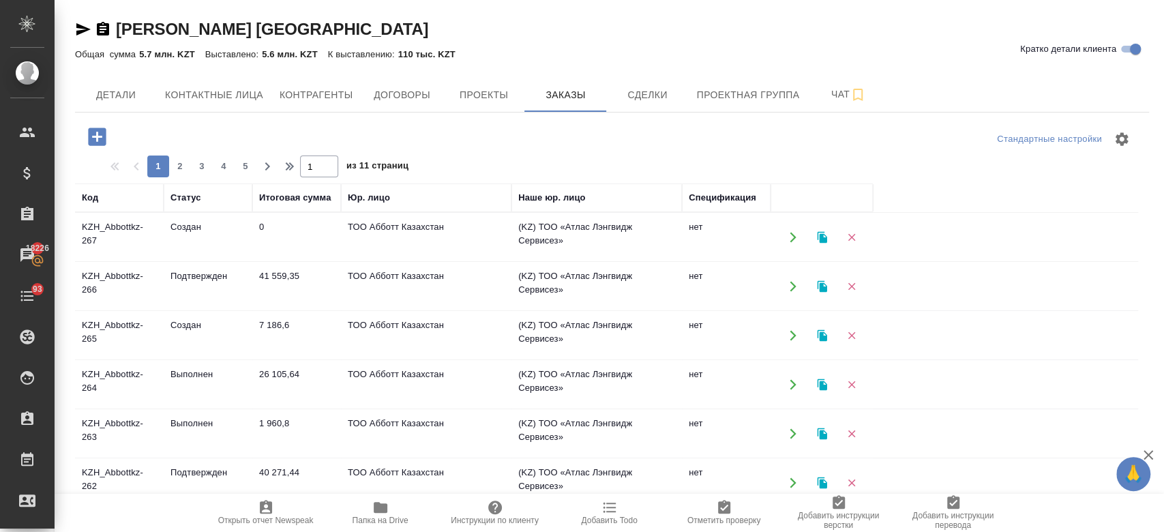
click at [115, 336] on td "KZH_Abbottkz-265" at bounding box center [119, 335] width 89 height 48
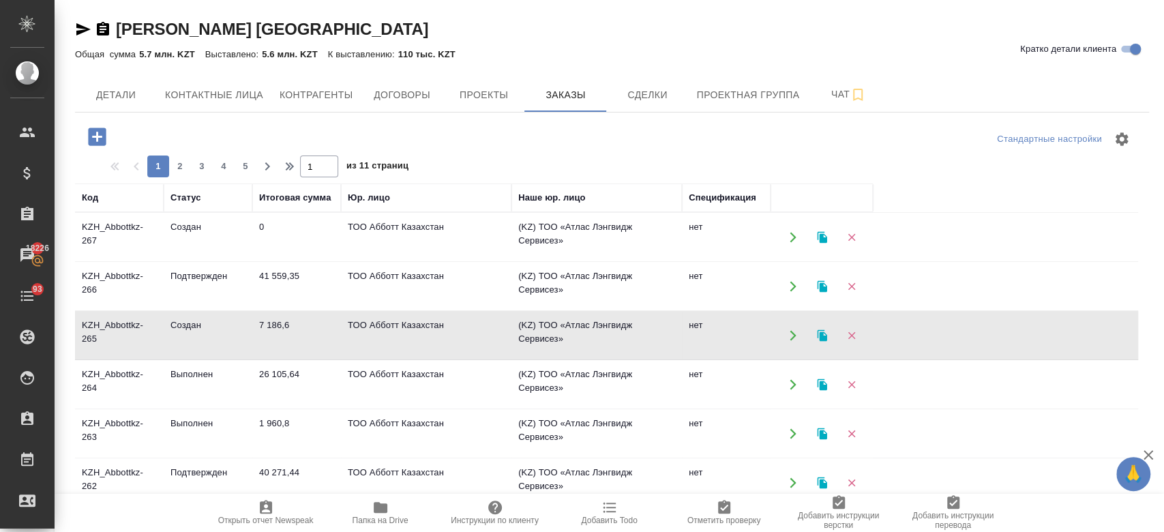
click at [115, 336] on td "KZH_Abbottkz-265" at bounding box center [119, 335] width 89 height 48
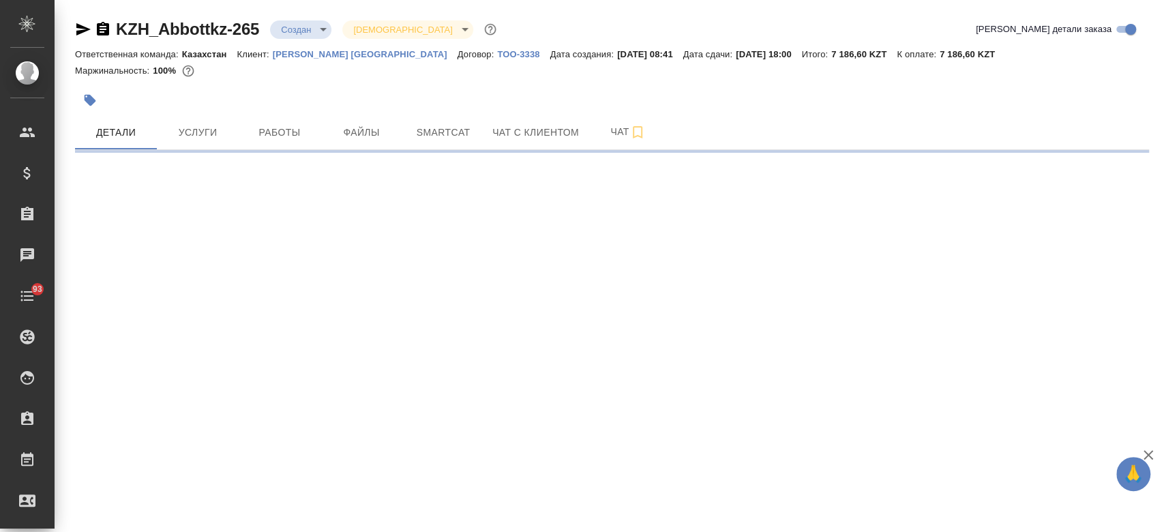
select select "RU"
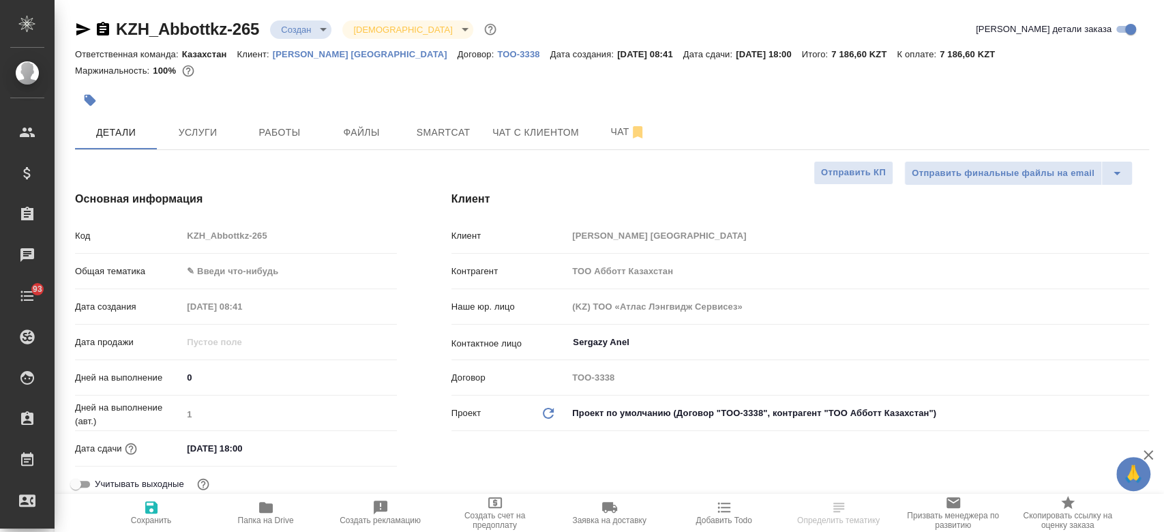
type textarea "x"
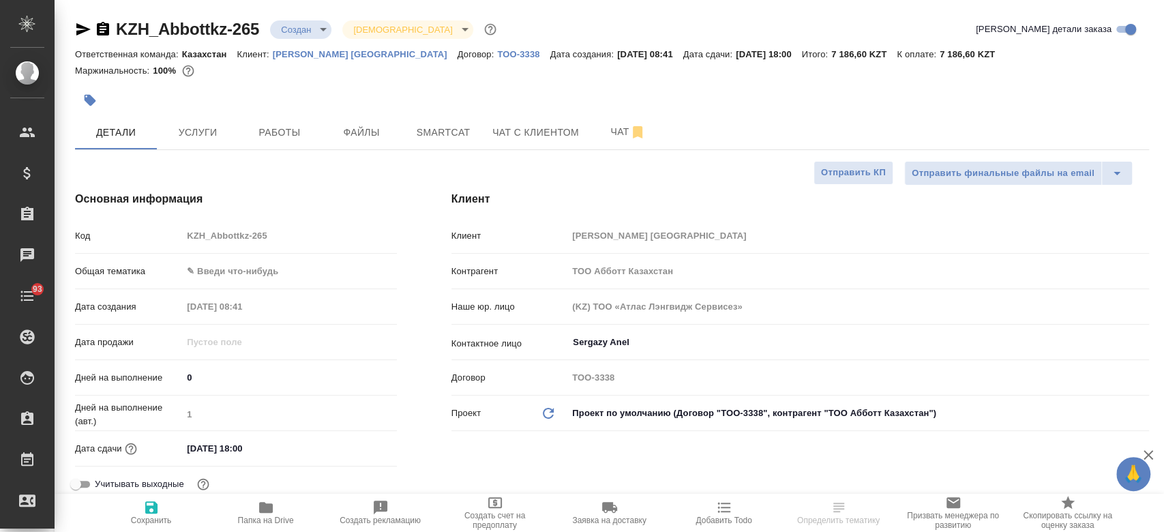
type textarea "x"
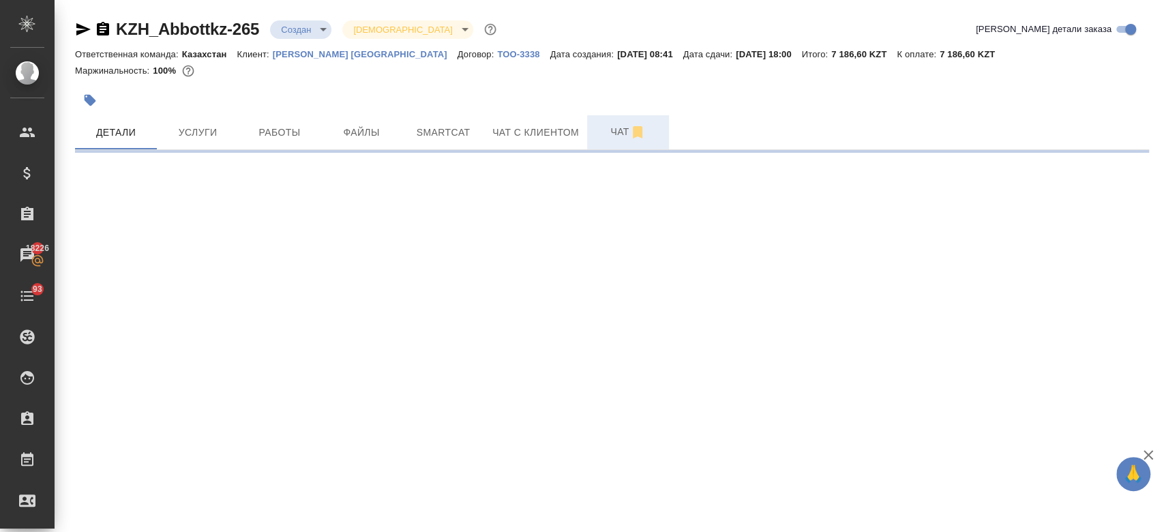
select select "RU"
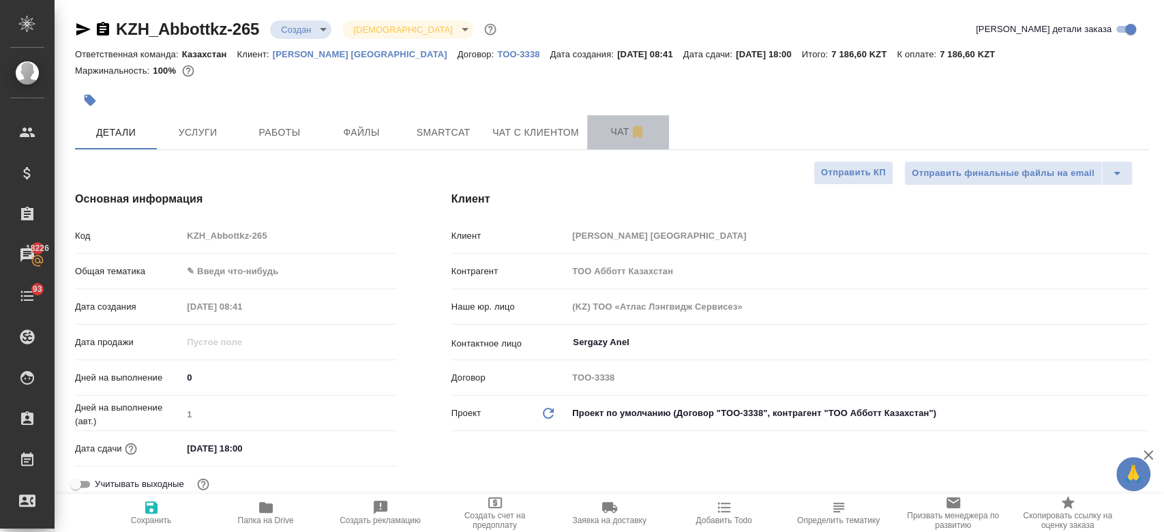
type textarea "x"
click at [599, 145] on button "Чат" at bounding box center [628, 132] width 82 height 34
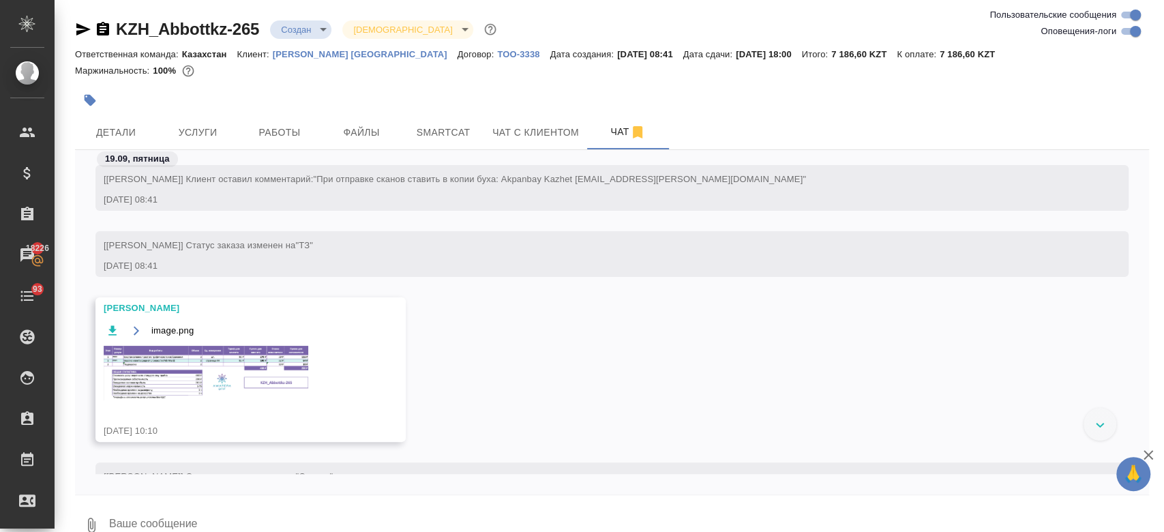
scroll to position [10, 0]
click at [264, 358] on img at bounding box center [206, 373] width 204 height 55
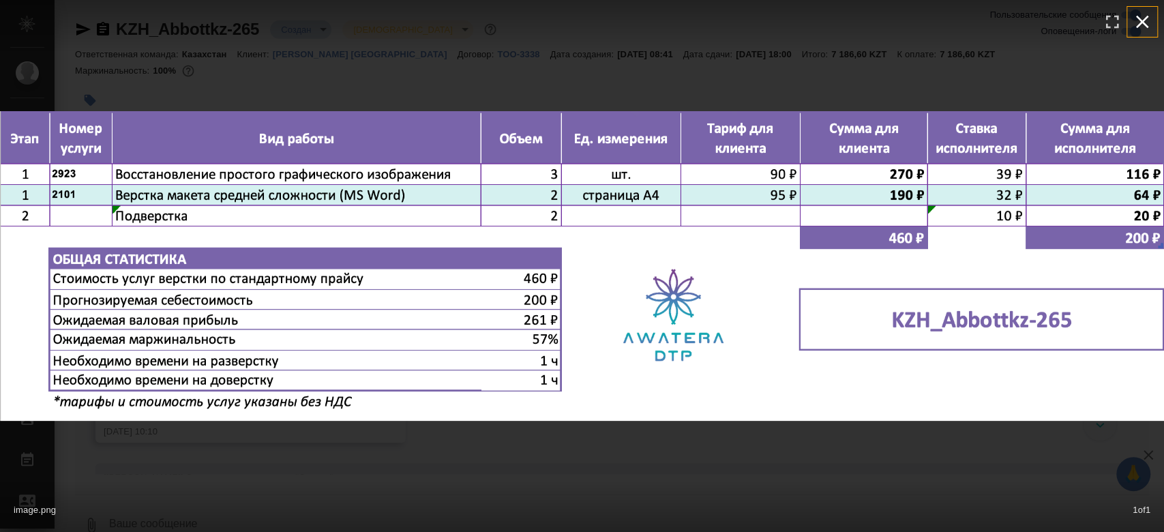
click at [1141, 12] on icon "button" at bounding box center [1142, 22] width 22 height 22
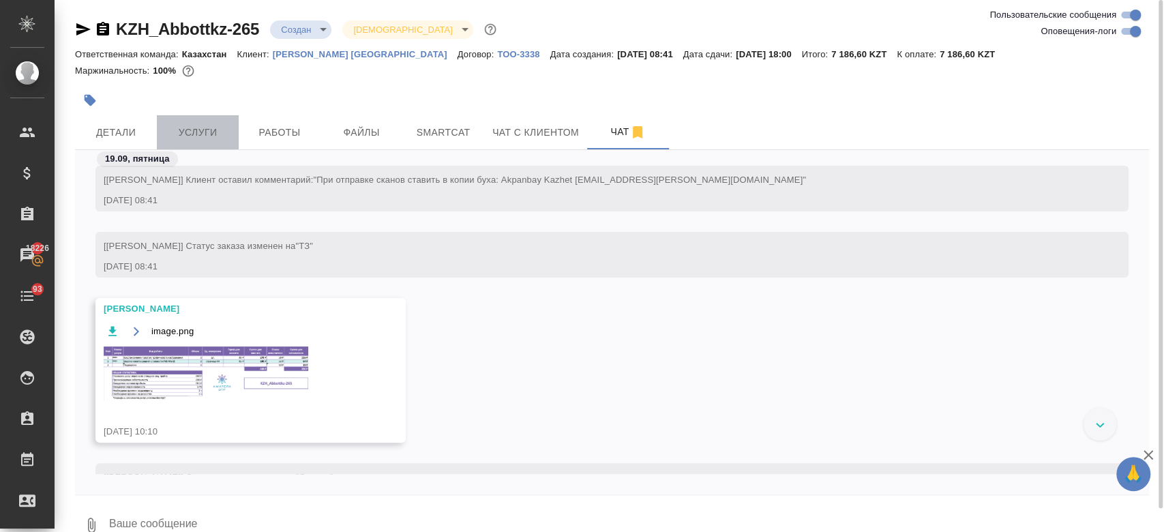
click at [190, 132] on span "Услуги" at bounding box center [197, 132] width 65 height 17
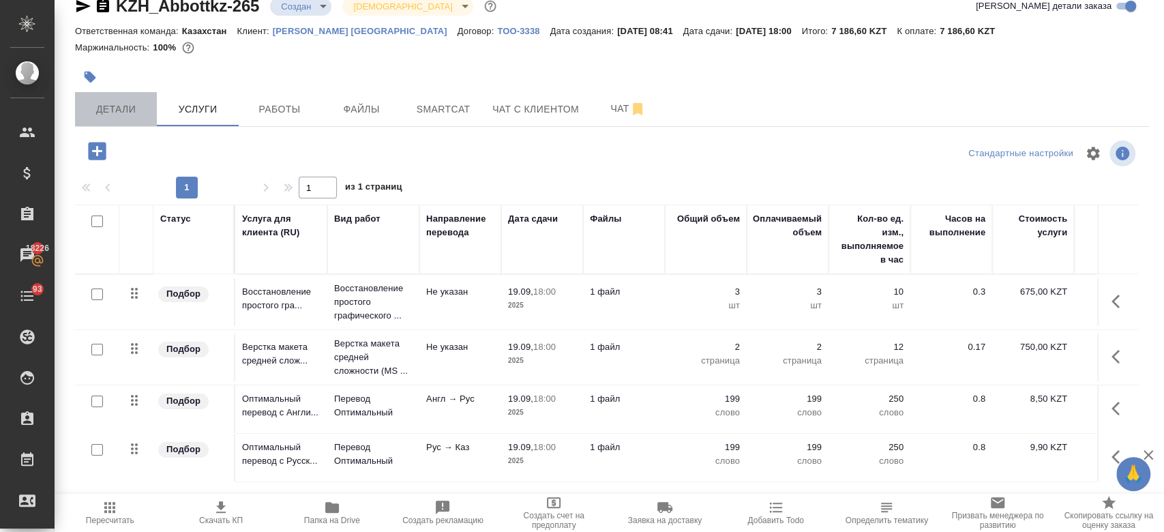
click at [115, 123] on button "Детали" at bounding box center [116, 109] width 82 height 34
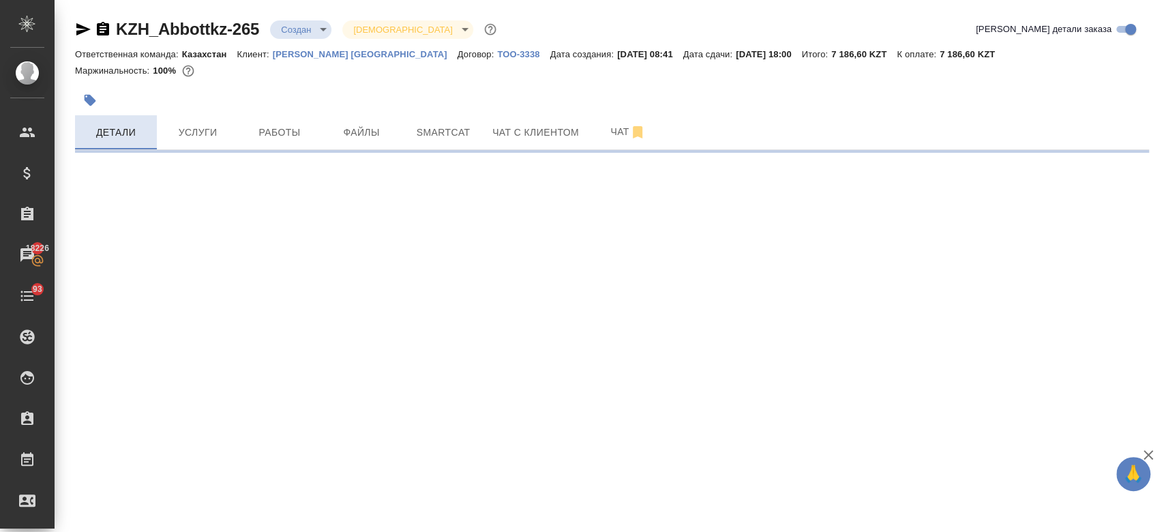
select select "RU"
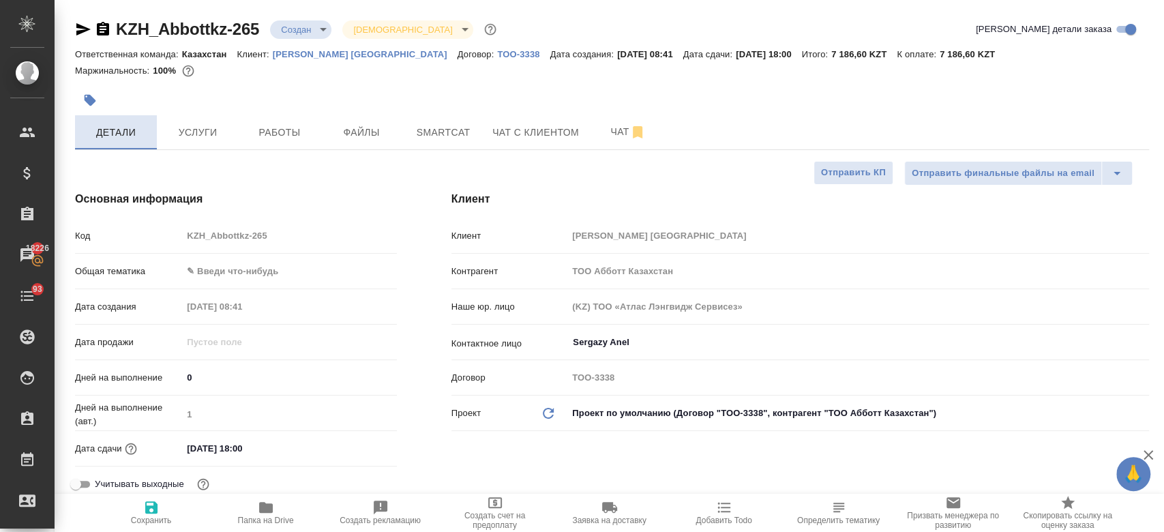
type textarea "x"
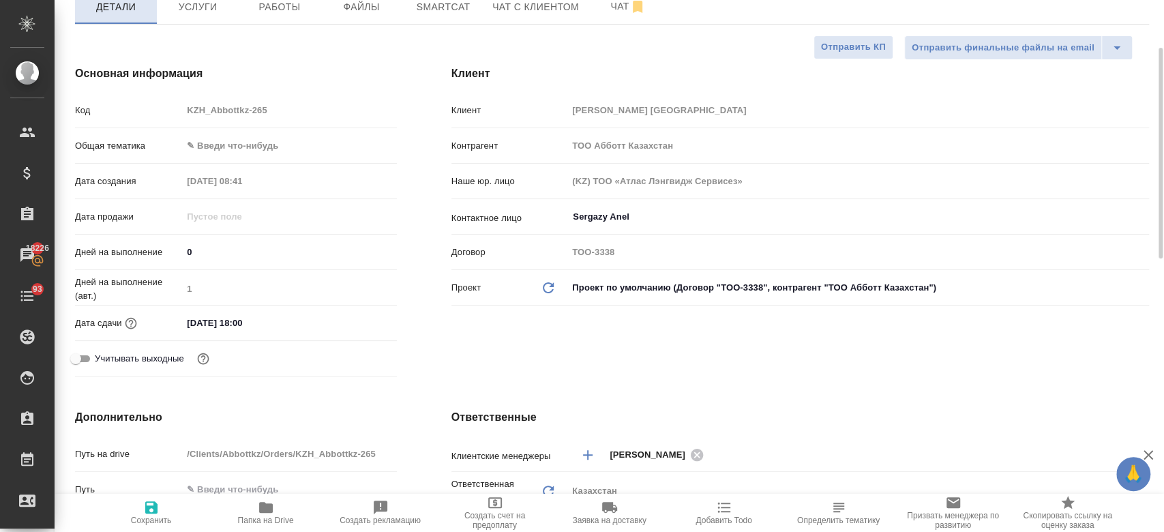
scroll to position [129, 0]
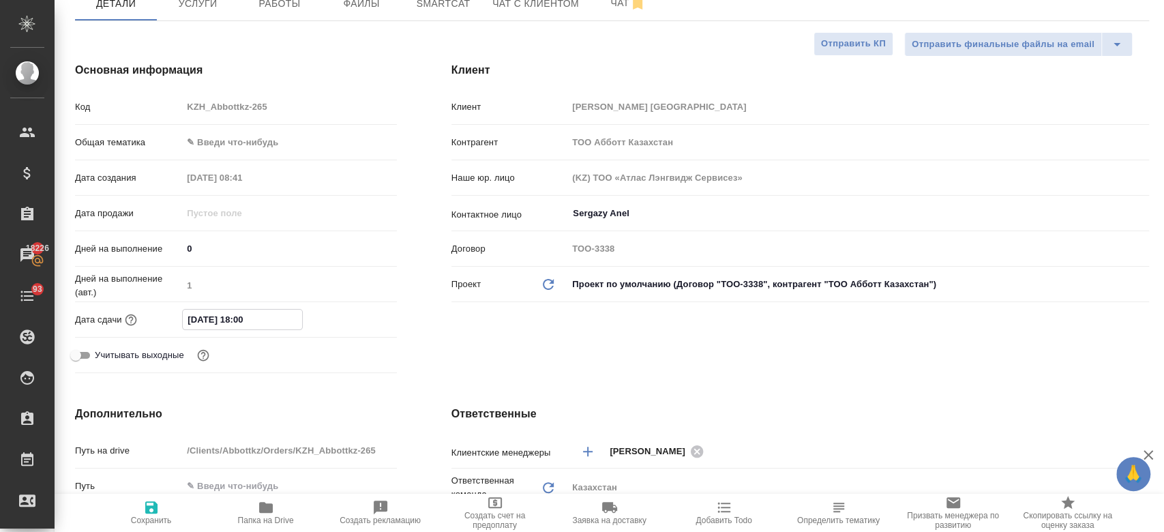
click at [240, 317] on input "19.09.2025 18:00" at bounding box center [242, 319] width 119 height 20
click at [352, 316] on icon "button" at bounding box center [357, 319] width 16 height 16
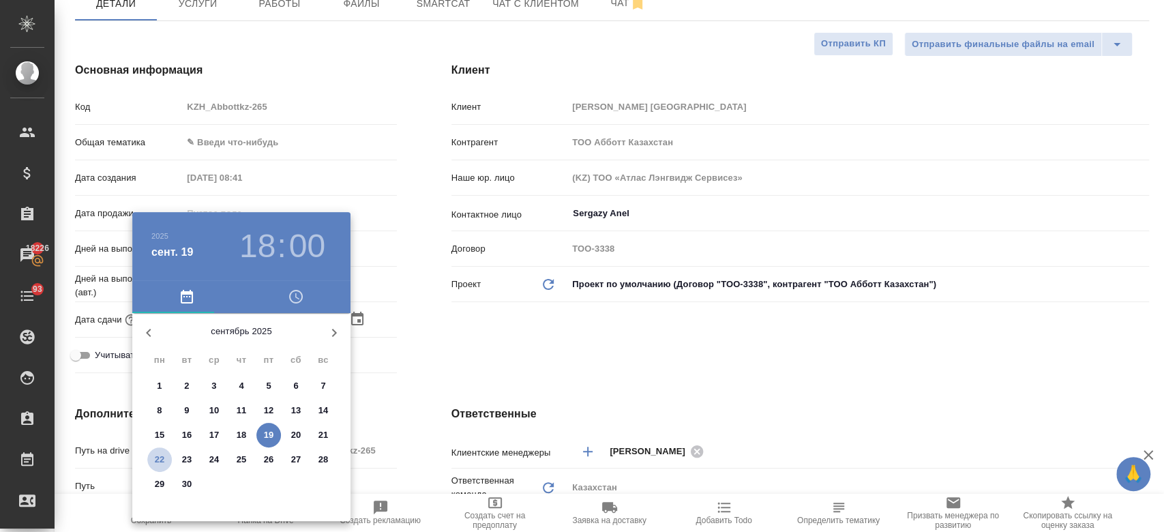
click at [164, 455] on span "22" at bounding box center [159, 460] width 25 height 14
type input "22.09.2025 18:00"
type textarea "x"
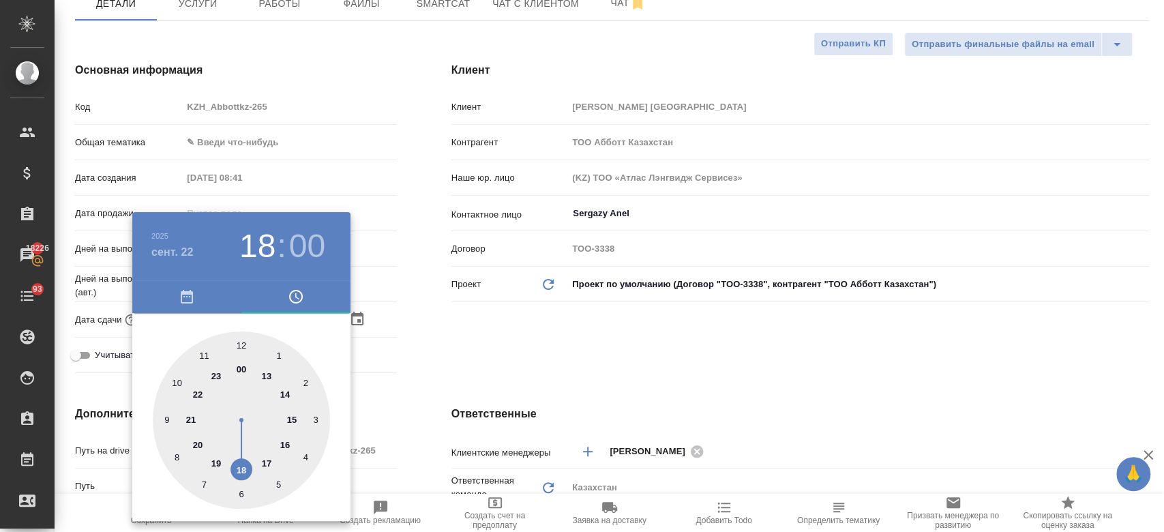
click at [288, 447] on div at bounding box center [241, 419] width 177 height 177
type input "22.09.2025 16:00"
type textarea "x"
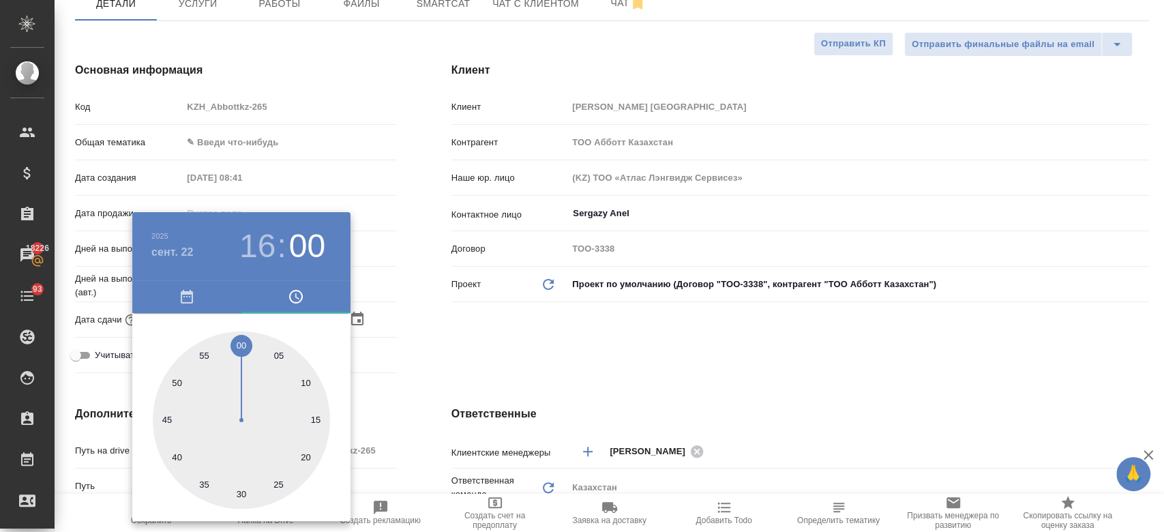
click at [453, 335] on div at bounding box center [582, 266] width 1164 height 532
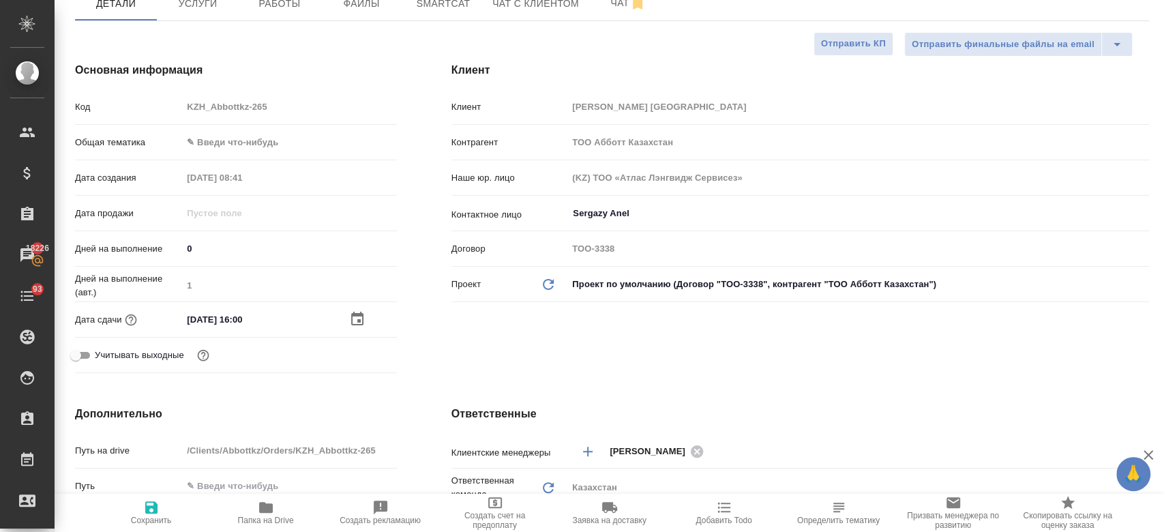
click at [155, 521] on span "Сохранить" at bounding box center [151, 520] width 41 height 10
type textarea "x"
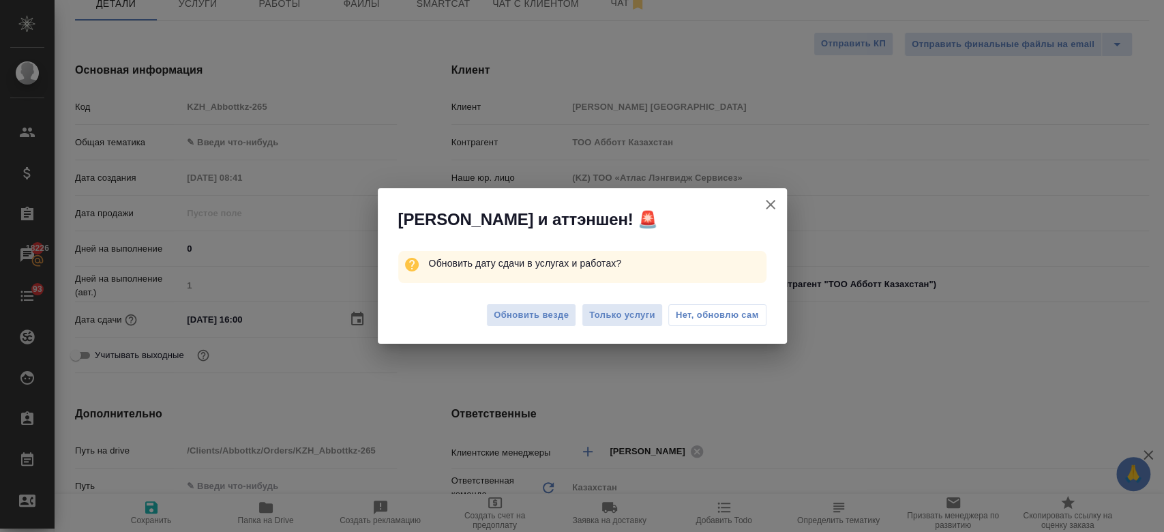
type textarea "x"
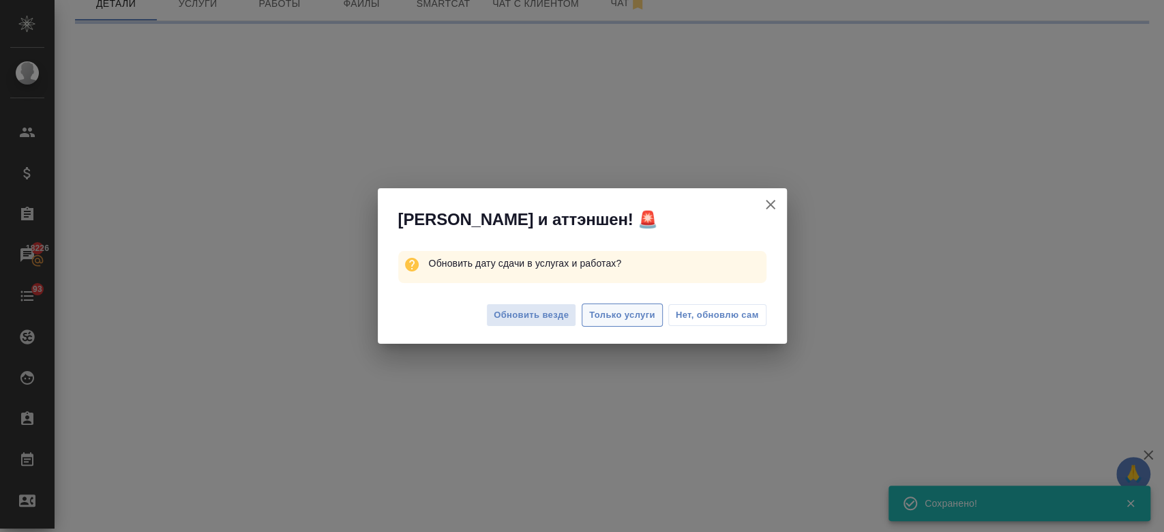
select select "RU"
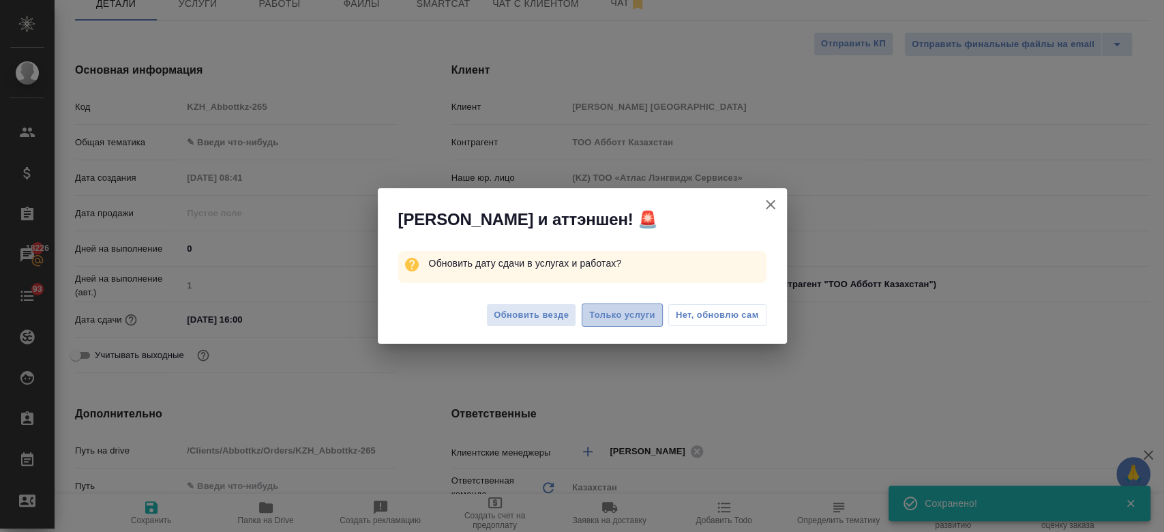
click at [643, 311] on span "Только услуги" at bounding box center [622, 315] width 66 height 16
type textarea "x"
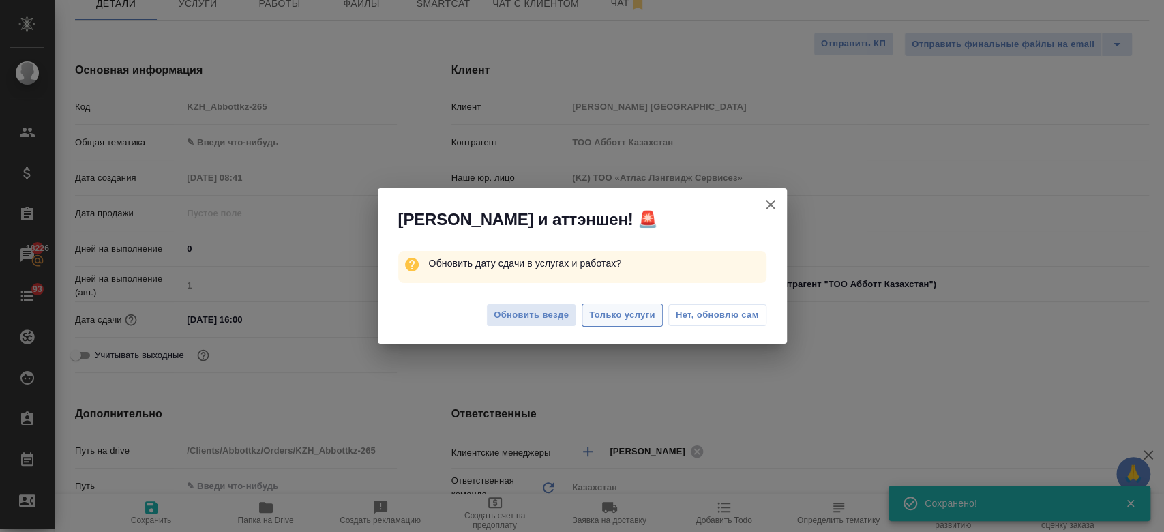
type textarea "x"
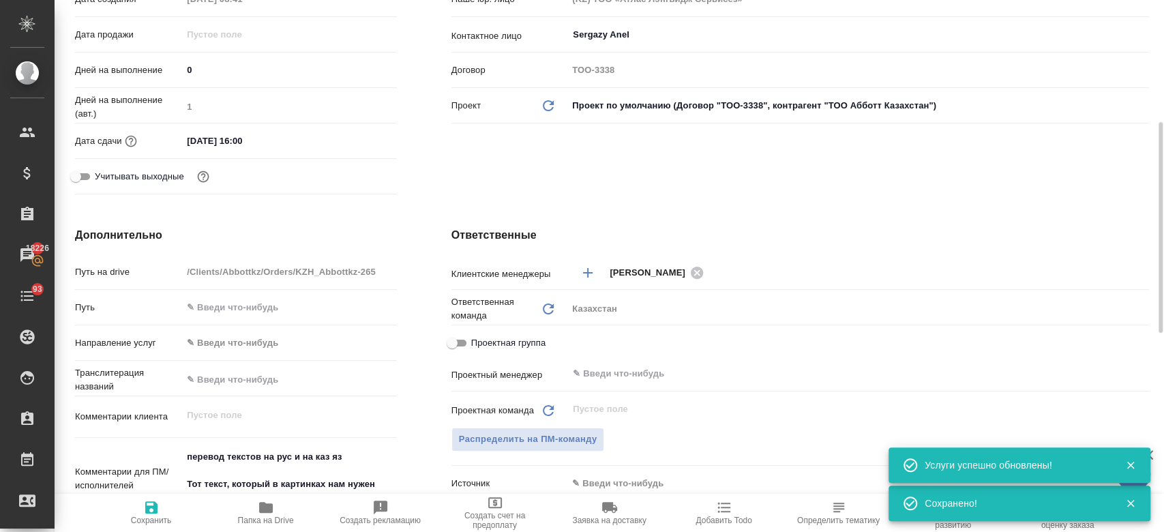
scroll to position [382, 0]
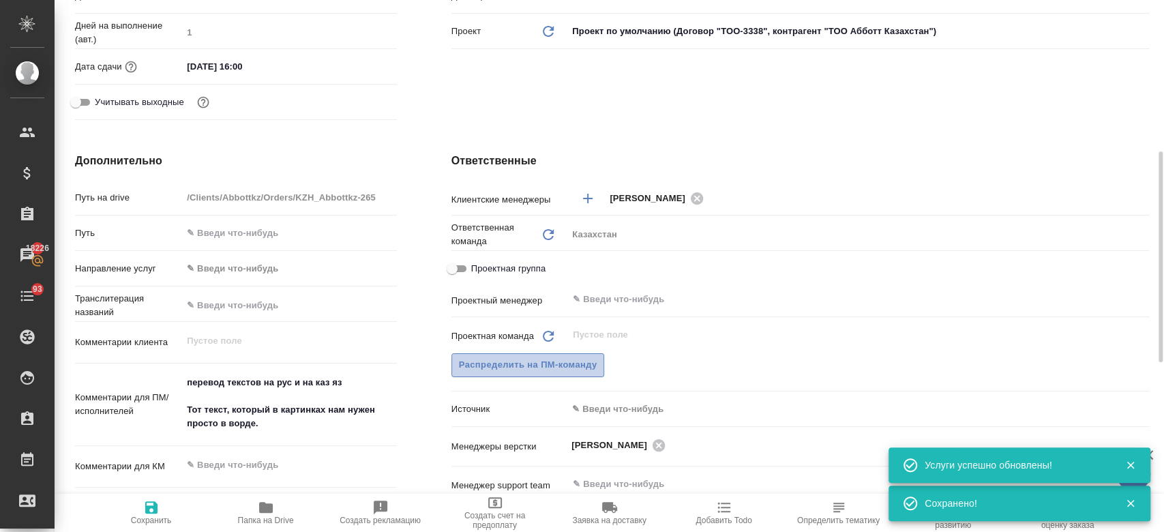
click at [544, 374] on button "Распределить на ПМ-команду" at bounding box center [527, 365] width 153 height 24
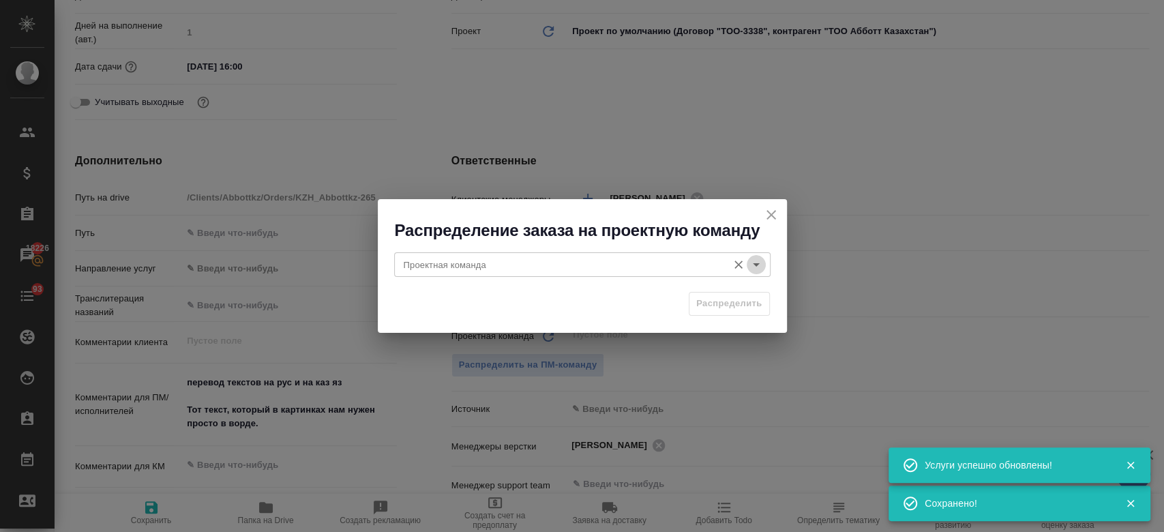
click at [758, 266] on icon "Open" at bounding box center [756, 264] width 16 height 16
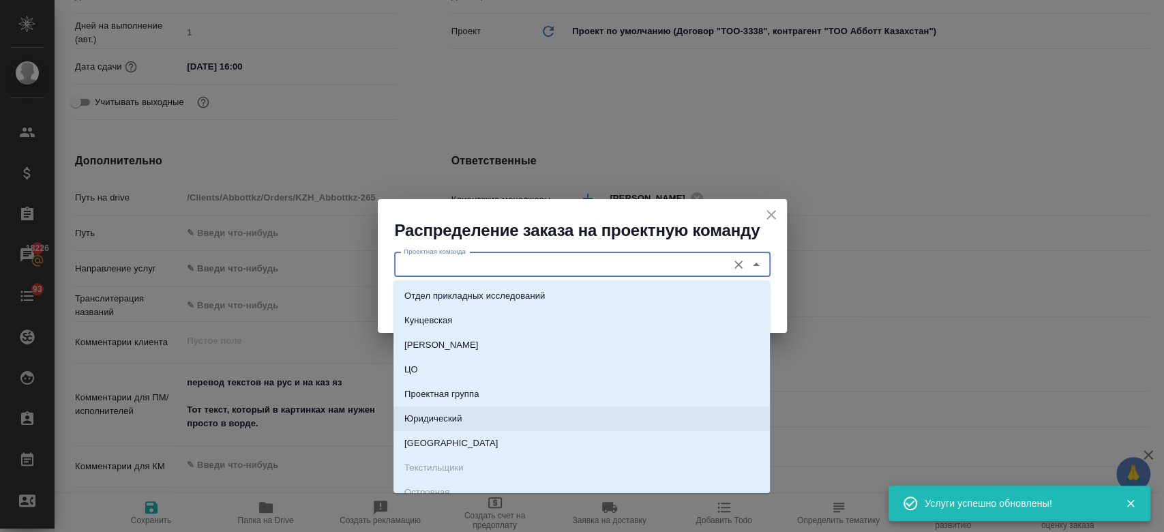
click at [566, 412] on li "Юридический" at bounding box center [581, 418] width 376 height 25
type input "Юридический"
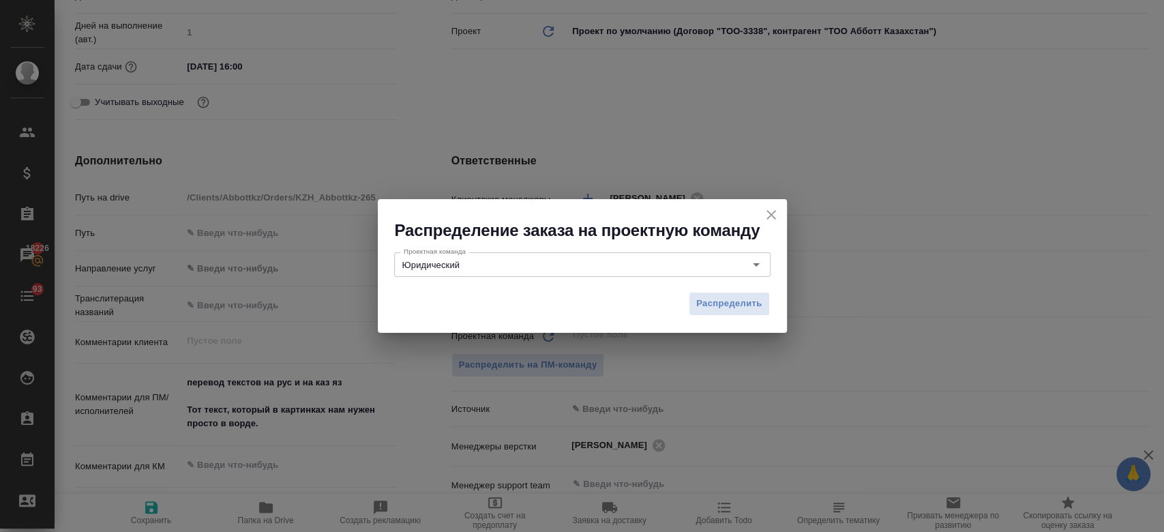
click at [710, 291] on div "Распределить" at bounding box center [582, 309] width 409 height 48
click at [710, 303] on span "Распределить" at bounding box center [729, 304] width 66 height 16
type textarea "x"
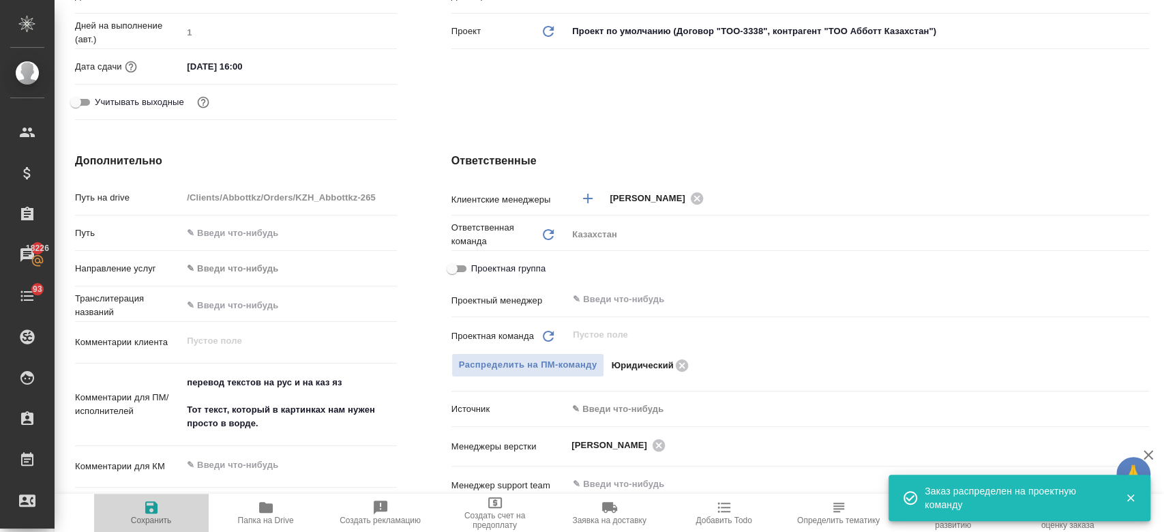
click at [148, 508] on icon "button" at bounding box center [151, 507] width 12 height 12
type textarea "x"
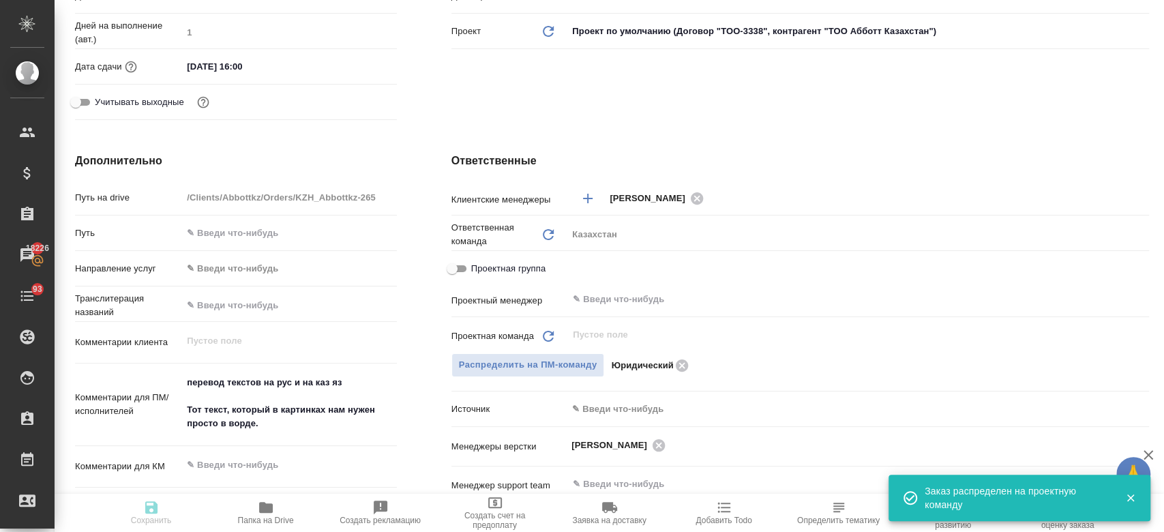
type textarea "x"
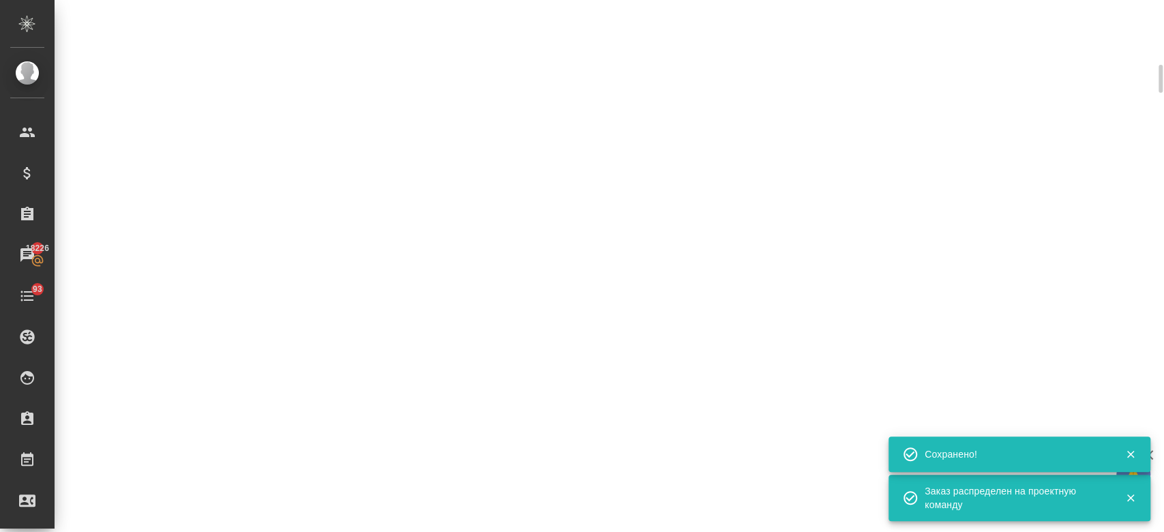
select select "RU"
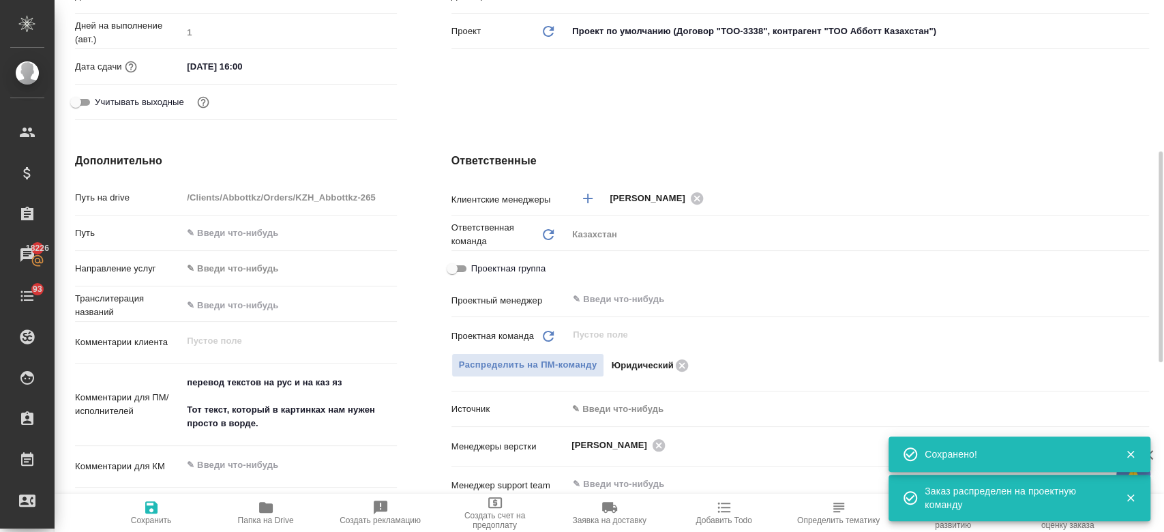
type textarea "x"
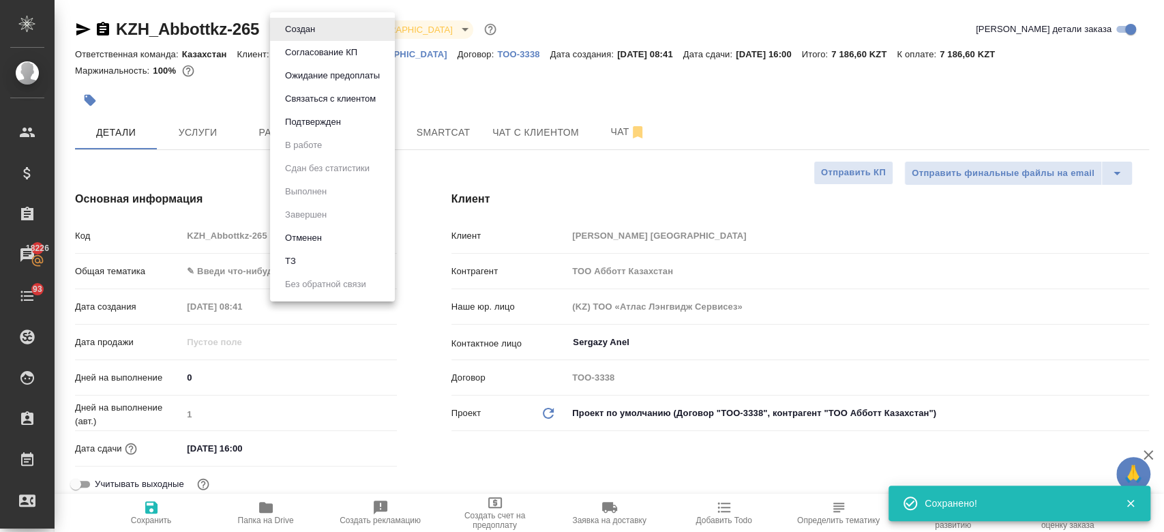
click at [317, 25] on body "🙏 .cls-1 fill:#fff; AWATERA Kosherbayeva Nazerke Клиенты Спецификации Заказы 18…" at bounding box center [582, 266] width 1164 height 532
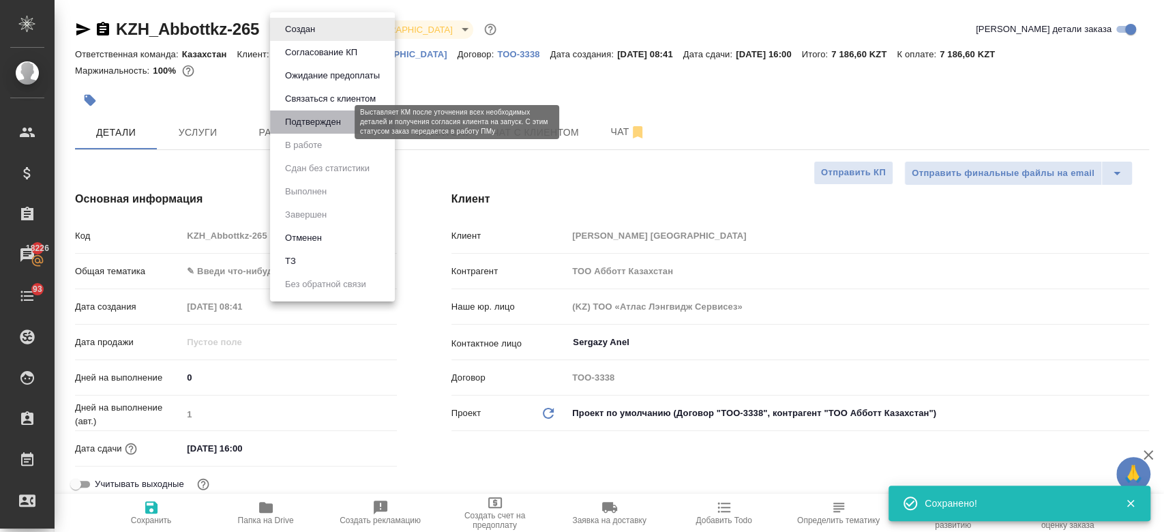
click at [318, 118] on button "Подтвержден" at bounding box center [313, 122] width 64 height 15
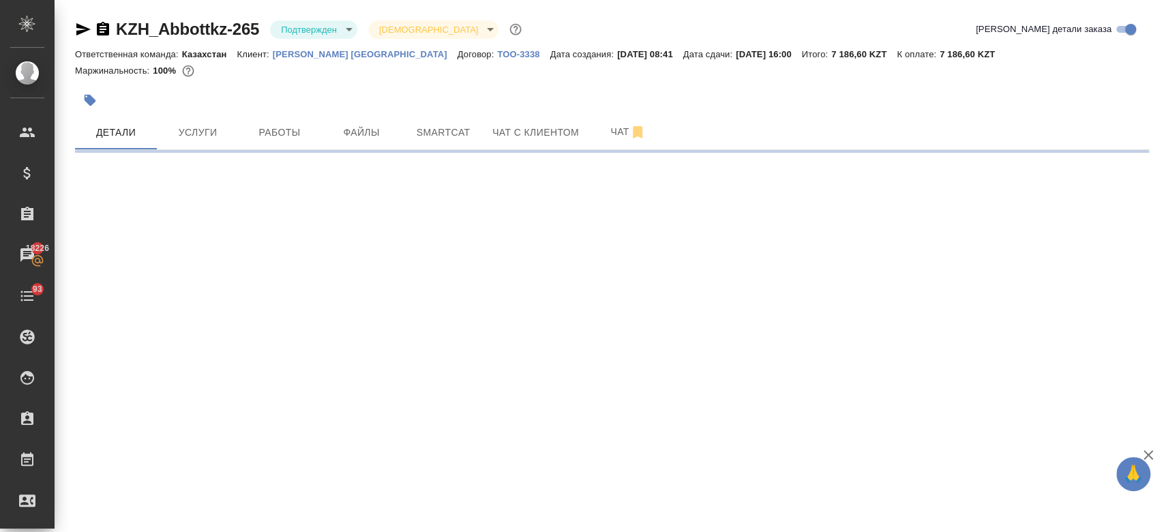
select select "RU"
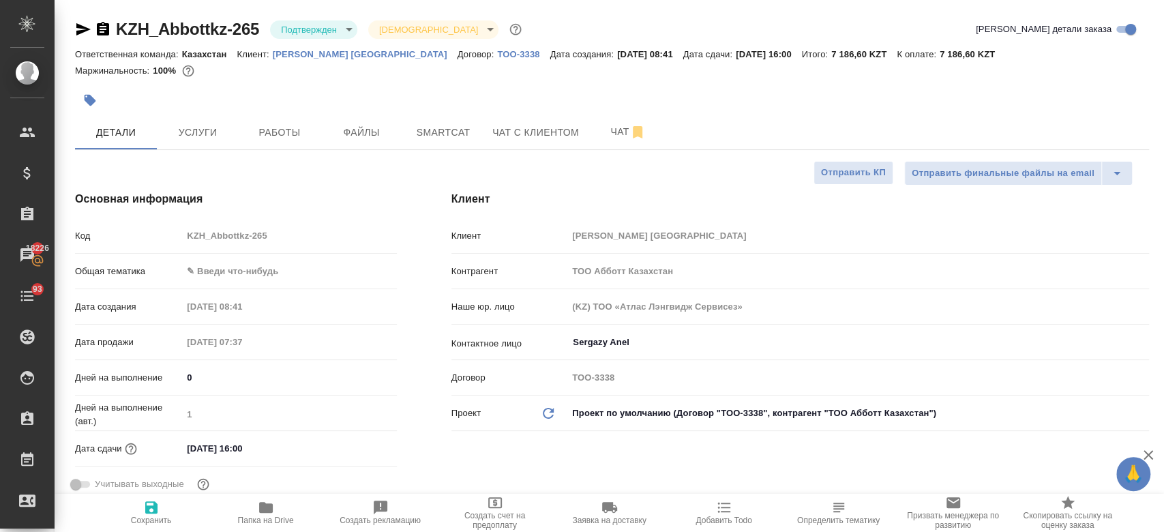
type textarea "x"
click at [84, 25] on icon "button" at bounding box center [83, 29] width 16 height 16
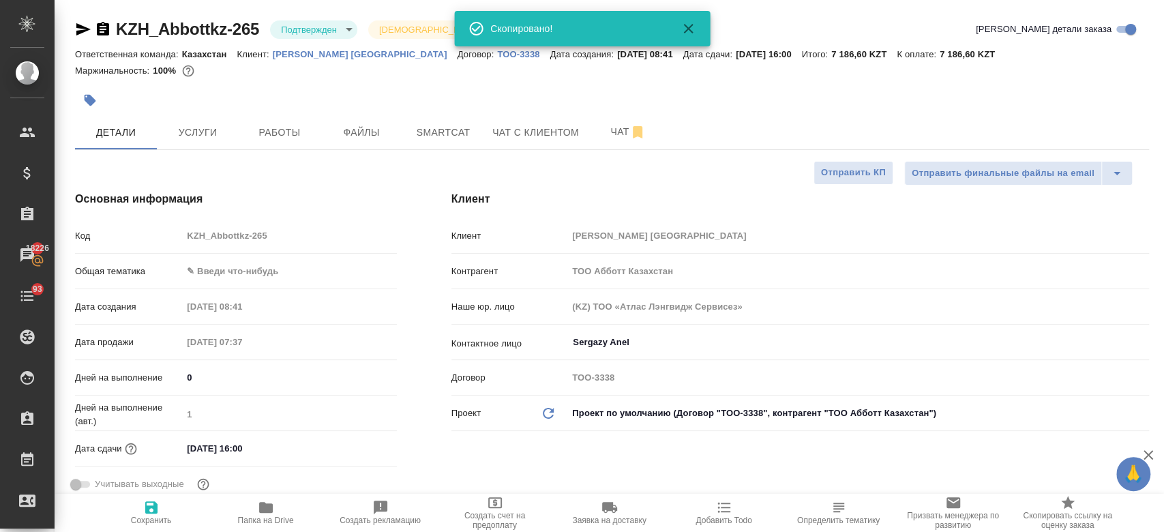
type textarea "x"
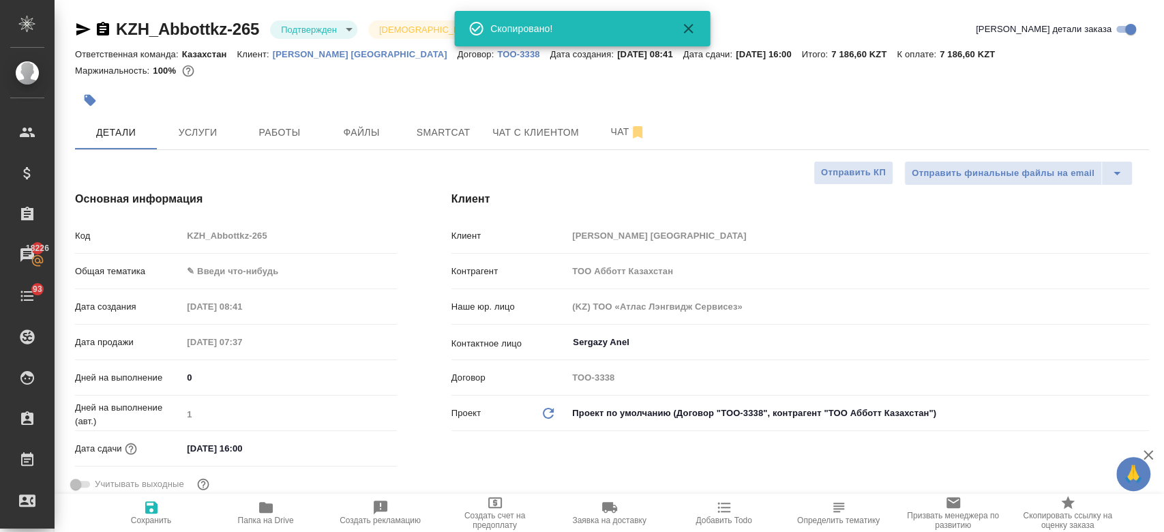
type textarea "x"
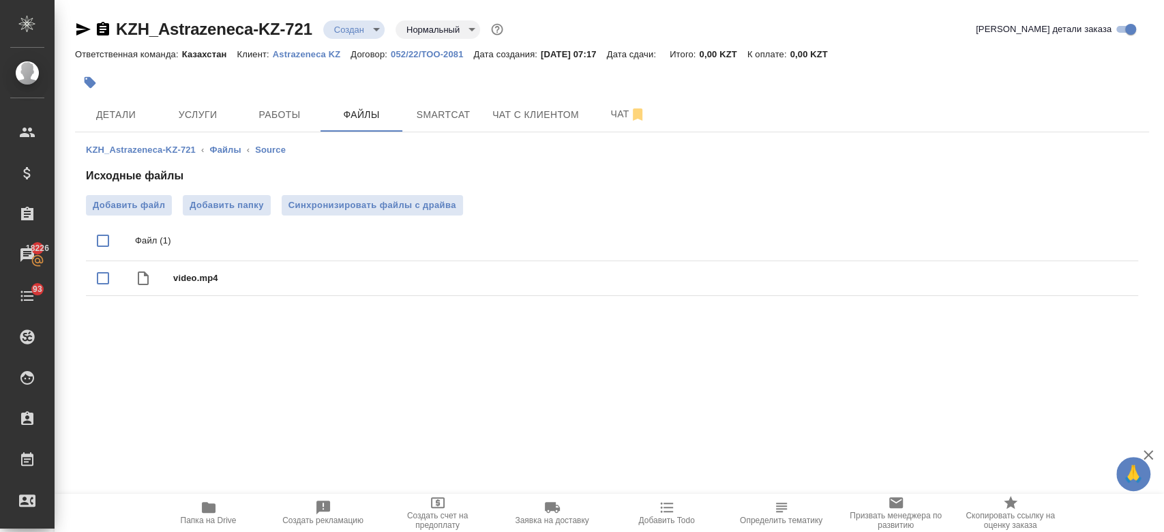
click at [663, 66] on div at bounding box center [612, 66] width 1074 height 3
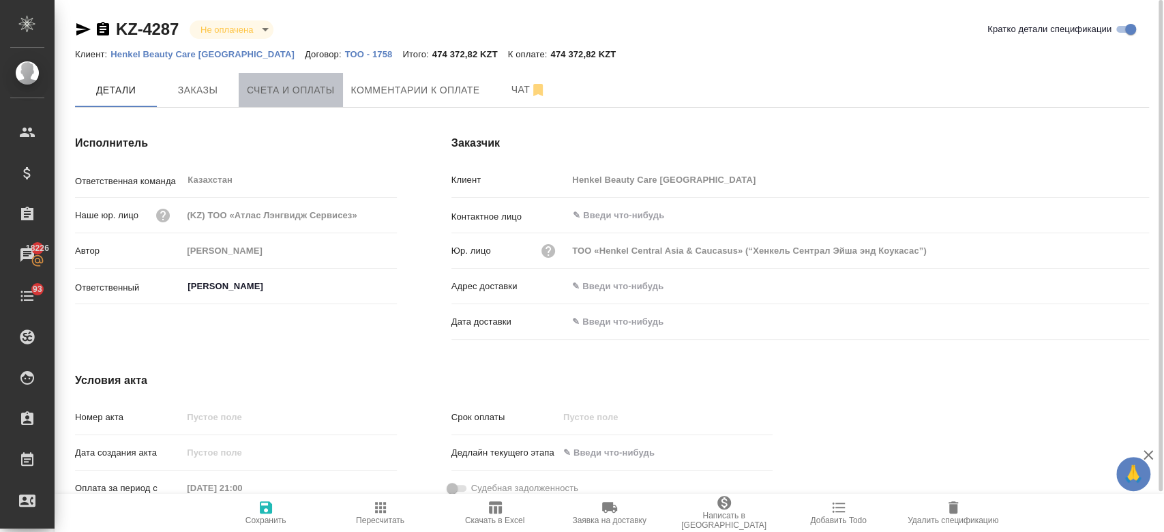
click at [253, 90] on span "Счета и оплаты" at bounding box center [291, 90] width 88 height 17
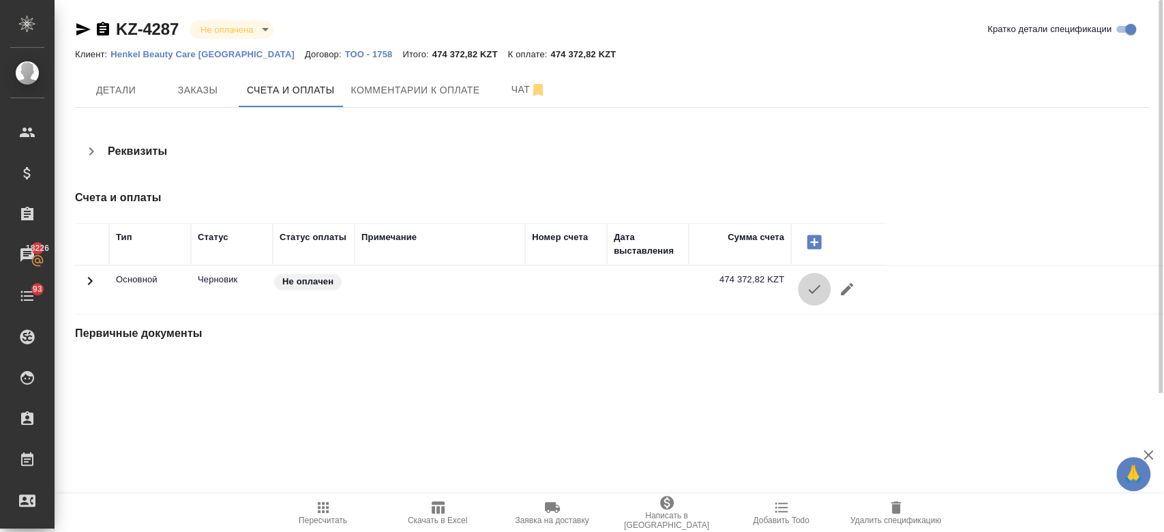
click at [809, 288] on icon "button" at bounding box center [814, 289] width 16 height 16
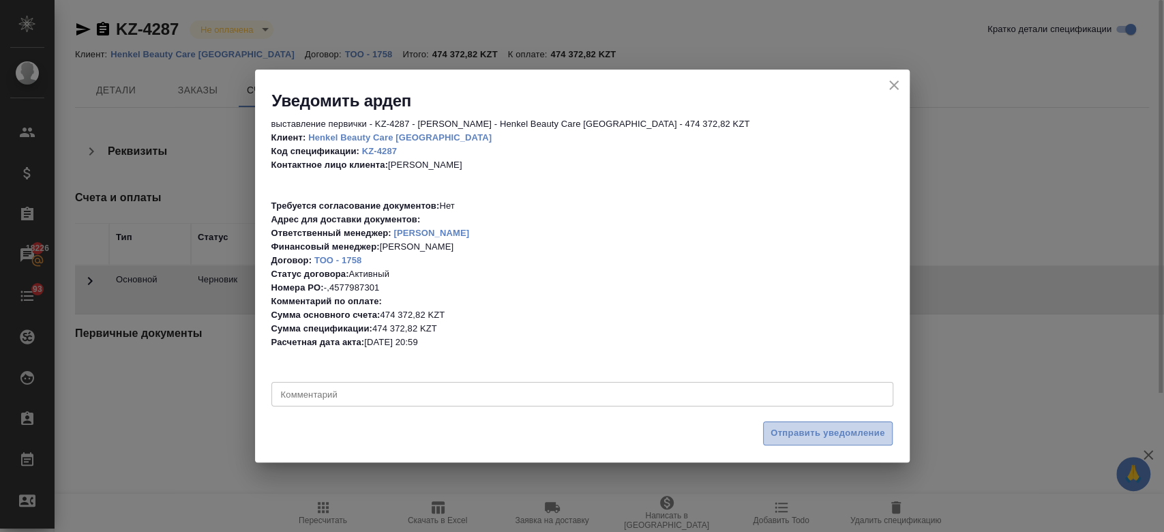
click at [793, 434] on span "Отправить уведомление" at bounding box center [827, 433] width 115 height 16
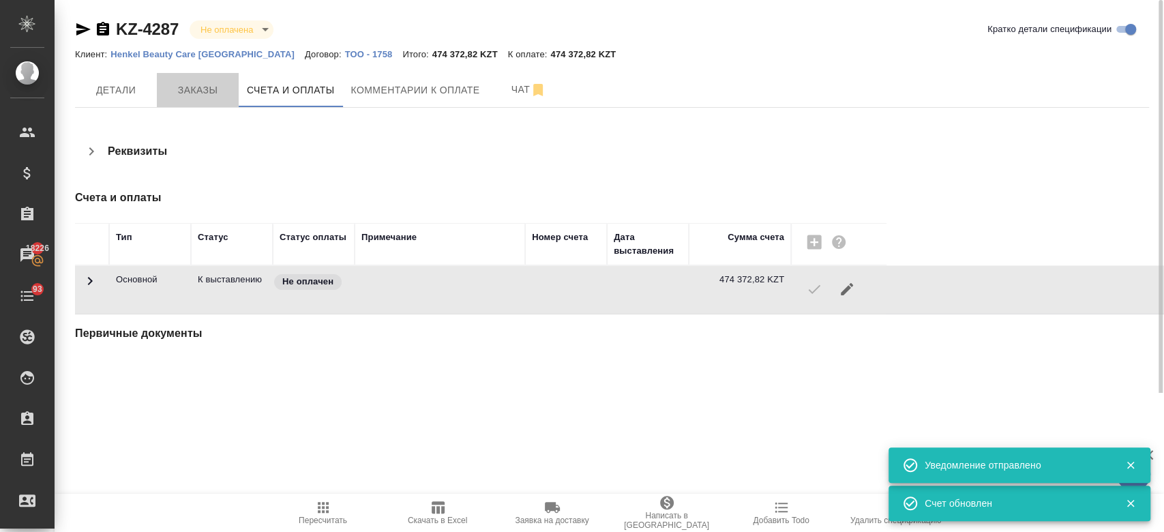
click at [204, 91] on span "Заказы" at bounding box center [197, 90] width 65 height 17
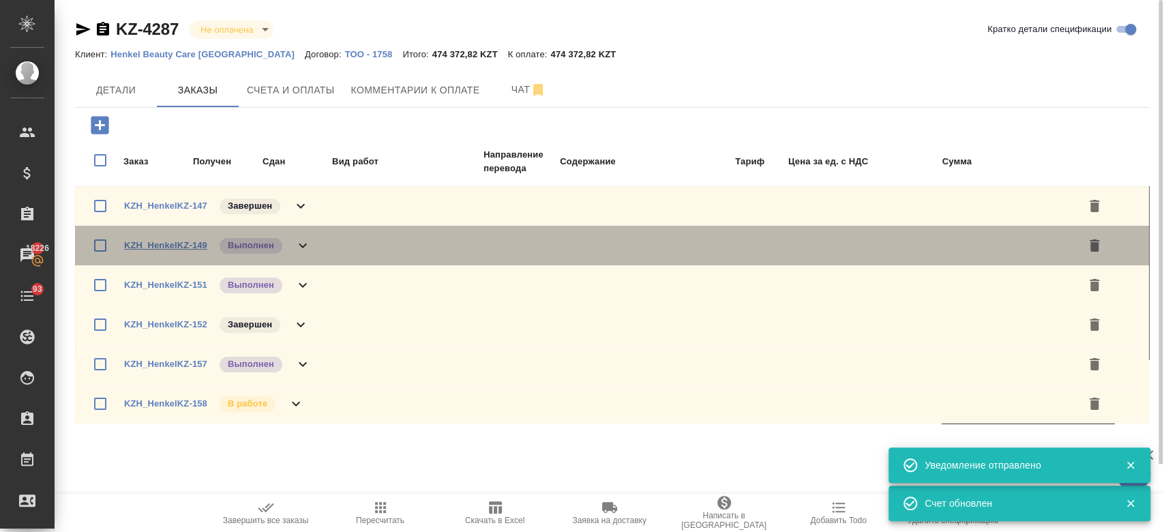
click at [194, 247] on link "KZH_HenkelKZ-149" at bounding box center [165, 245] width 83 height 10
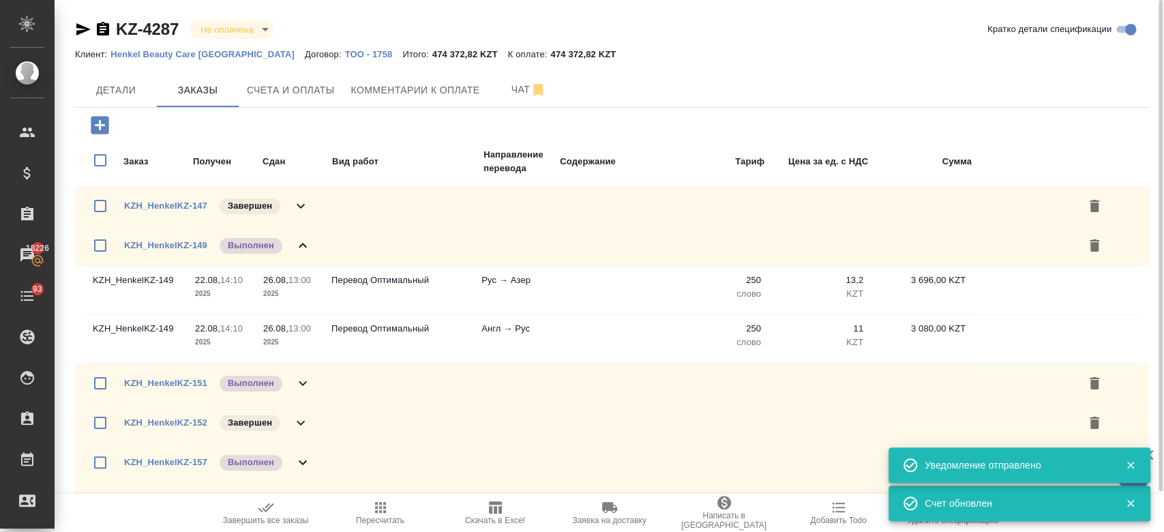
click at [299, 243] on icon at bounding box center [302, 245] width 16 height 16
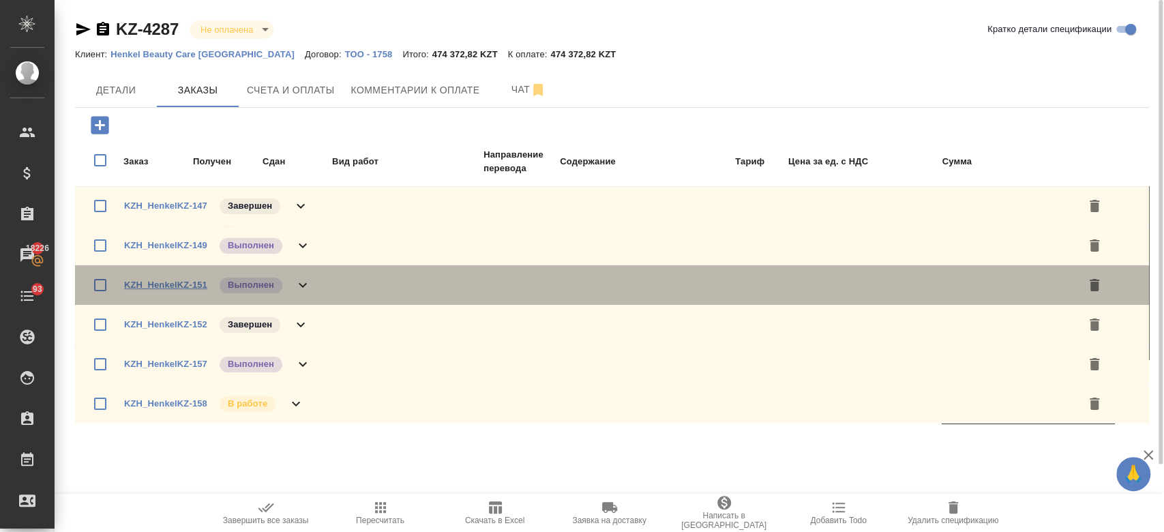
click at [155, 288] on link "KZH_HenkelKZ-151" at bounding box center [165, 284] width 83 height 10
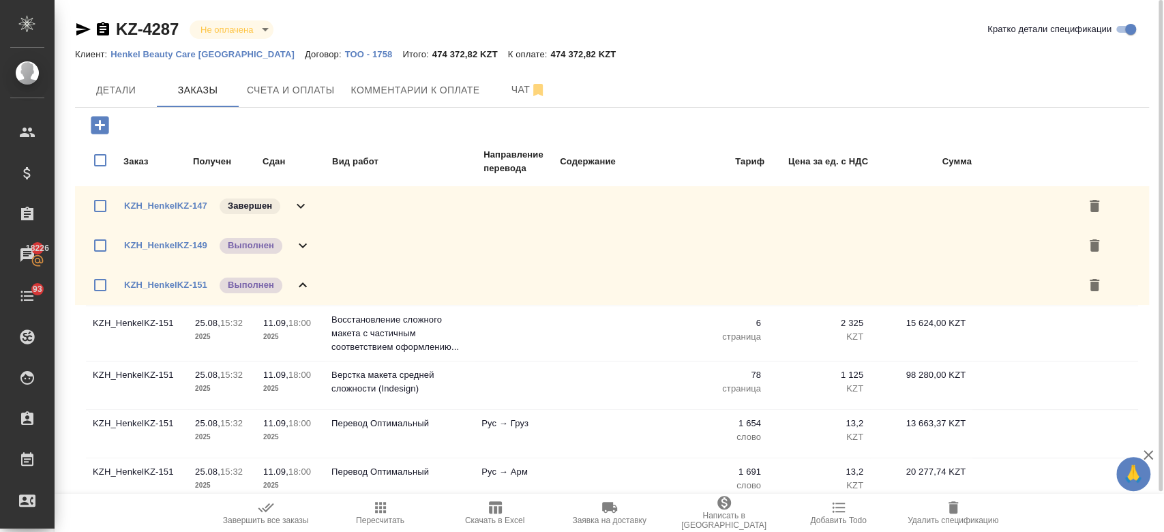
click at [73, 30] on div "KZ-4287 Не оплачена notPayed Кратко детали спецификации Клиент: Henkel Beauty C…" at bounding box center [611, 357] width 1089 height 714
click at [86, 29] on icon "button" at bounding box center [83, 29] width 14 height 12
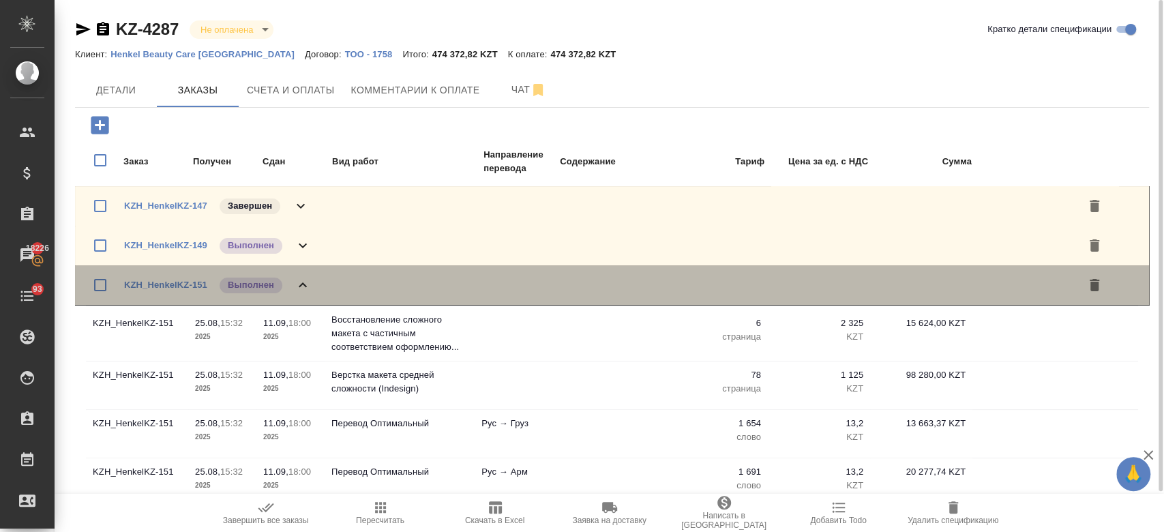
click at [303, 279] on icon at bounding box center [302, 285] width 16 height 16
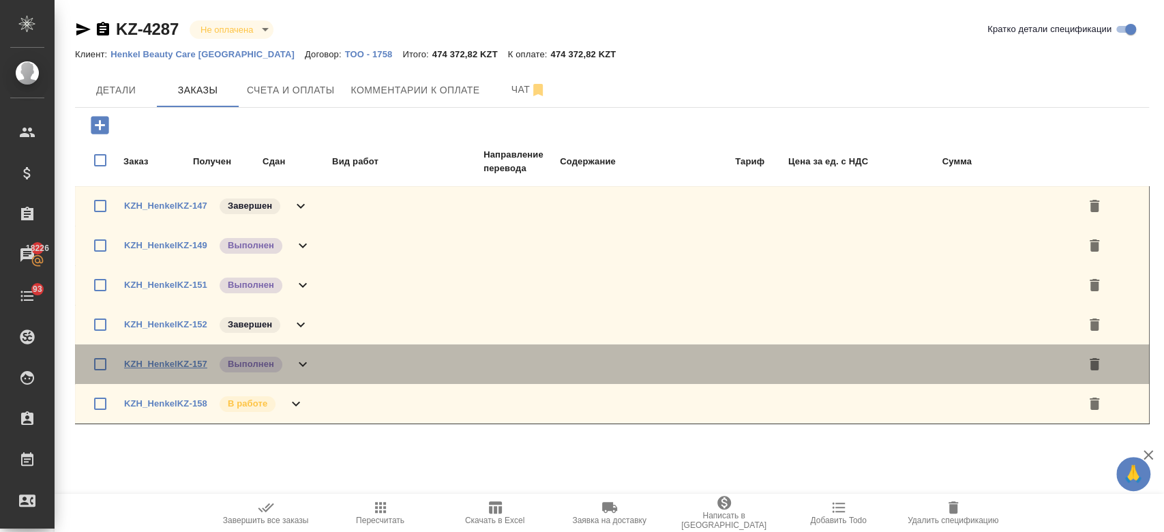
click at [179, 363] on link "KZH_HenkelKZ-157" at bounding box center [165, 364] width 83 height 10
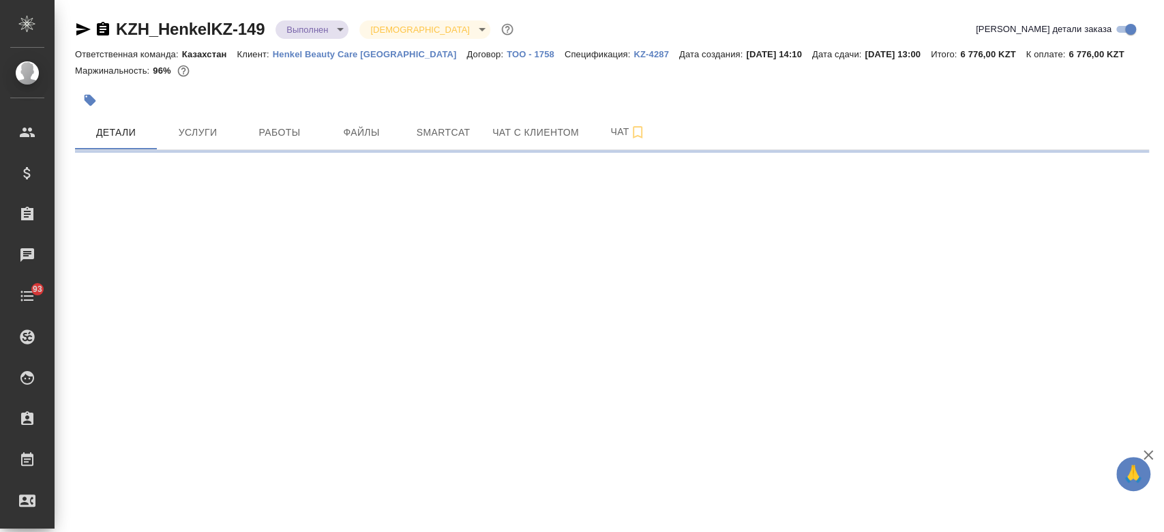
select select "RU"
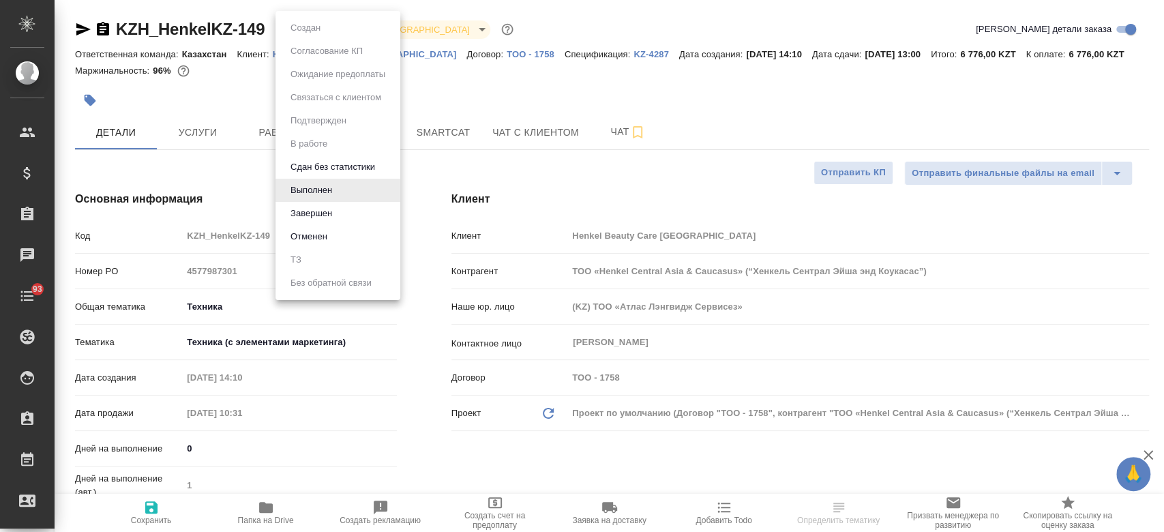
click at [337, 27] on body "🙏 .cls-1 fill:#fff; AWATERA Kosherbayeva Nazerke Клиенты Спецификации Заказы Ча…" at bounding box center [582, 266] width 1164 height 532
type textarea "x"
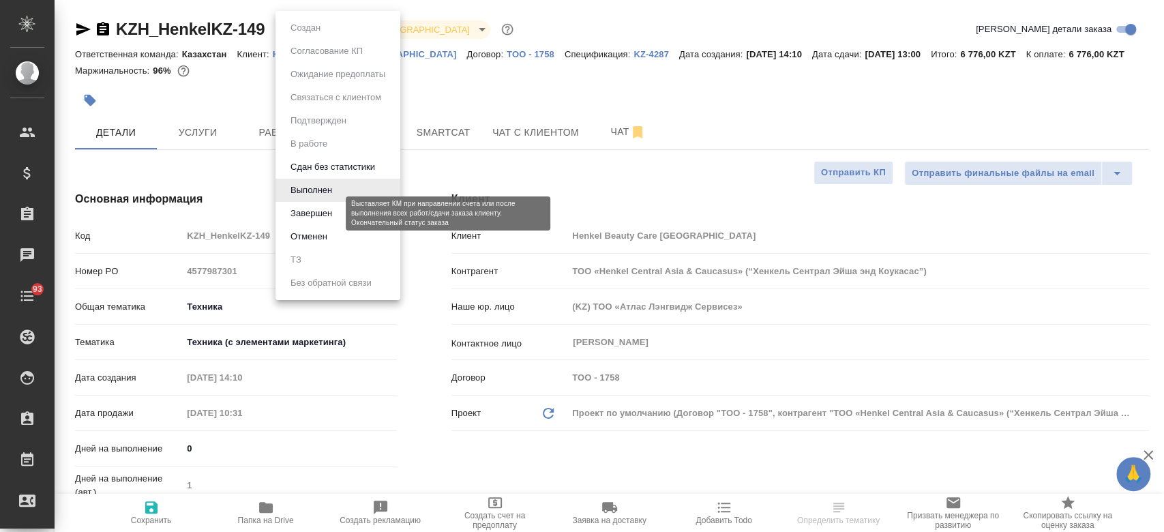
click at [333, 218] on button "Завершен" at bounding box center [311, 213] width 50 height 15
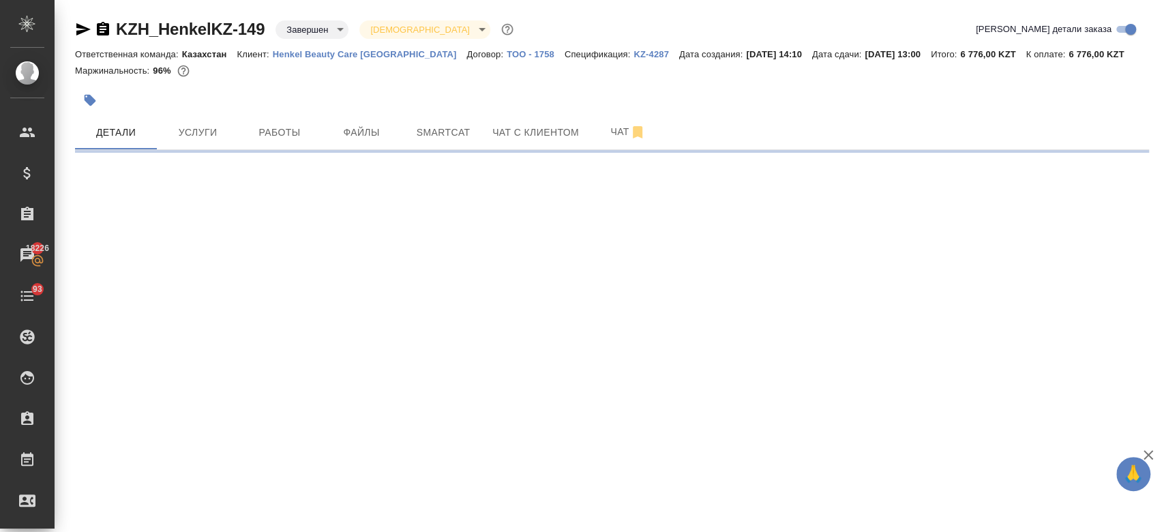
select select "RU"
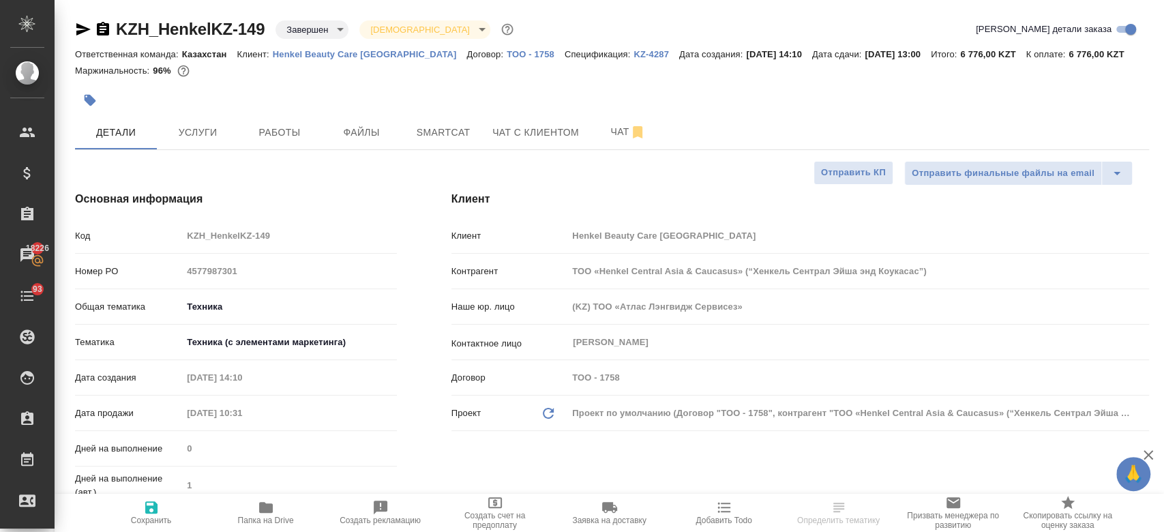
type textarea "x"
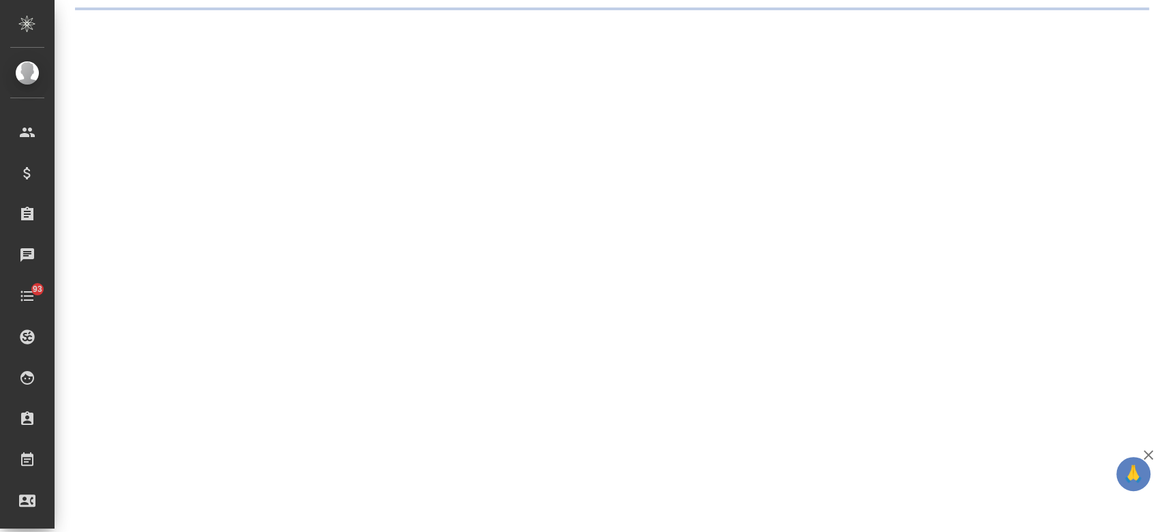
select select "RU"
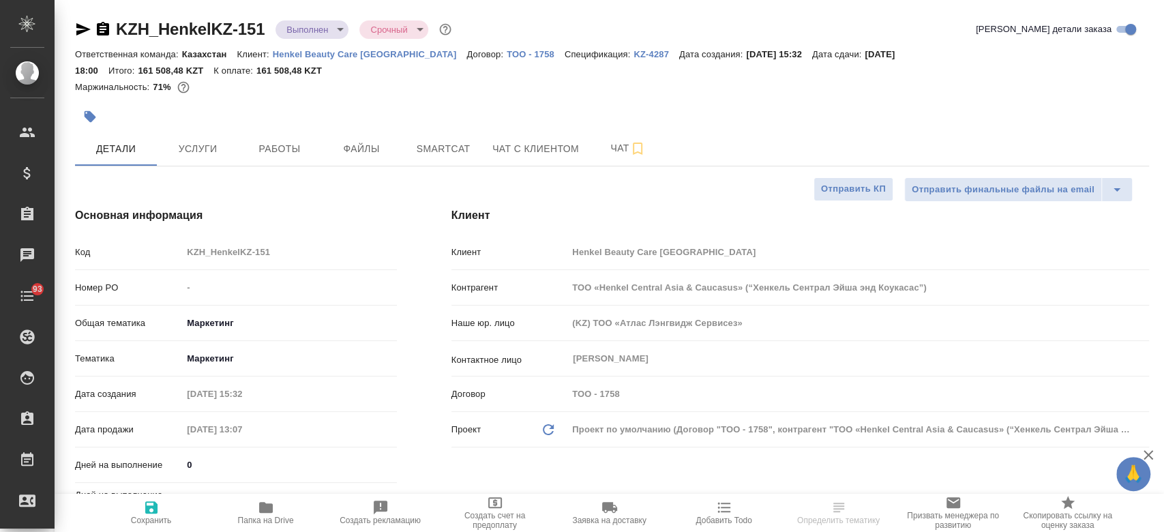
click at [155, 305] on hr at bounding box center [236, 305] width 322 height 1
type textarea "x"
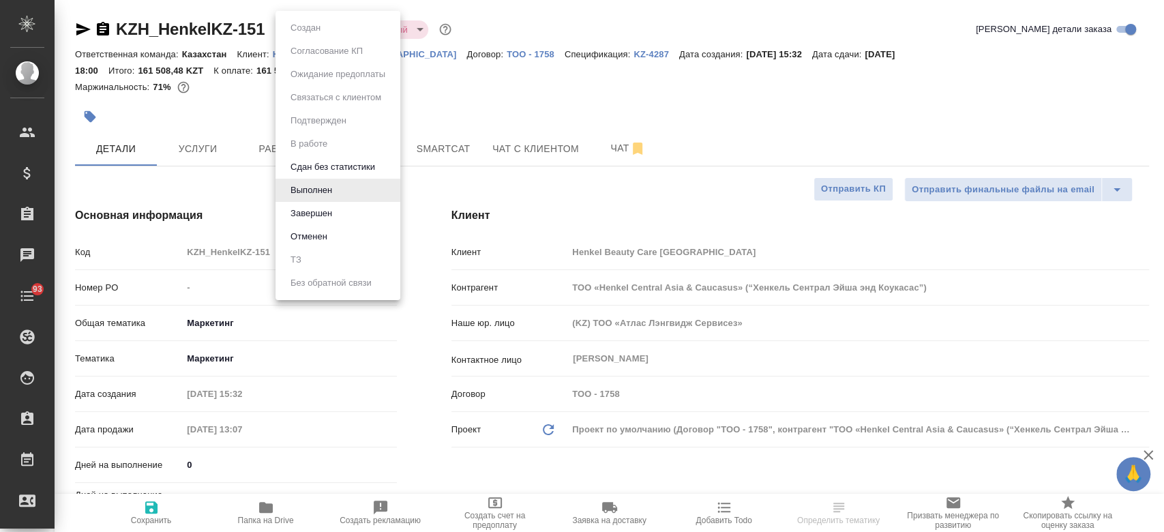
click at [320, 31] on body "🙏 .cls-1 fill:#fff; AWATERA Kosherbayeva Nazerke Клиенты Спецификации Заказы Ча…" at bounding box center [582, 266] width 1164 height 532
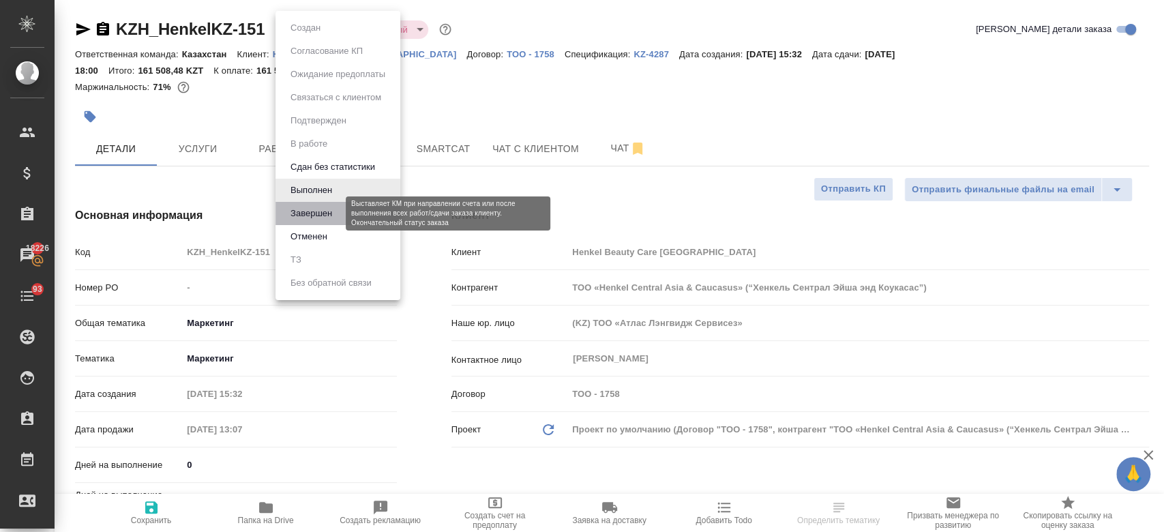
click at [327, 218] on button "Завершен" at bounding box center [311, 213] width 50 height 15
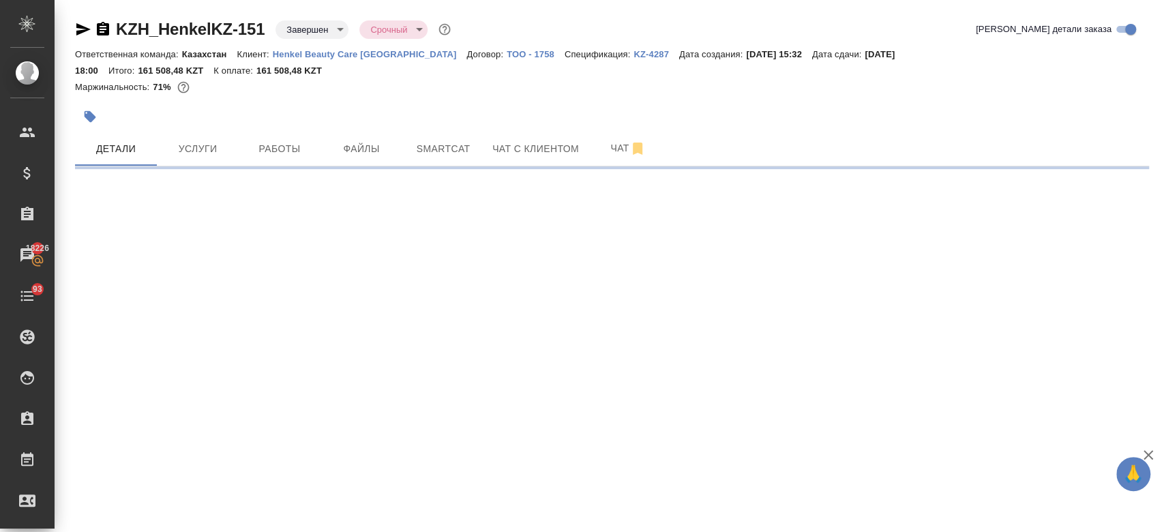
select select "RU"
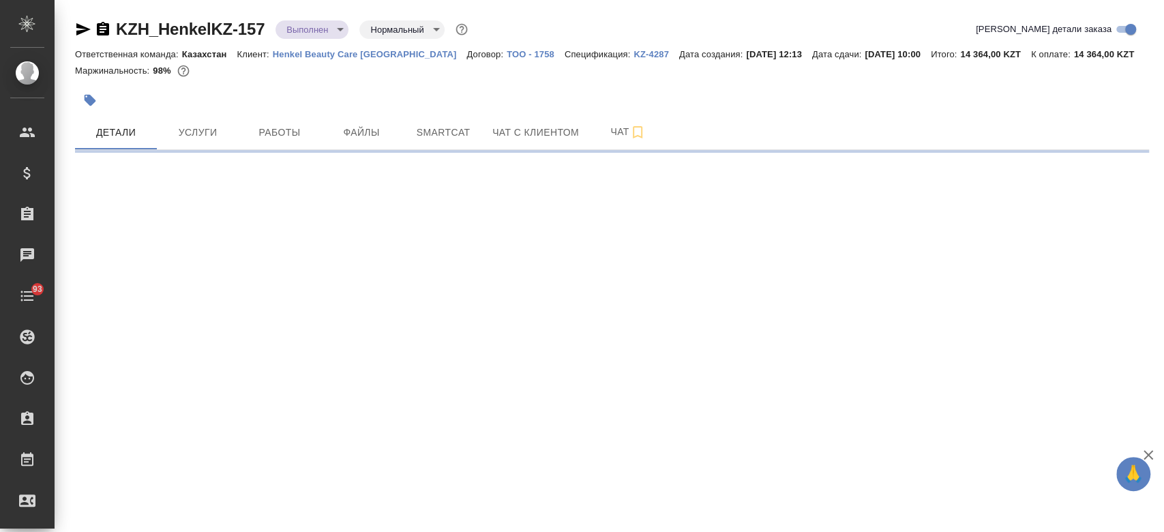
select select "RU"
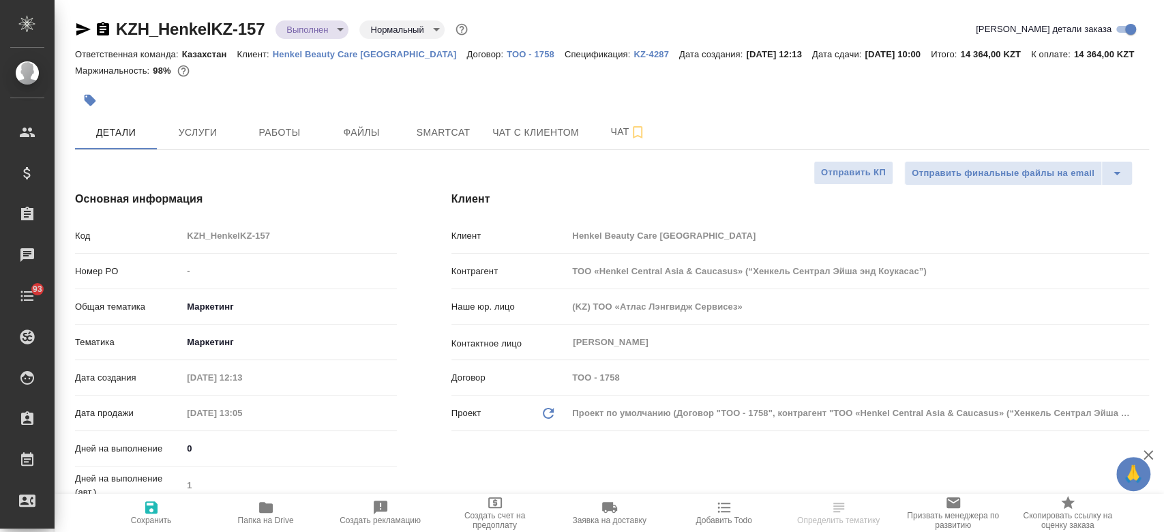
type textarea "x"
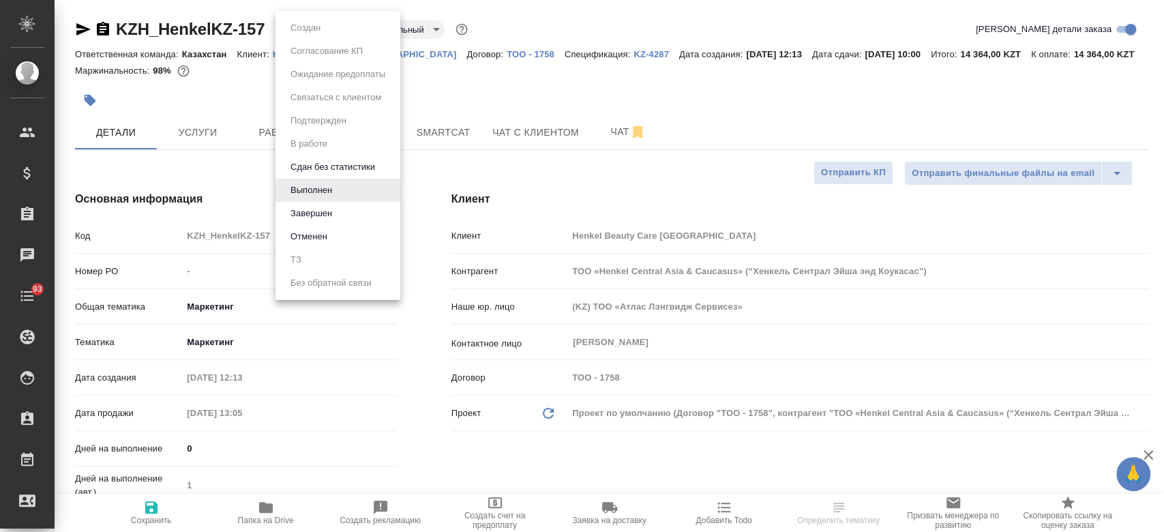
click at [333, 31] on body "🙏 .cls-1 fill:#fff; AWATERA Kosherbayeva Nazerke Клиенты Спецификации Заказы Ча…" at bounding box center [582, 266] width 1164 height 532
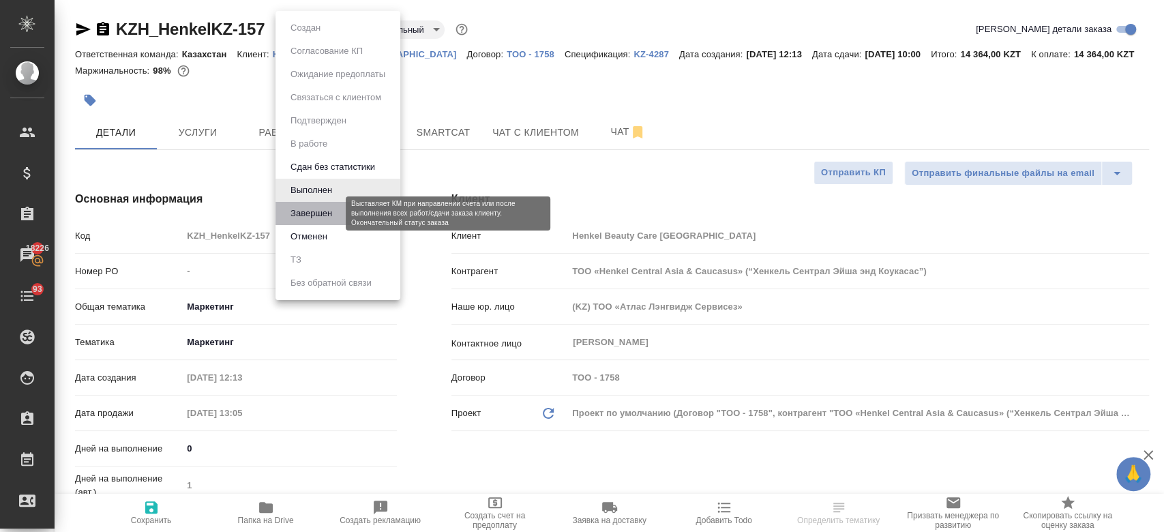
click at [320, 219] on button "Завершен" at bounding box center [311, 213] width 50 height 15
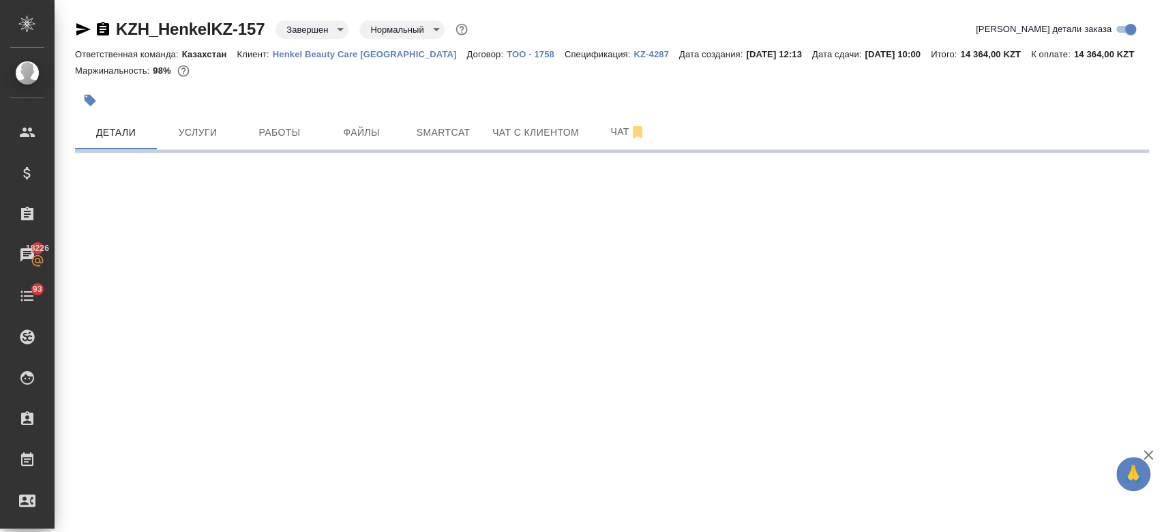
select select "RU"
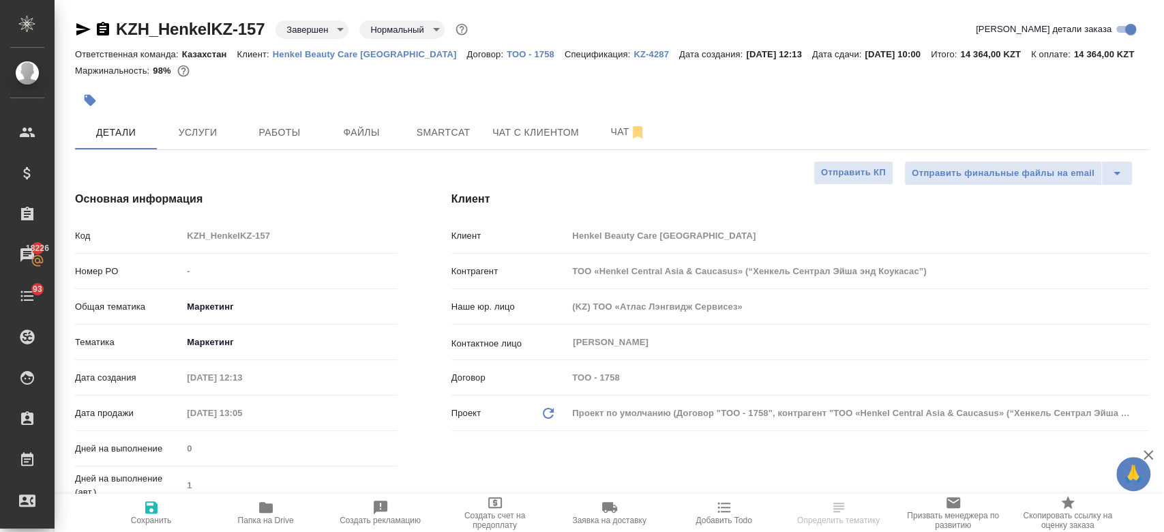
type textarea "x"
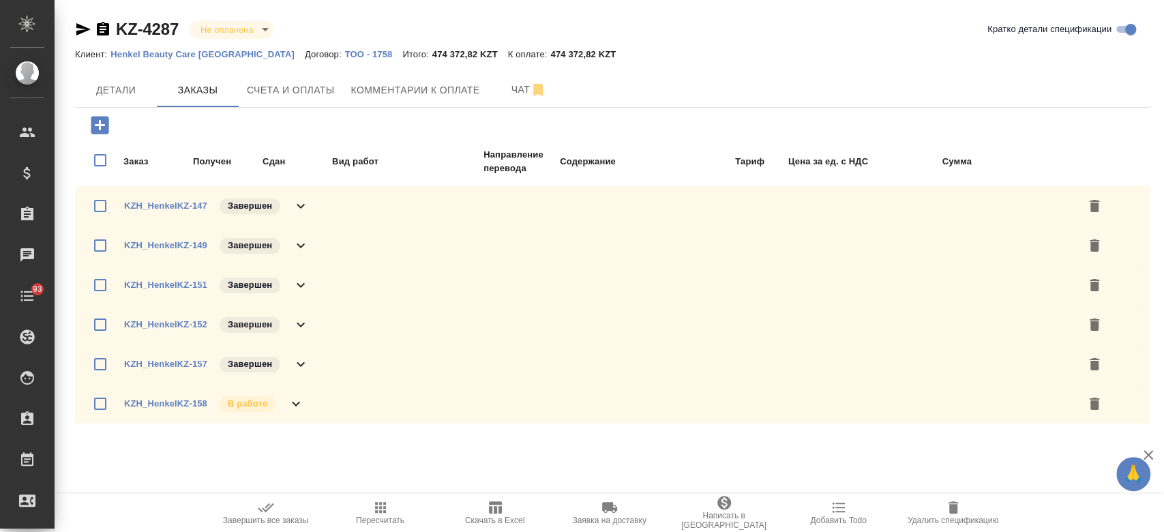
click at [338, 461] on div "KZ-4287 Не оплачена notPayed [PERSON_NAME] детали спецификации Клиент: Henkel B…" at bounding box center [611, 231] width 1089 height 463
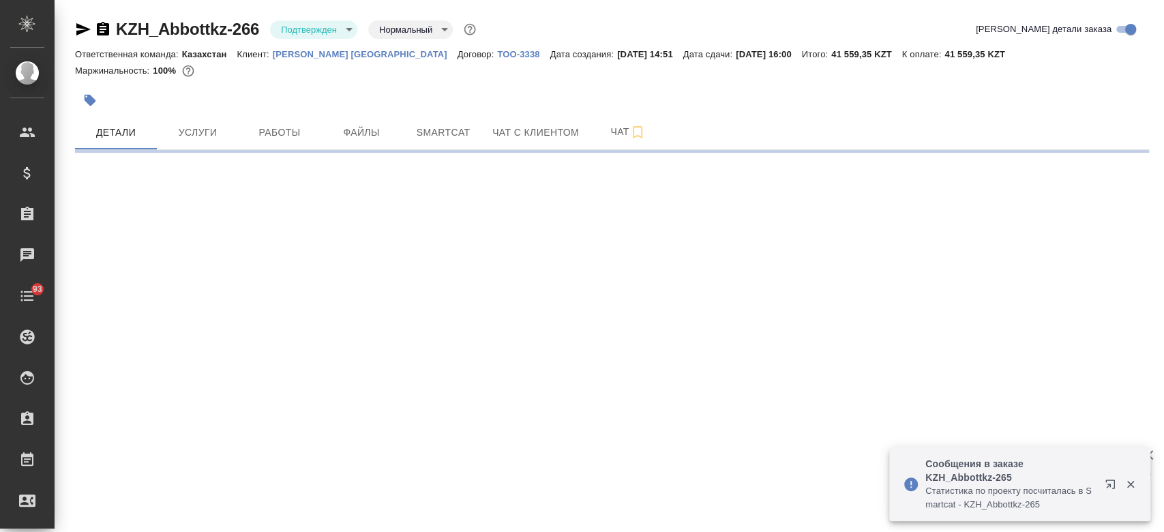
select select "RU"
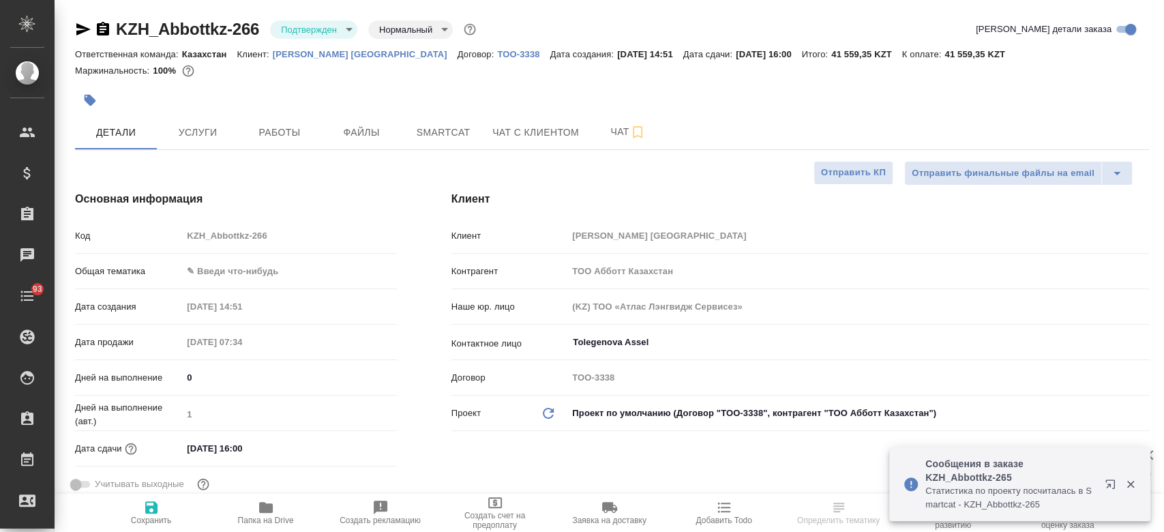
type textarea "x"
type input "Matveeva Anastasia"
type input "[PERSON_NAME]"
